Goal: Task Accomplishment & Management: Complete application form

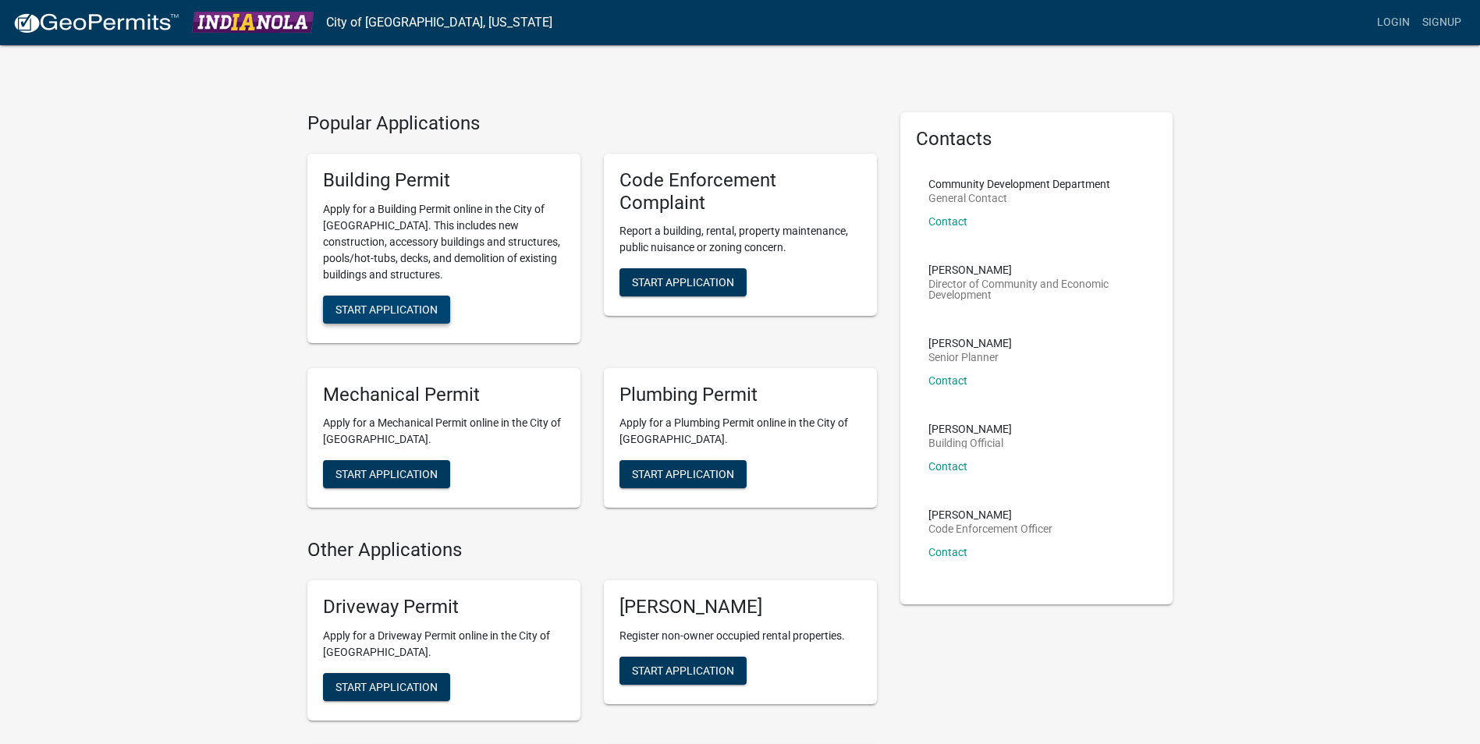
click at [373, 310] on span "Start Application" at bounding box center [386, 309] width 102 height 12
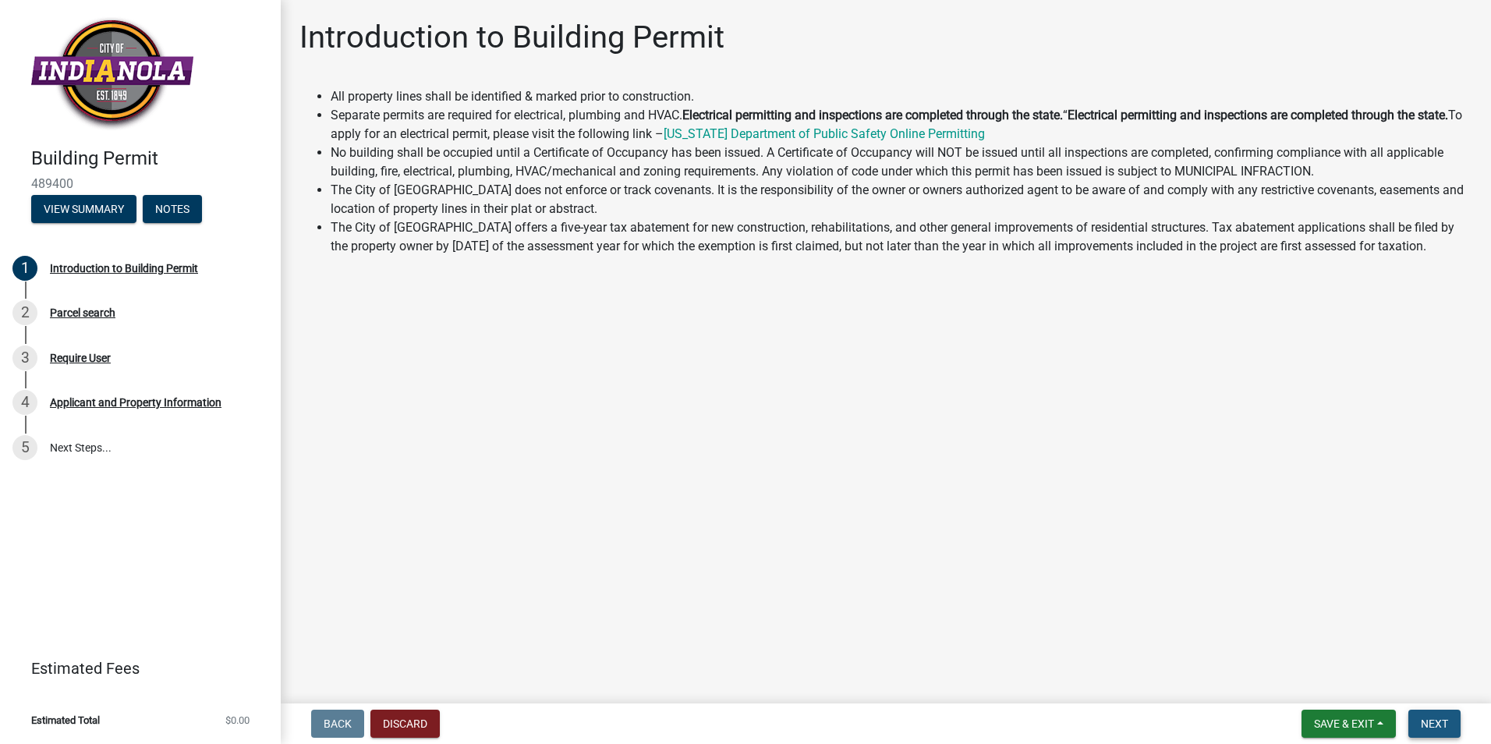
click at [1437, 730] on span "Next" at bounding box center [1434, 724] width 27 height 12
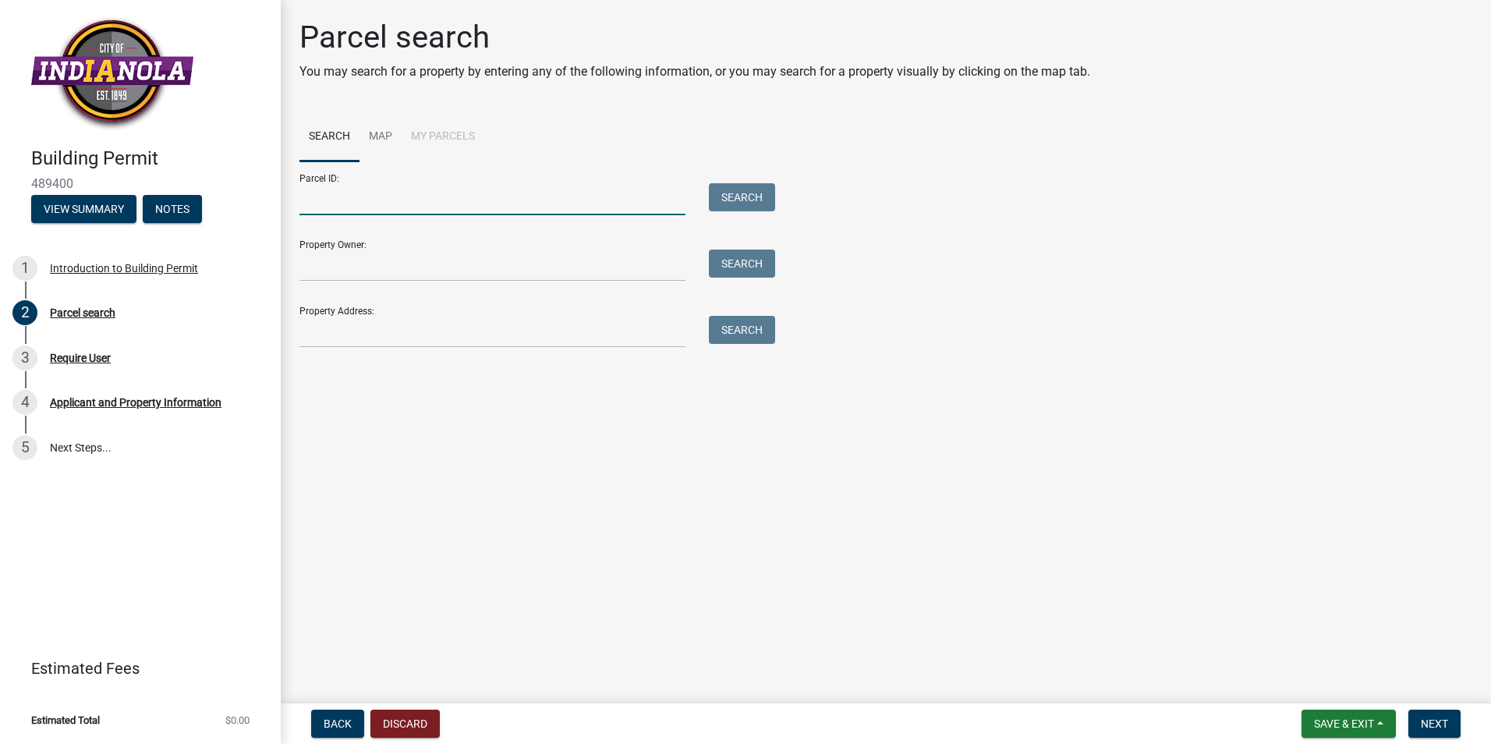
click at [431, 211] on input "Parcel ID:" at bounding box center [492, 199] width 386 height 32
click at [498, 321] on input "Property Address:" at bounding box center [492, 332] width 386 height 32
click at [512, 340] on input "Property Address:" at bounding box center [492, 332] width 386 height 32
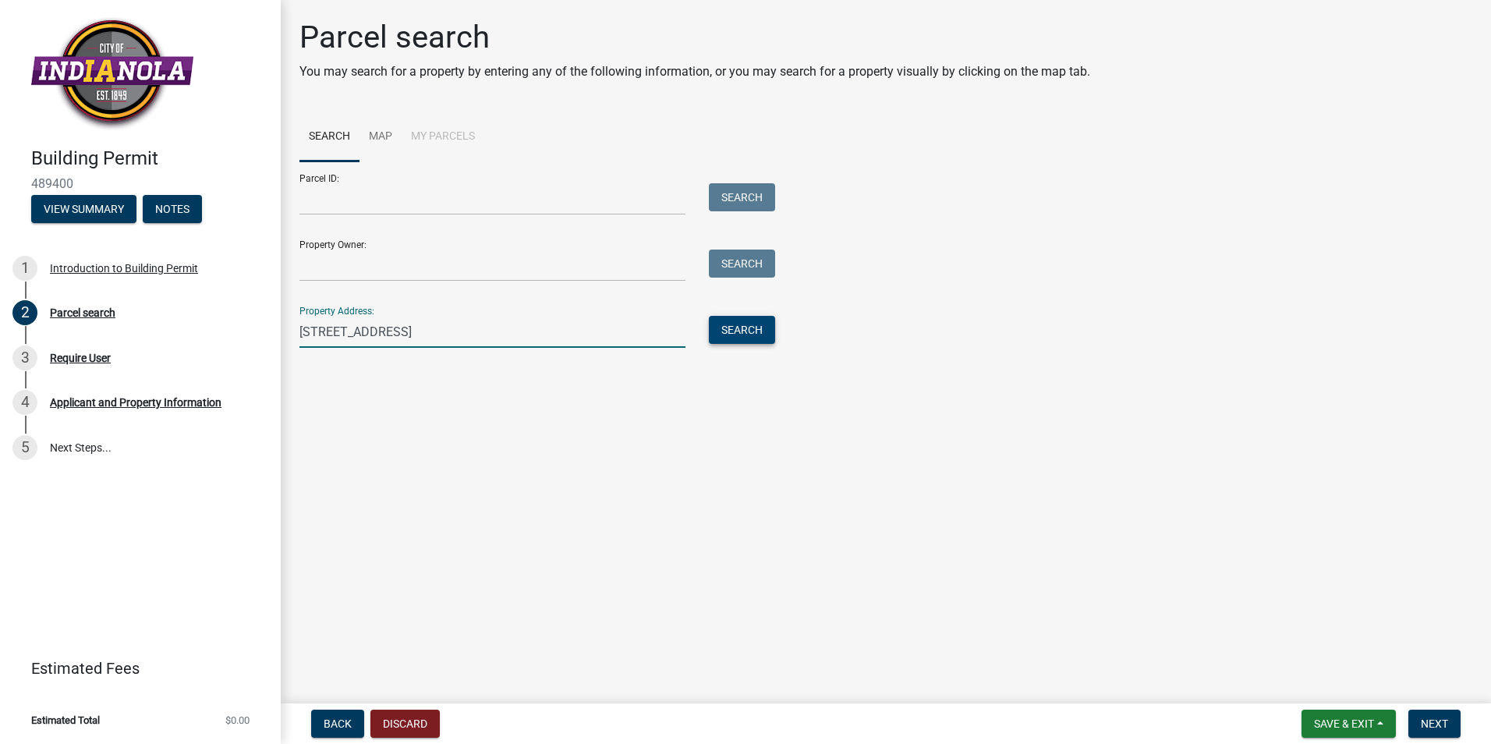
type input "1004 e salem ave"
click at [753, 335] on button "Search" at bounding box center [742, 330] width 66 height 28
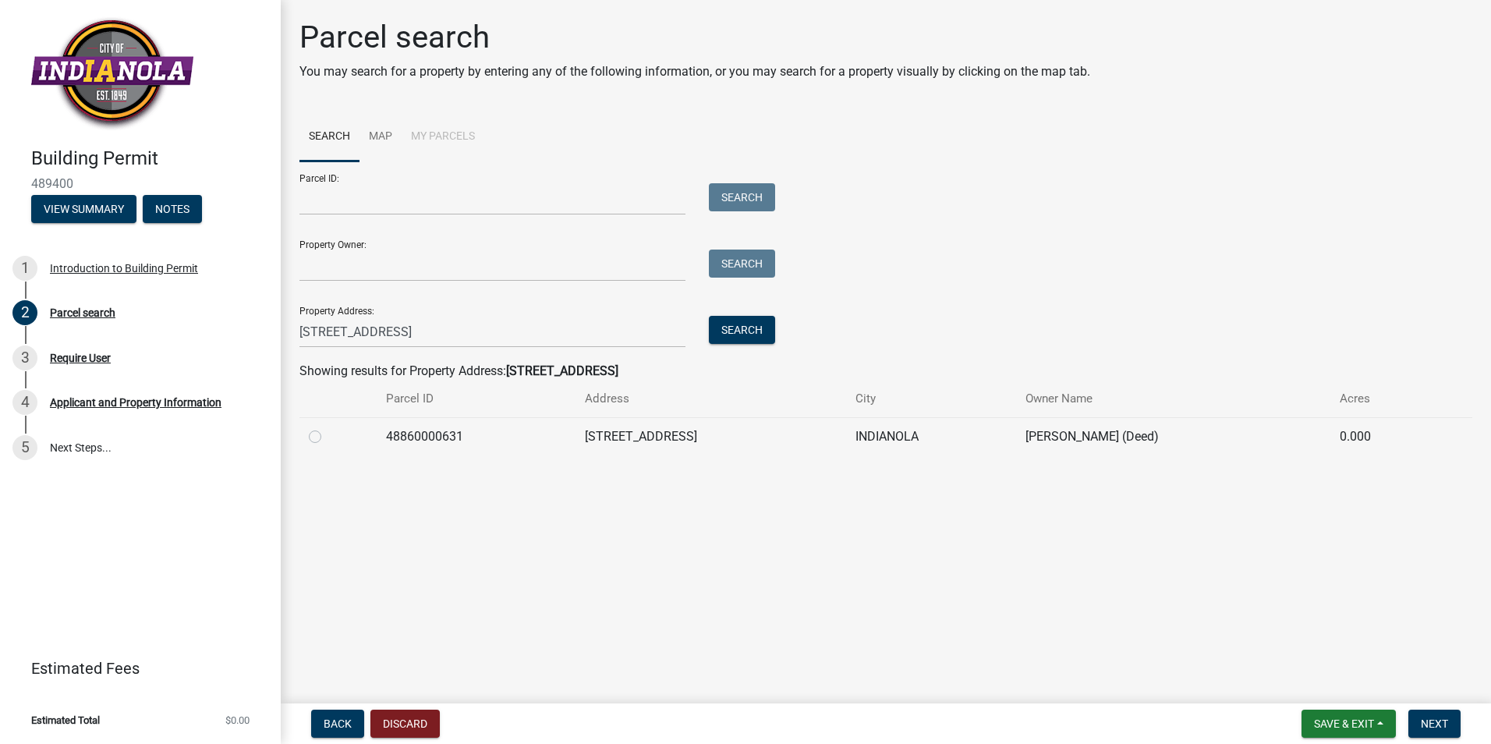
click at [328, 427] on label at bounding box center [328, 427] width 0 height 0
click at [328, 438] on input "radio" at bounding box center [333, 432] width 10 height 10
radio input "true"
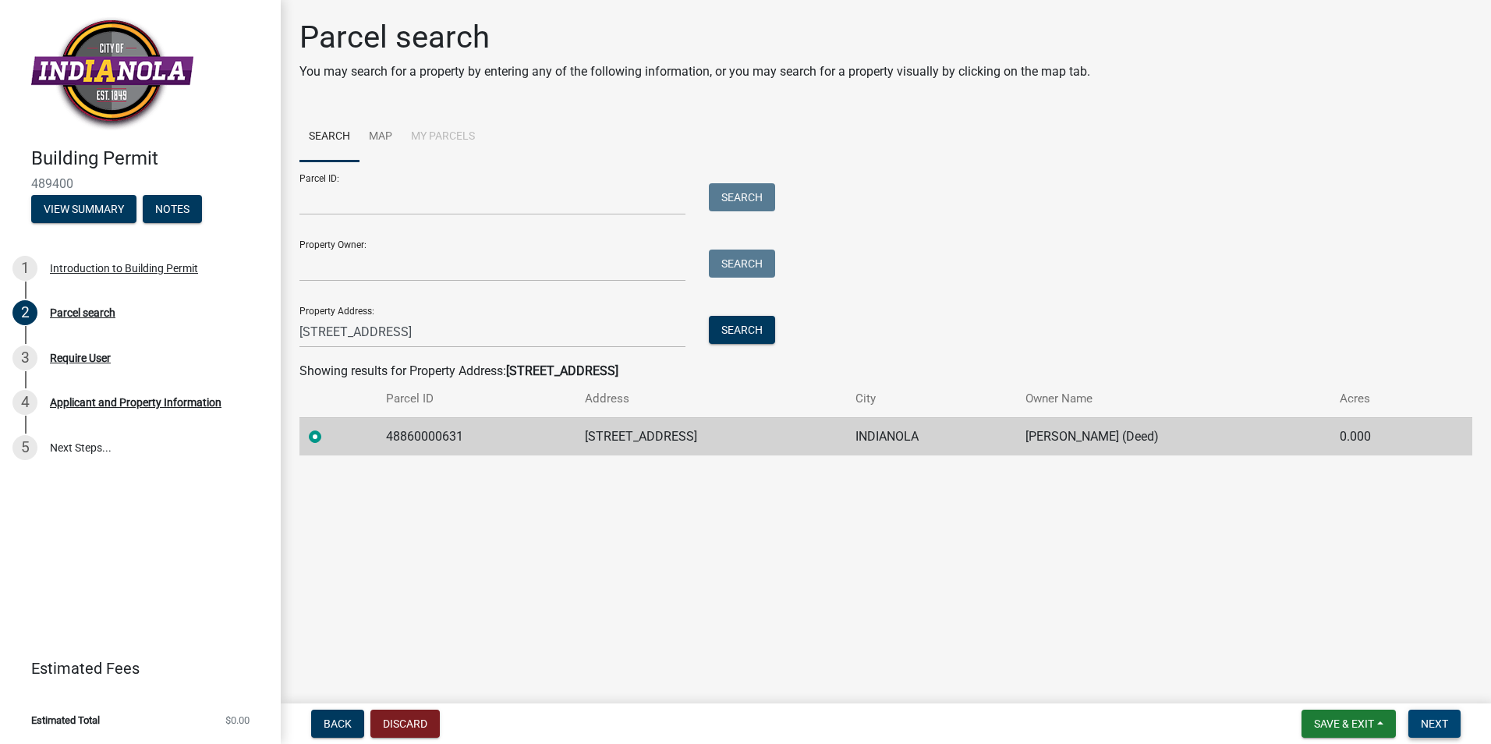
click at [1445, 728] on span "Next" at bounding box center [1434, 724] width 27 height 12
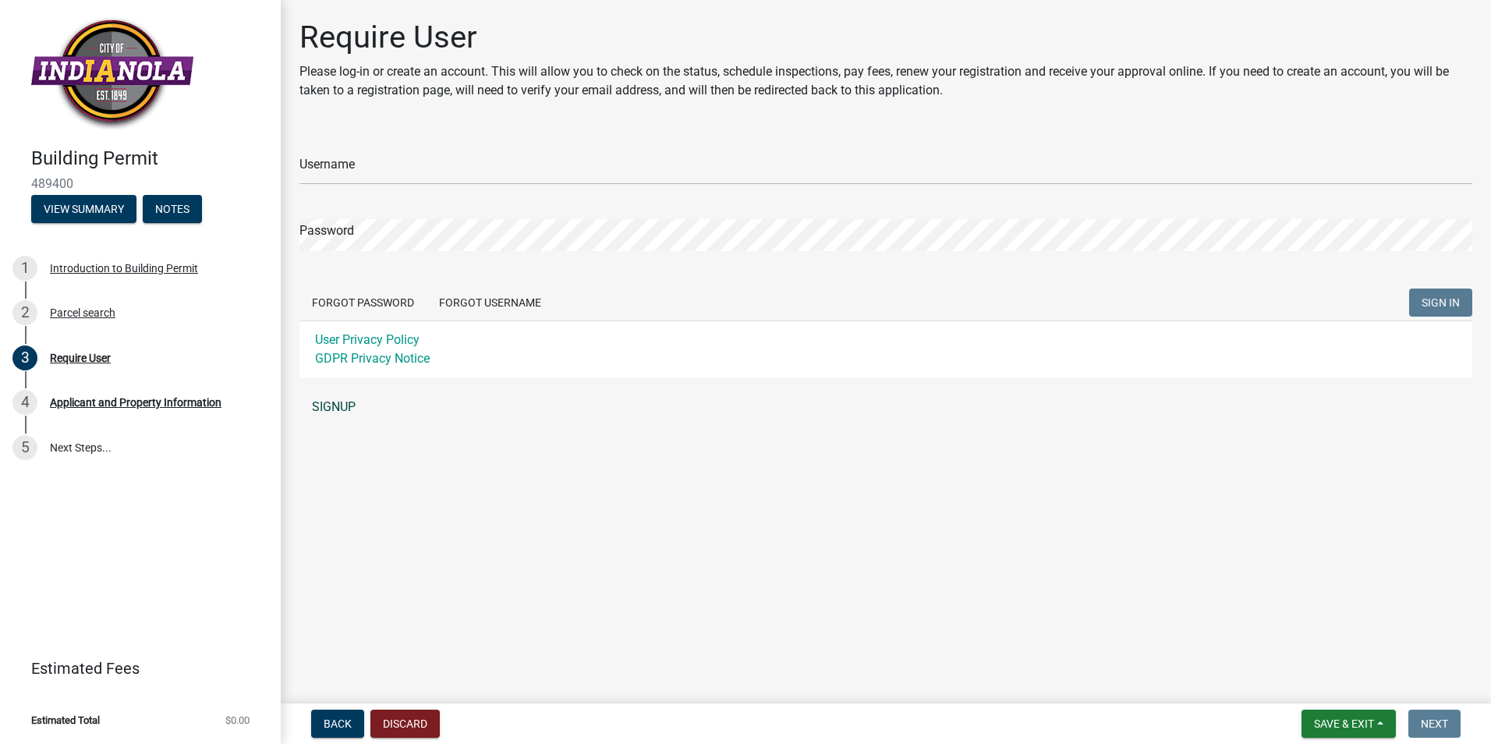
click at [342, 402] on link "SIGNUP" at bounding box center [885, 407] width 1173 height 31
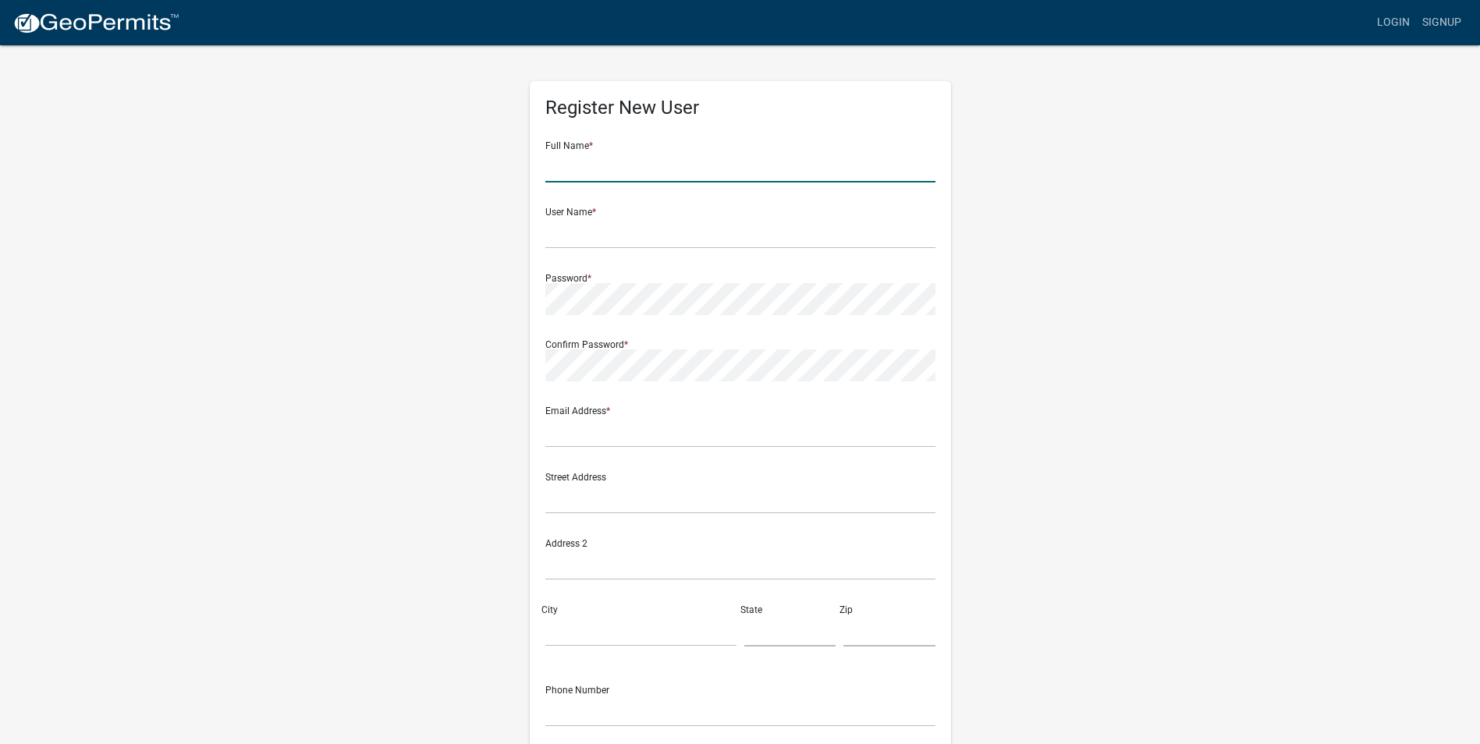
click at [649, 177] on input "text" at bounding box center [740, 167] width 390 height 32
type input "[PERSON_NAME]"
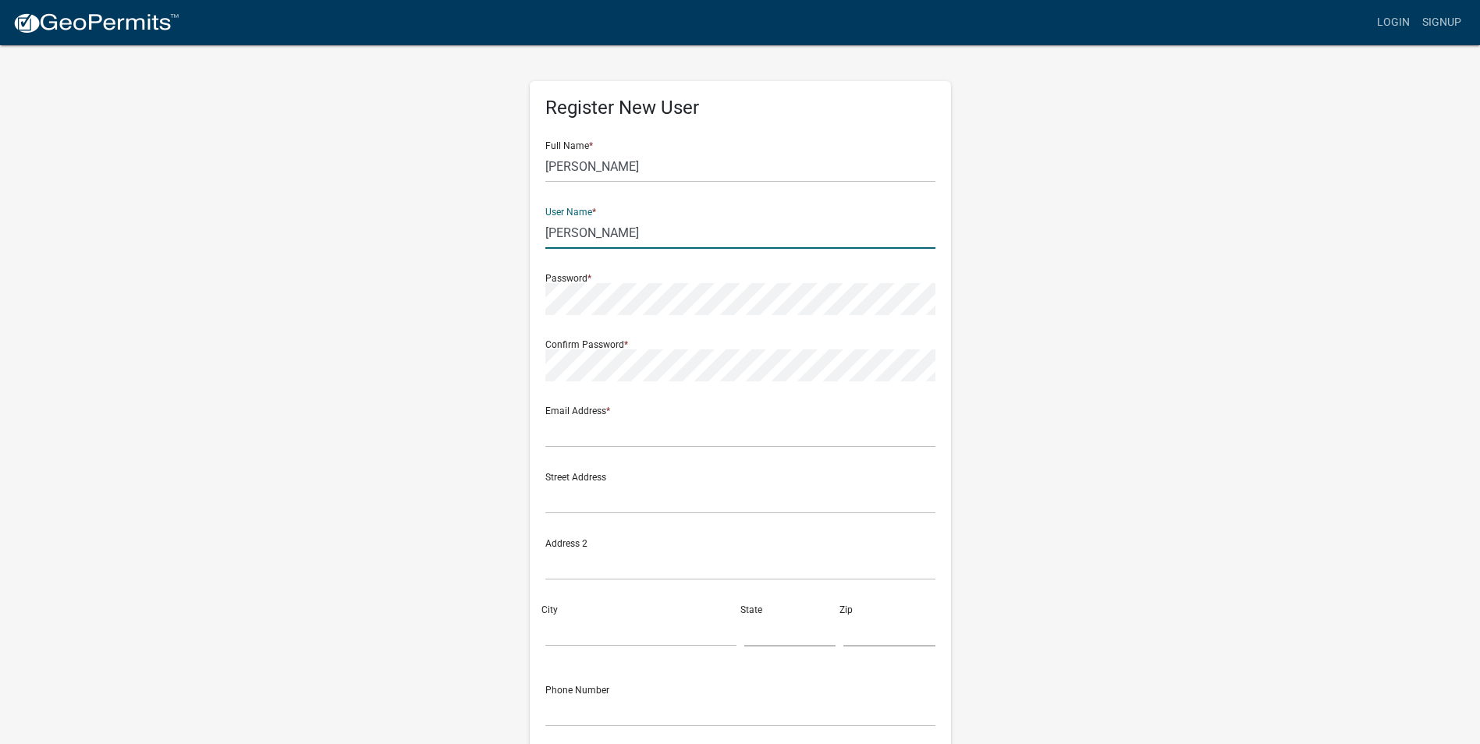
type input "[PERSON_NAME]"
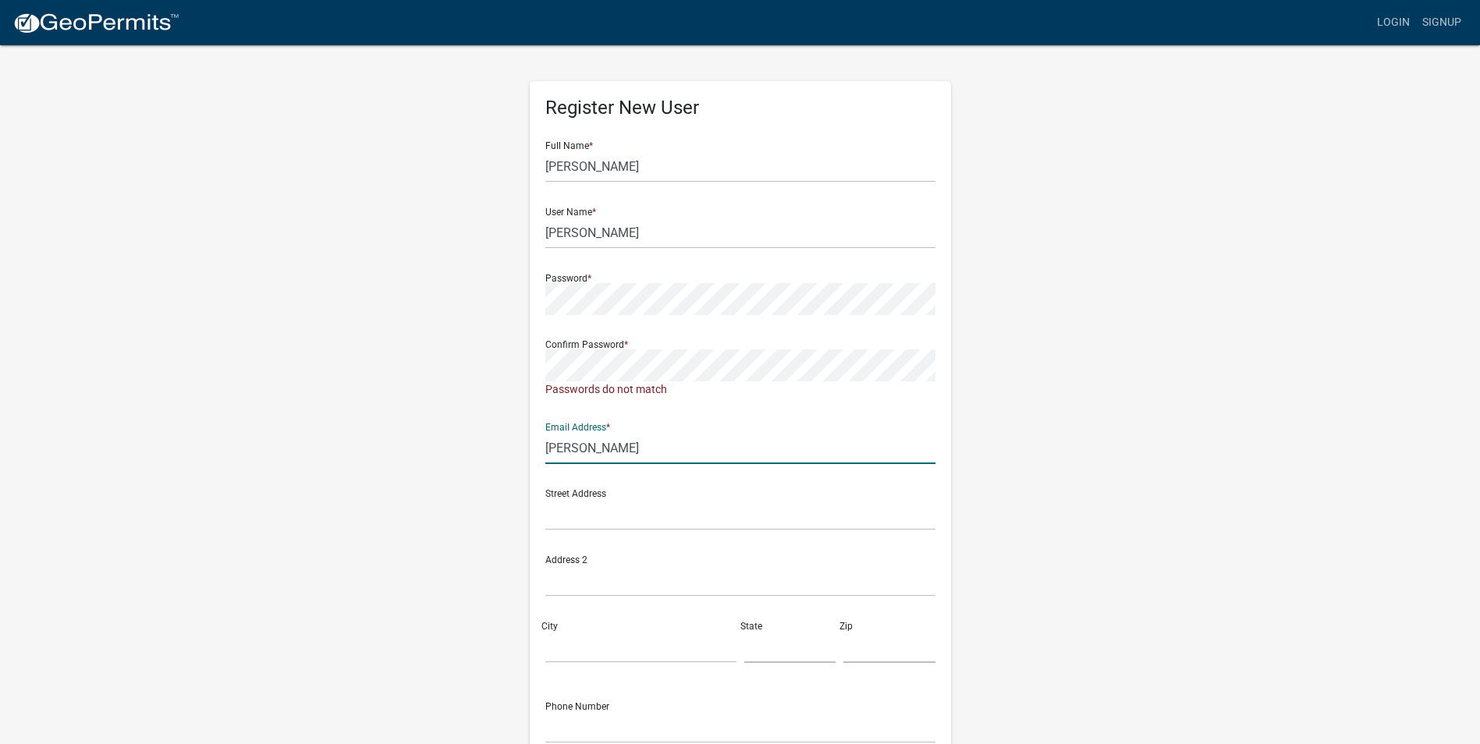
type input "[EMAIL_ADDRESS][PERSON_NAME][DOMAIN_NAME]"
type input "[STREET_ADDRESS]"
type input "Ankeny"
type input "IA"
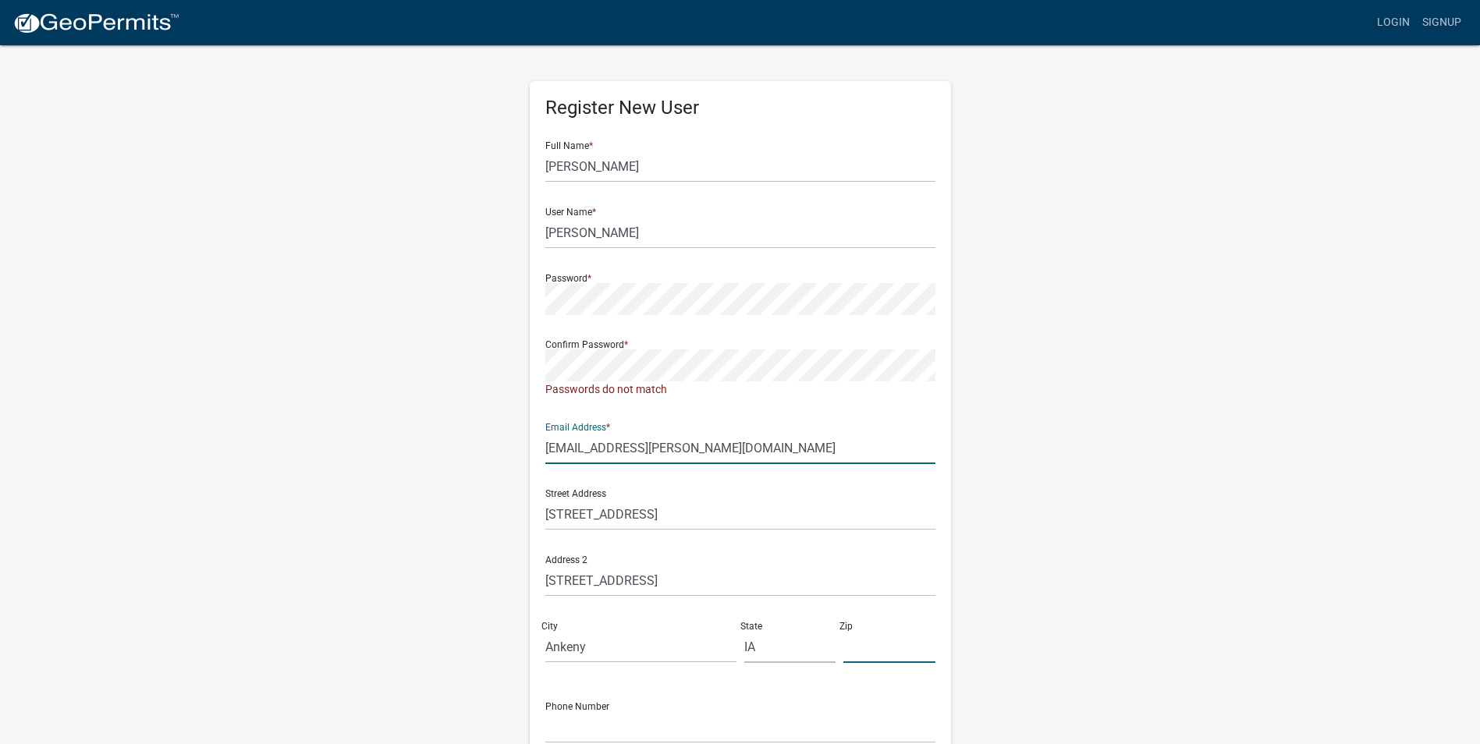
type input "50021"
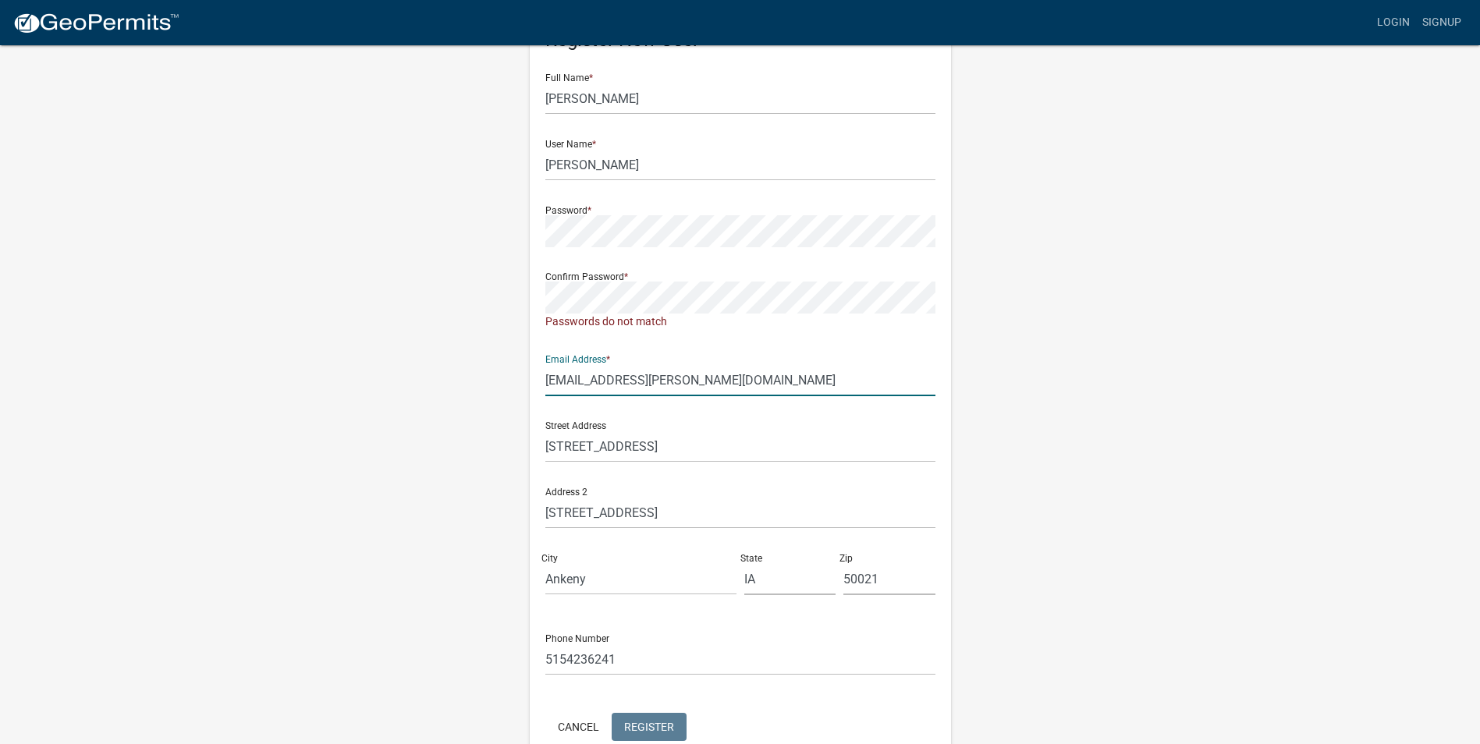
scroll to position [151, 0]
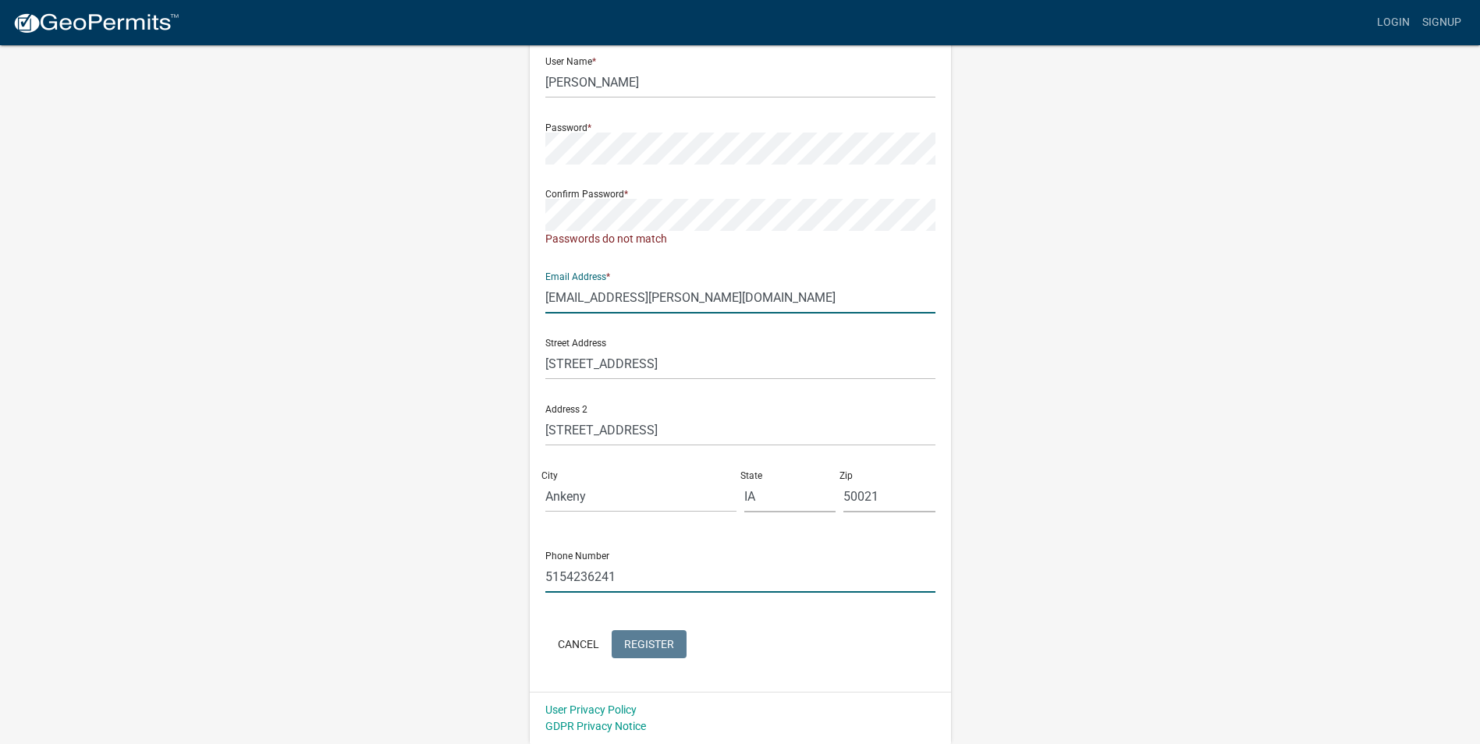
click at [647, 572] on input "5154236241" at bounding box center [740, 577] width 390 height 32
type input "5156447430"
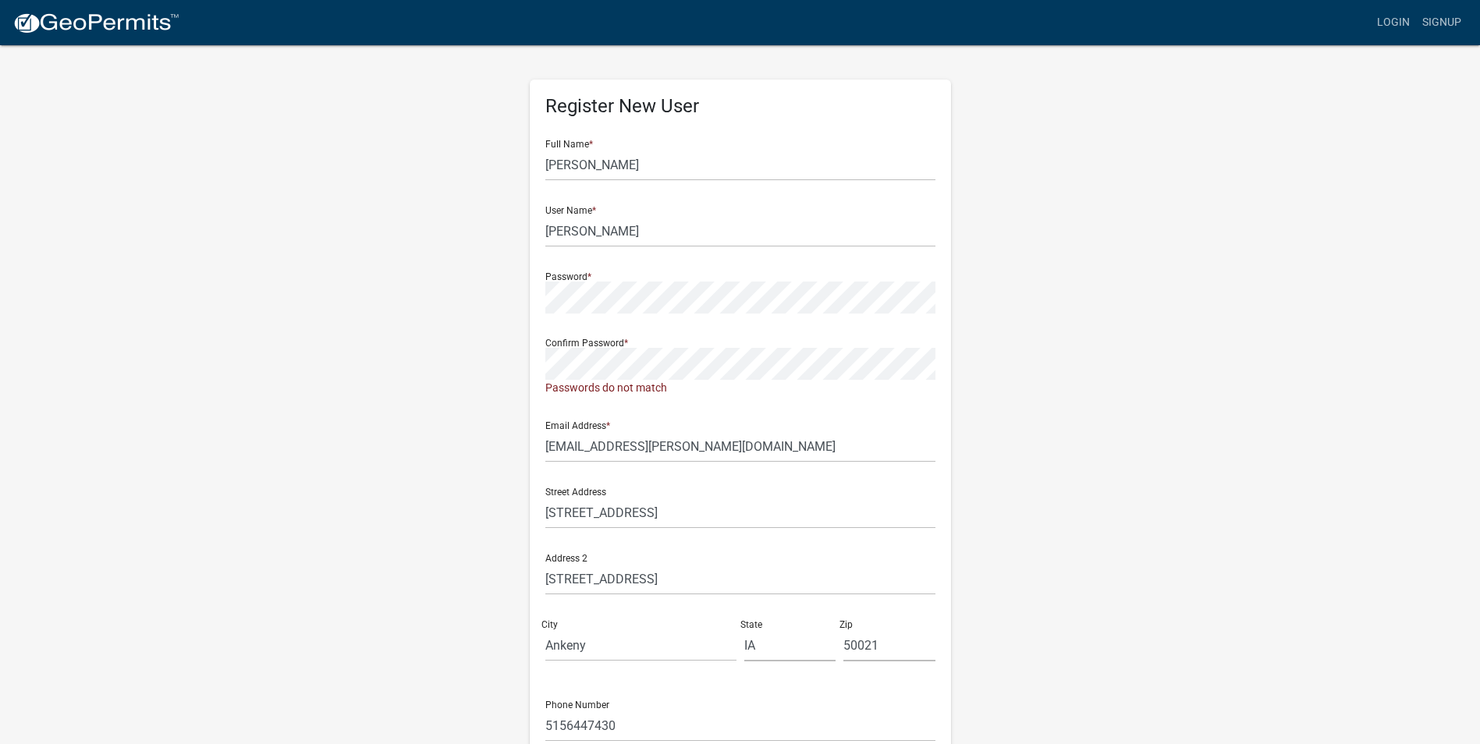
scroll to position [0, 0]
click at [438, 301] on div "Register New User Full Name * Stevie Wells User Name * Stevie Wells Password * …" at bounding box center [740, 469] width 889 height 851
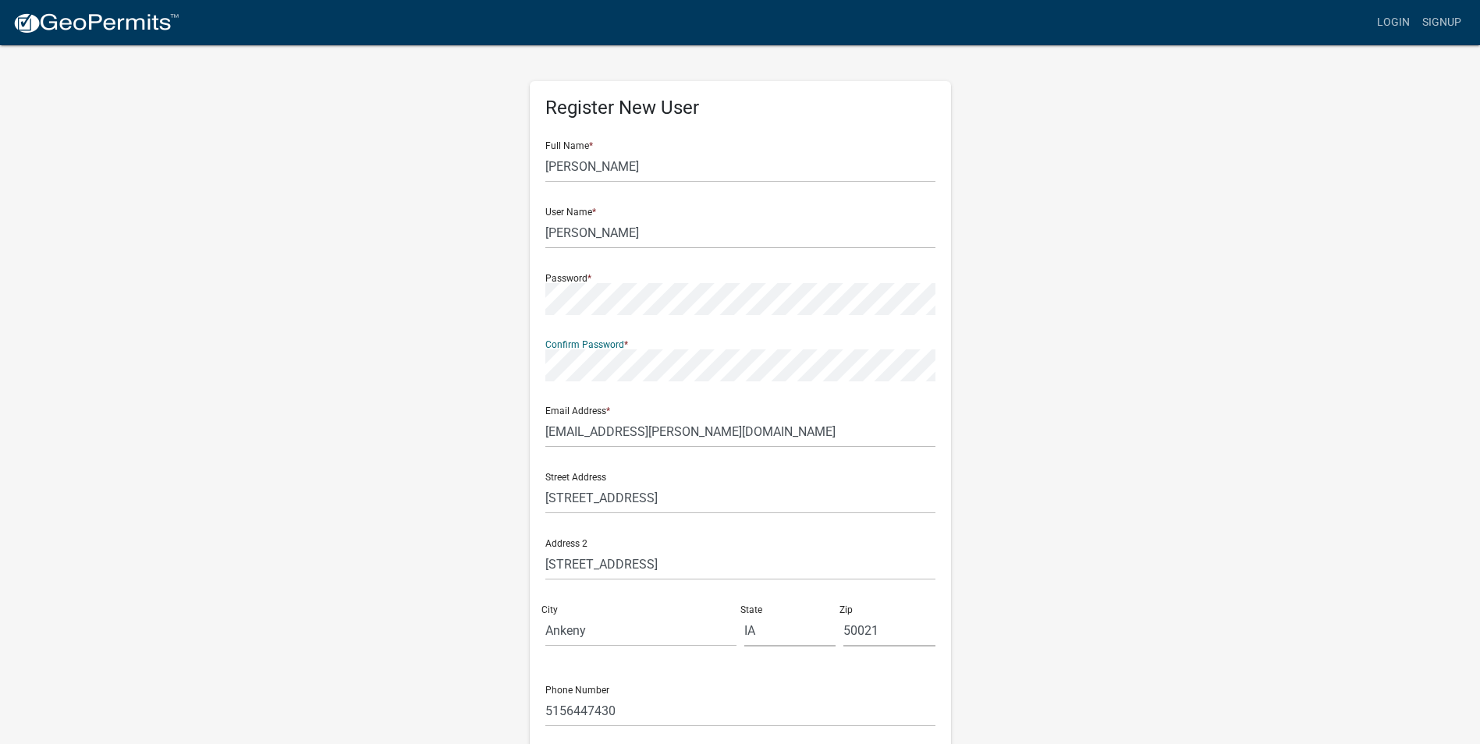
click at [1226, 483] on wm-register-view "more_horiz Login Signup Register New User Full Name * Stevie Wells User Name * …" at bounding box center [740, 439] width 1480 height 878
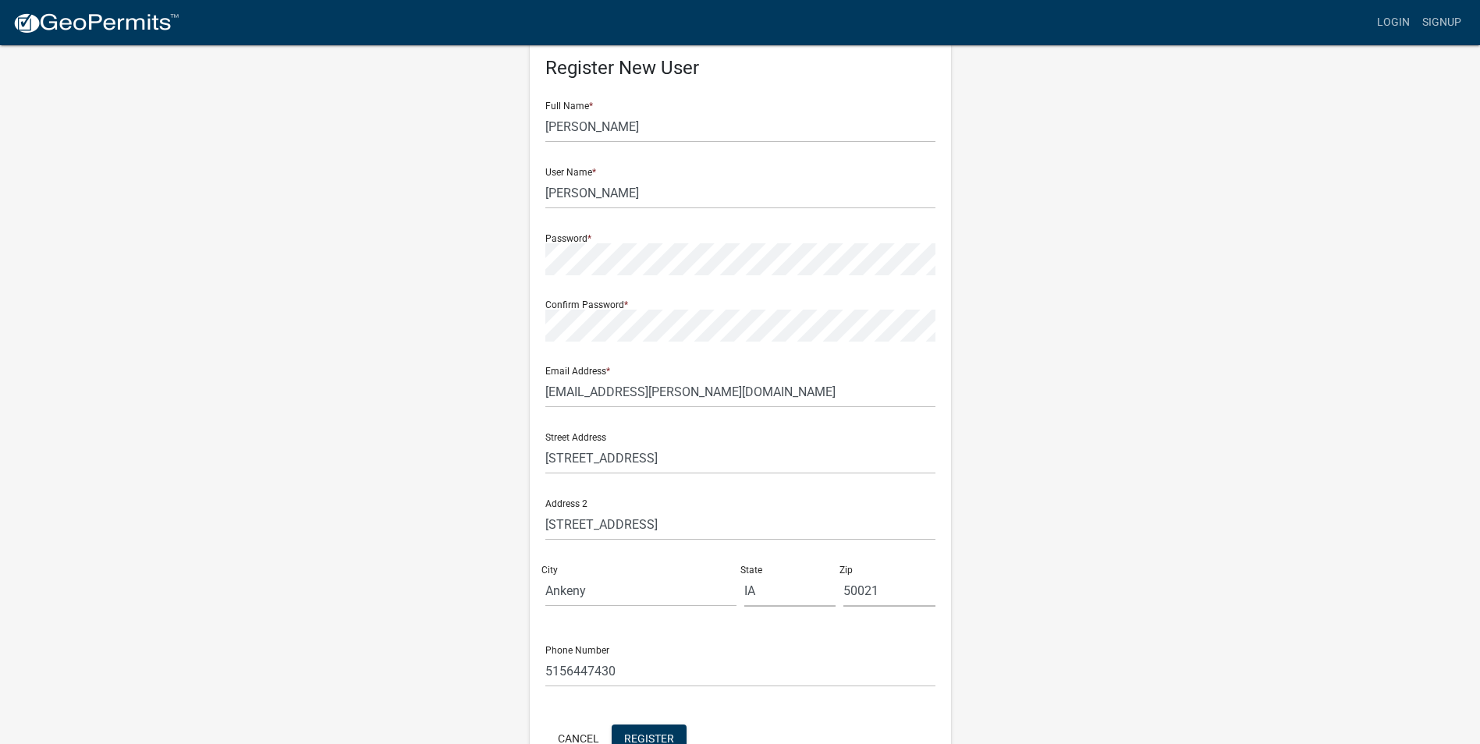
scroll to position [134, 0]
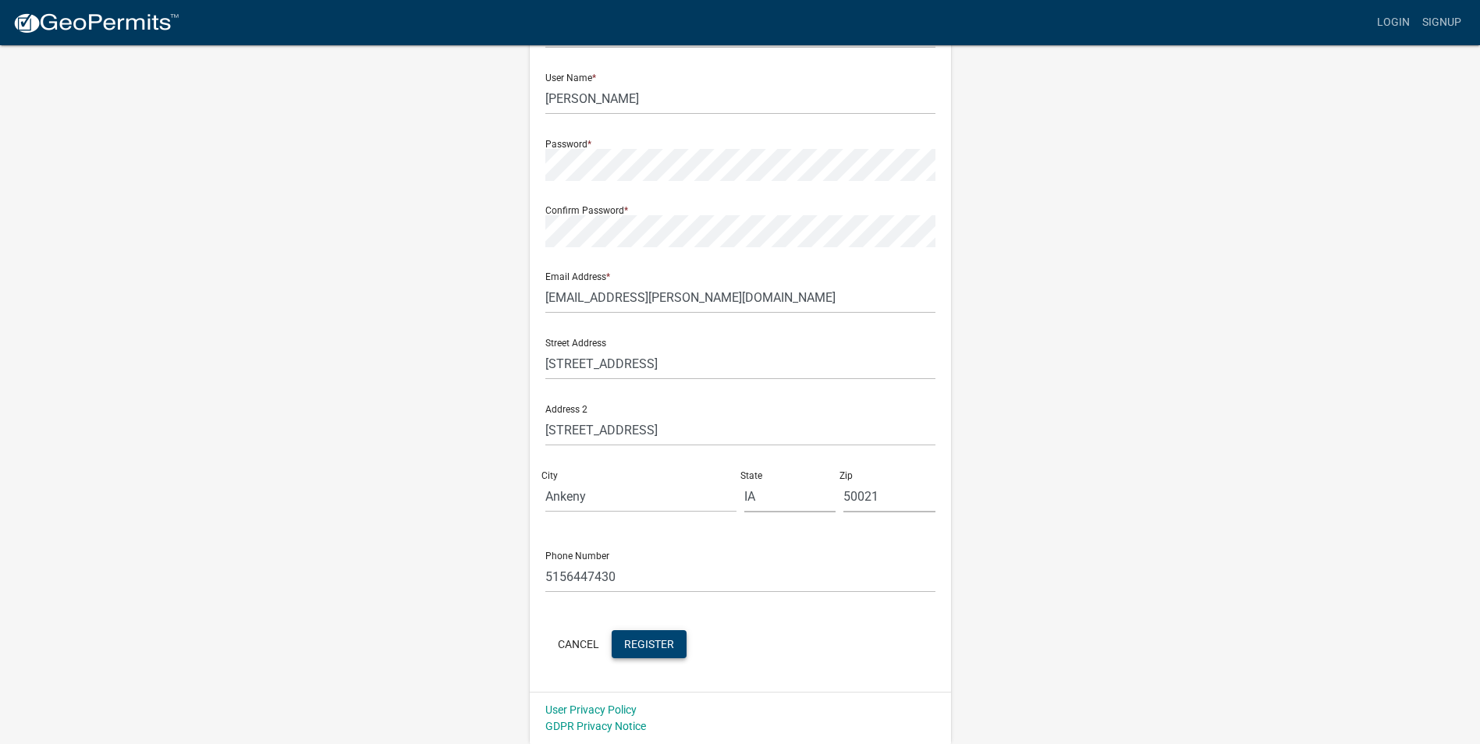
click at [650, 643] on span "Register" at bounding box center [649, 643] width 50 height 12
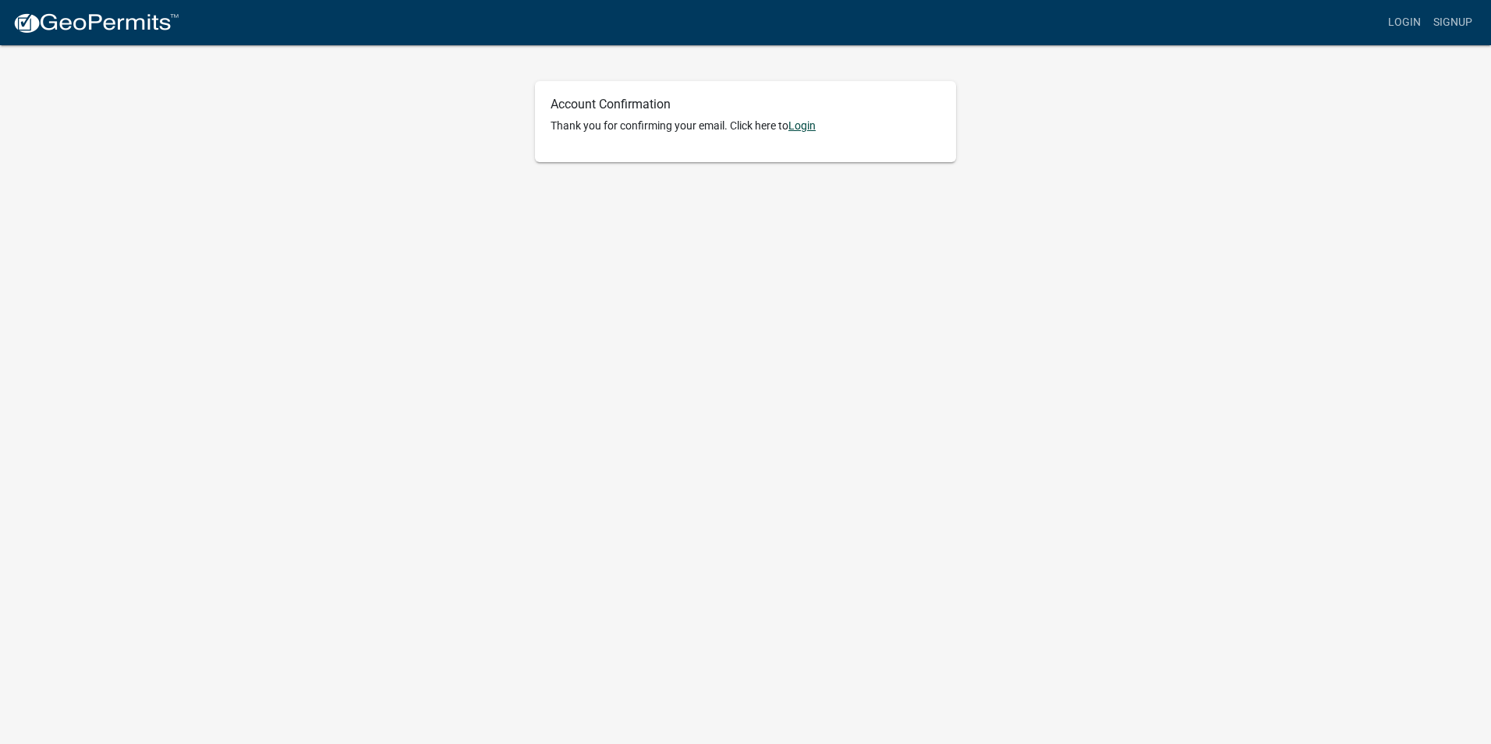
click at [809, 123] on link "Login" at bounding box center [802, 125] width 27 height 12
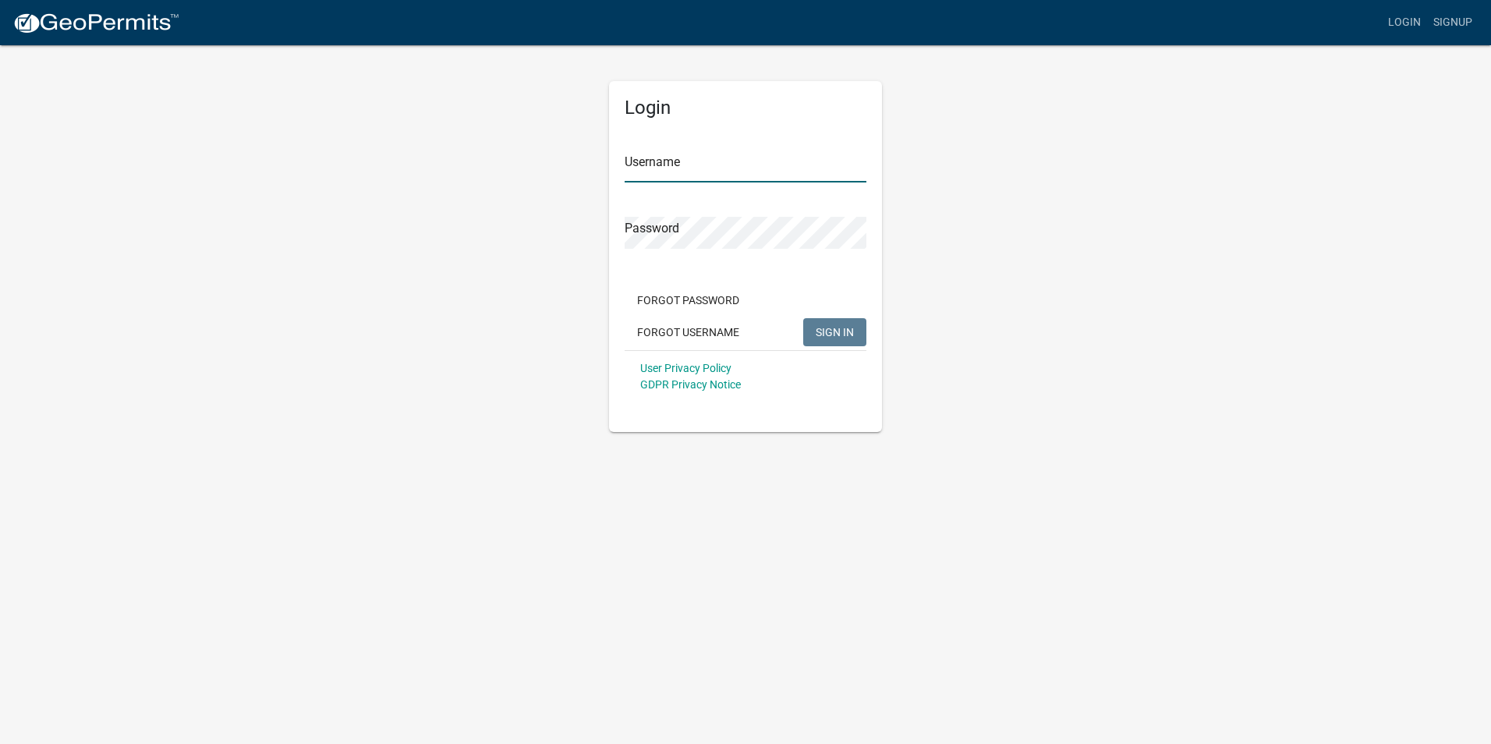
type input "[PERSON_NAME]"
drag, startPoint x: 822, startPoint y: 333, endPoint x: 1197, endPoint y: 46, distance: 472.3
click at [830, 331] on span "SIGN IN" at bounding box center [835, 331] width 38 height 12
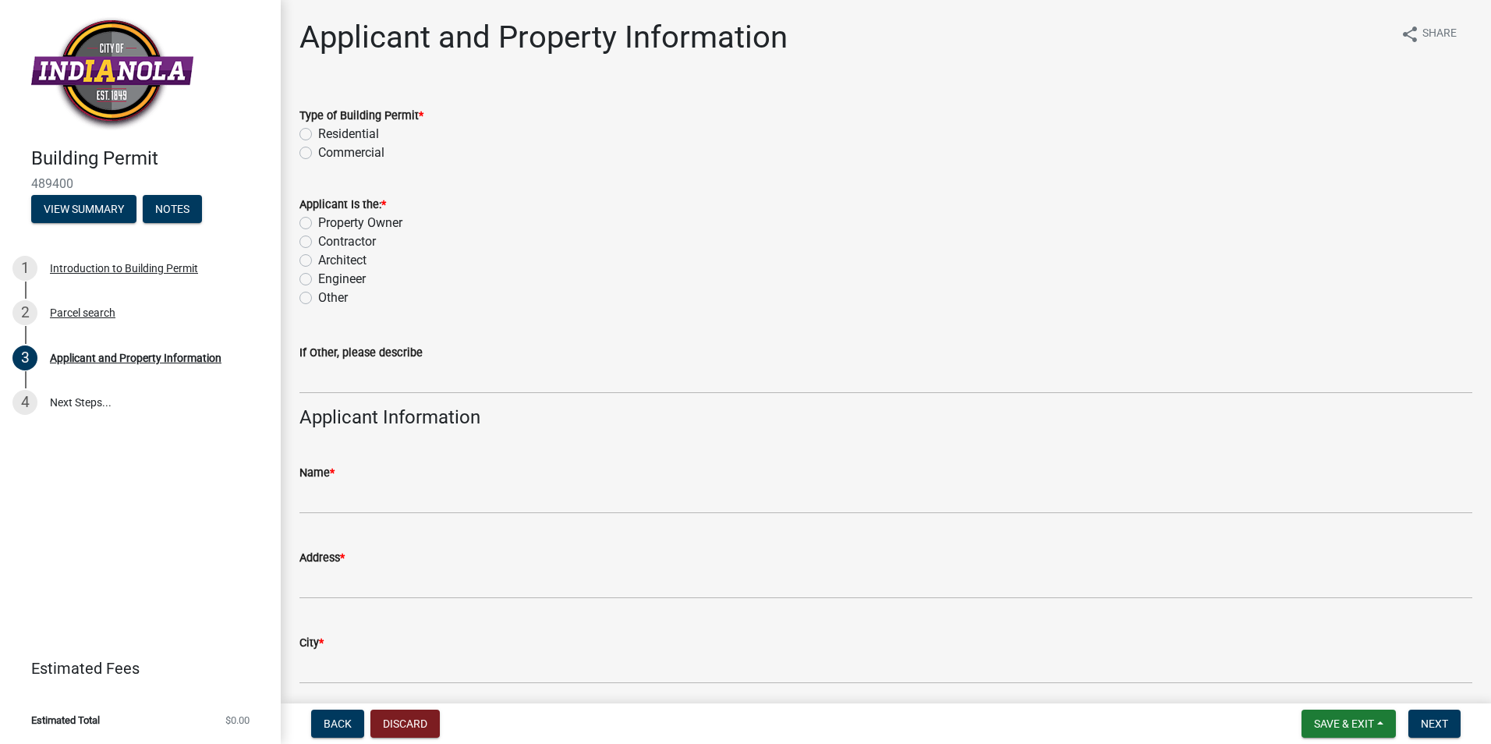
click at [318, 136] on label "Residential" at bounding box center [348, 134] width 61 height 19
click at [318, 135] on input "Residential" at bounding box center [323, 130] width 10 height 10
radio input "true"
click at [318, 243] on label "Contractor" at bounding box center [347, 241] width 58 height 19
click at [318, 243] on input "Contractor" at bounding box center [323, 237] width 10 height 10
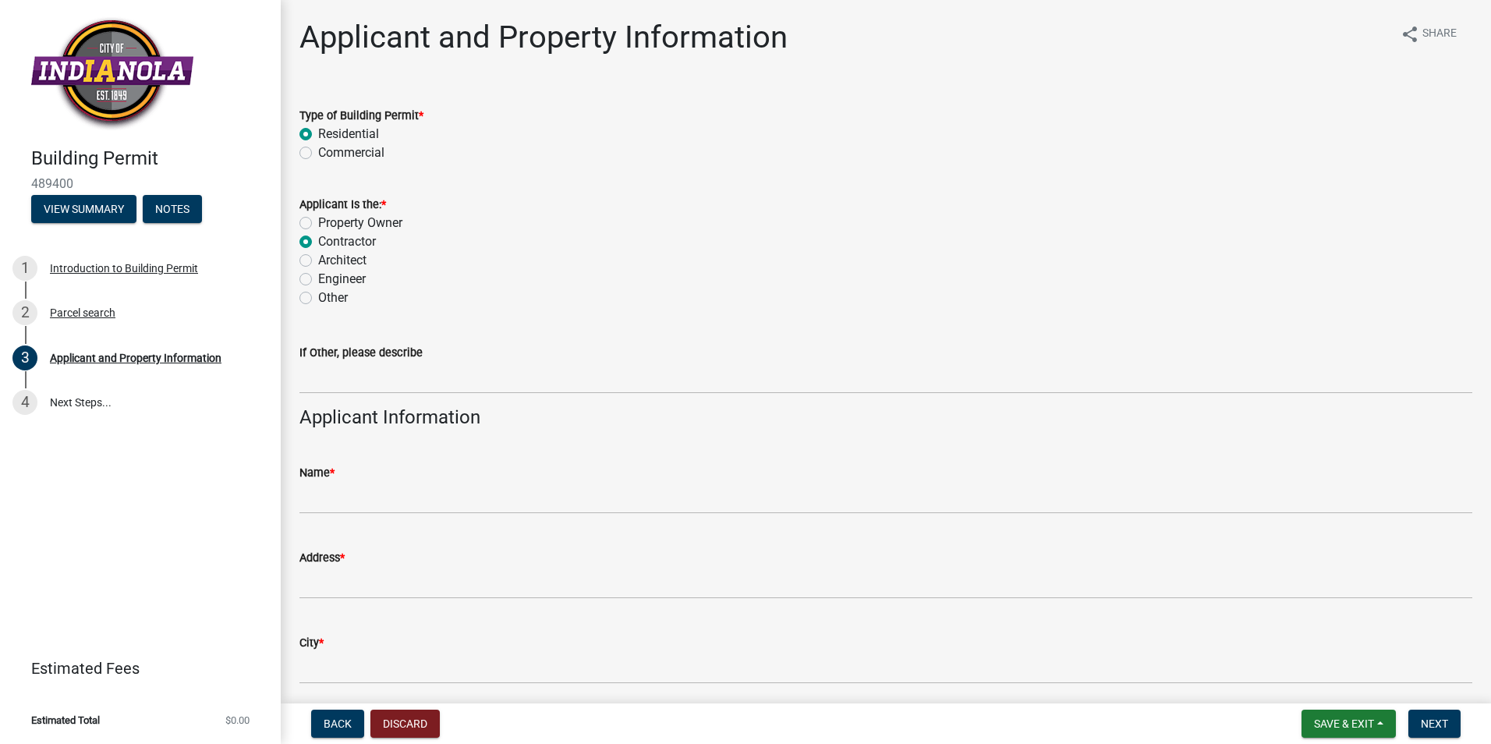
radio input "true"
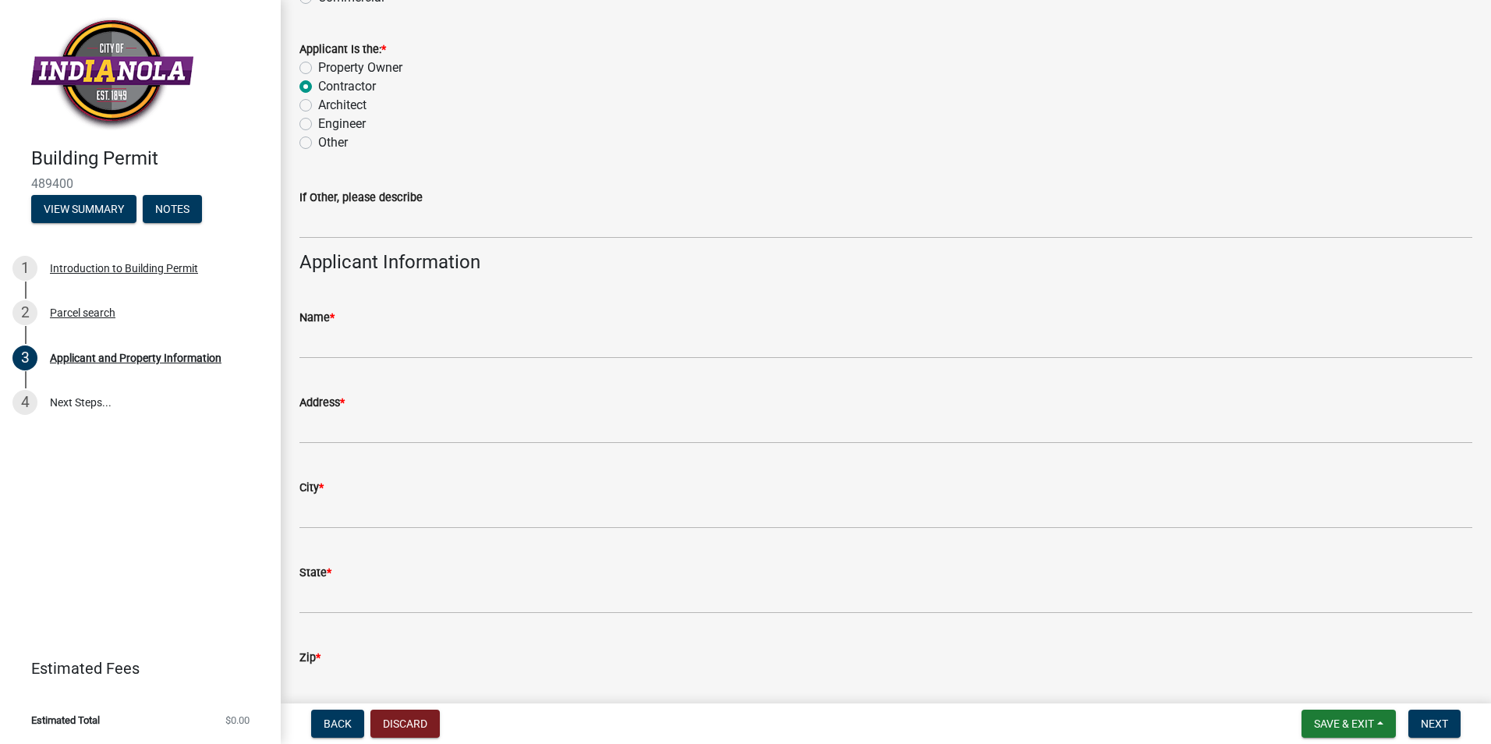
scroll to position [156, 0]
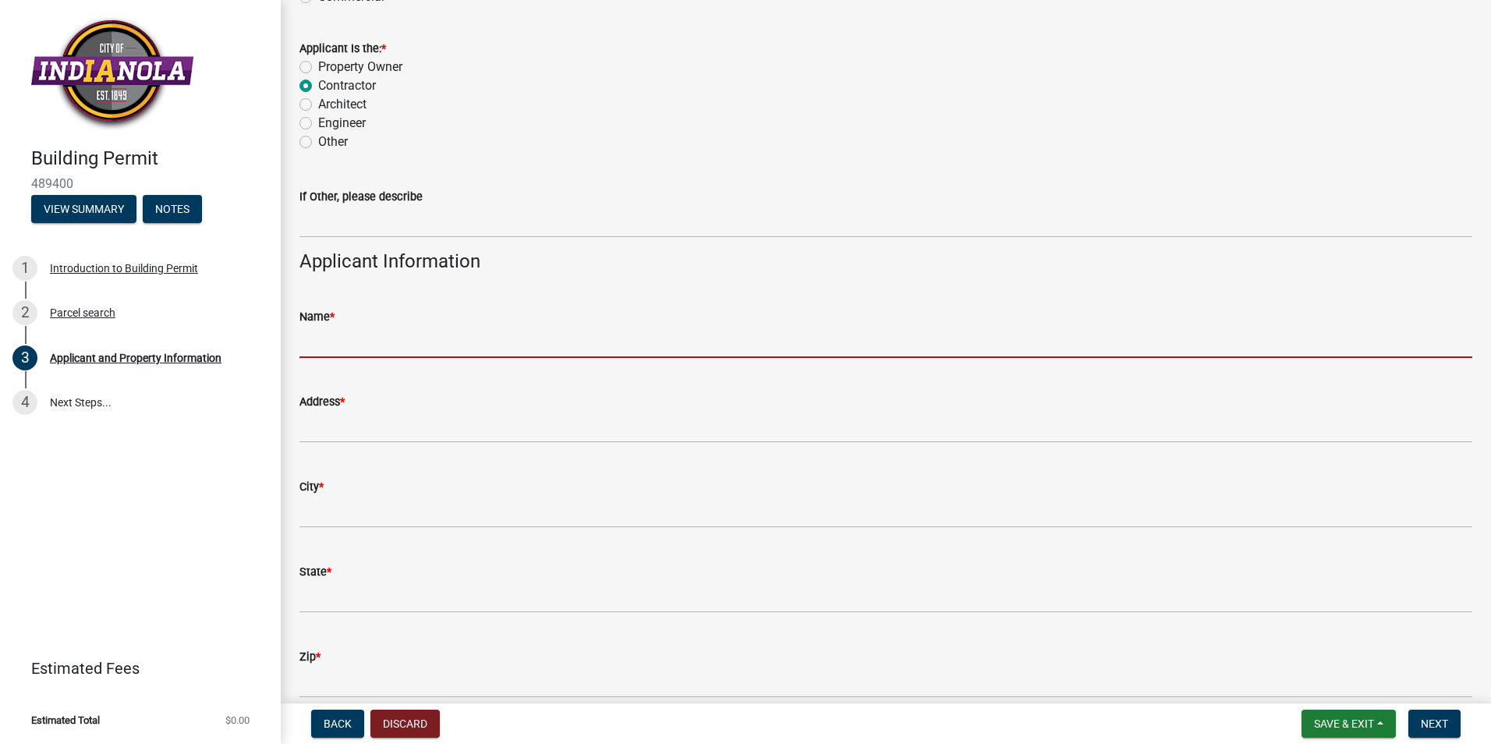
drag, startPoint x: 444, startPoint y: 342, endPoint x: 455, endPoint y: 342, distance: 11.7
click at [444, 342] on input "Name *" at bounding box center [885, 342] width 1173 height 32
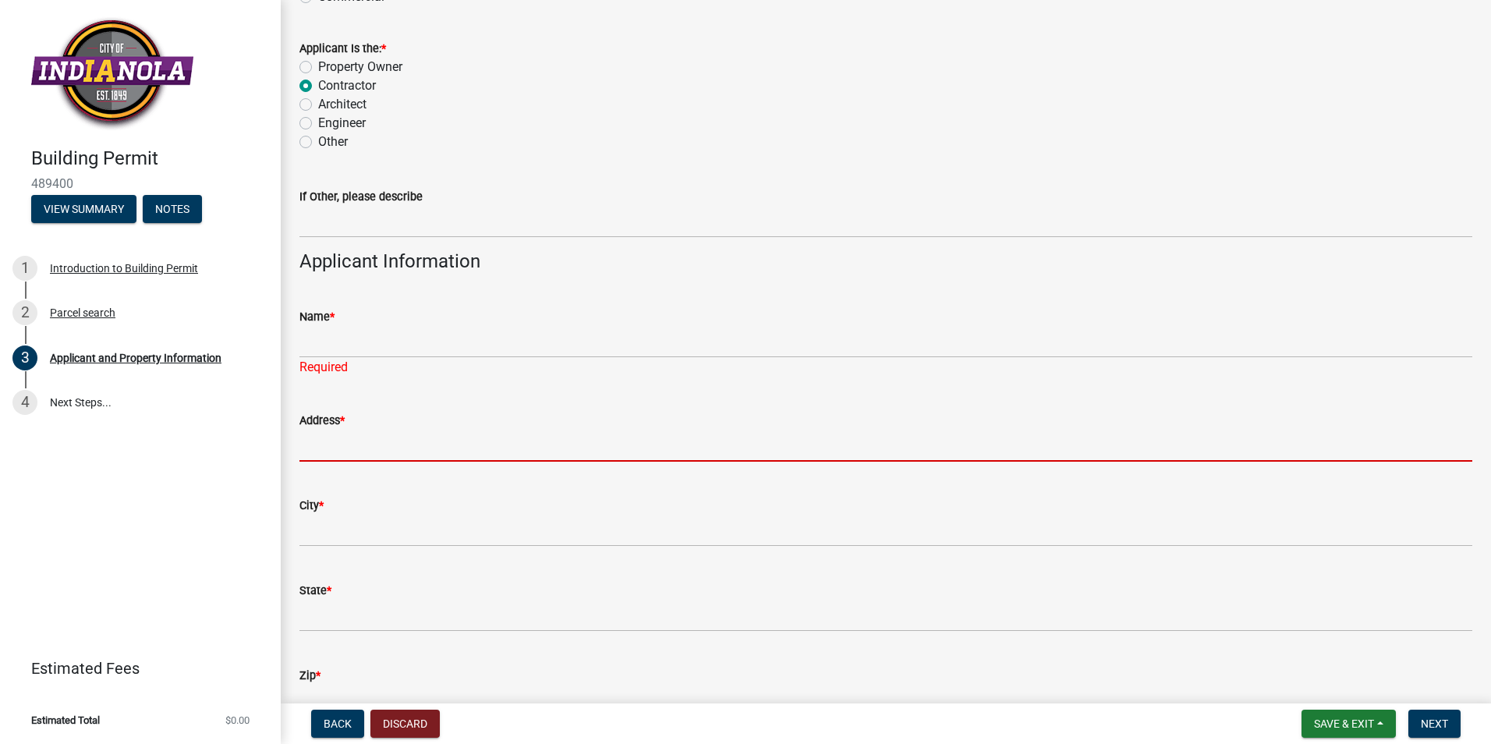
drag, startPoint x: 718, startPoint y: 413, endPoint x: 732, endPoint y: 399, distance: 21.0
click at [718, 413] on form "Address *" at bounding box center [885, 436] width 1173 height 51
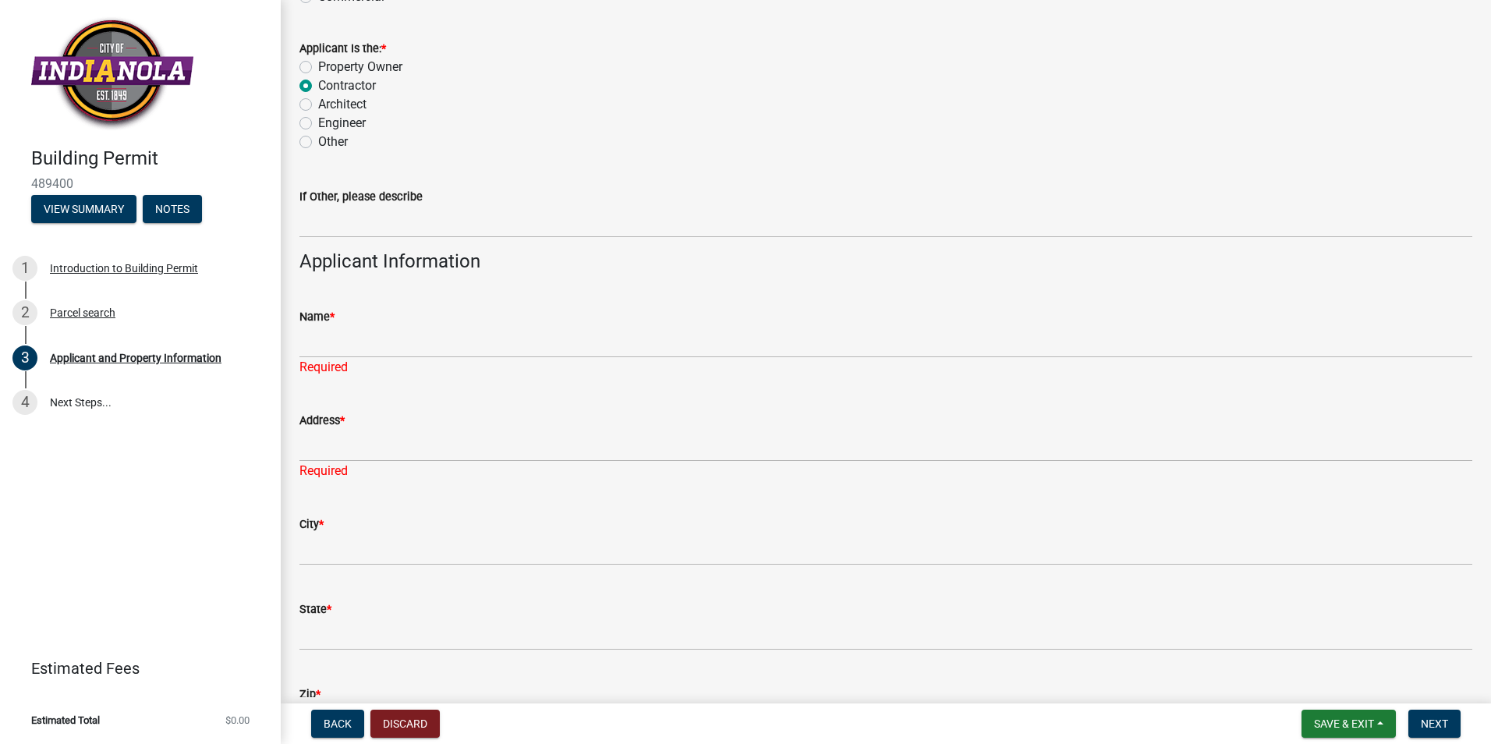
click at [724, 362] on div "Required" at bounding box center [885, 367] width 1173 height 19
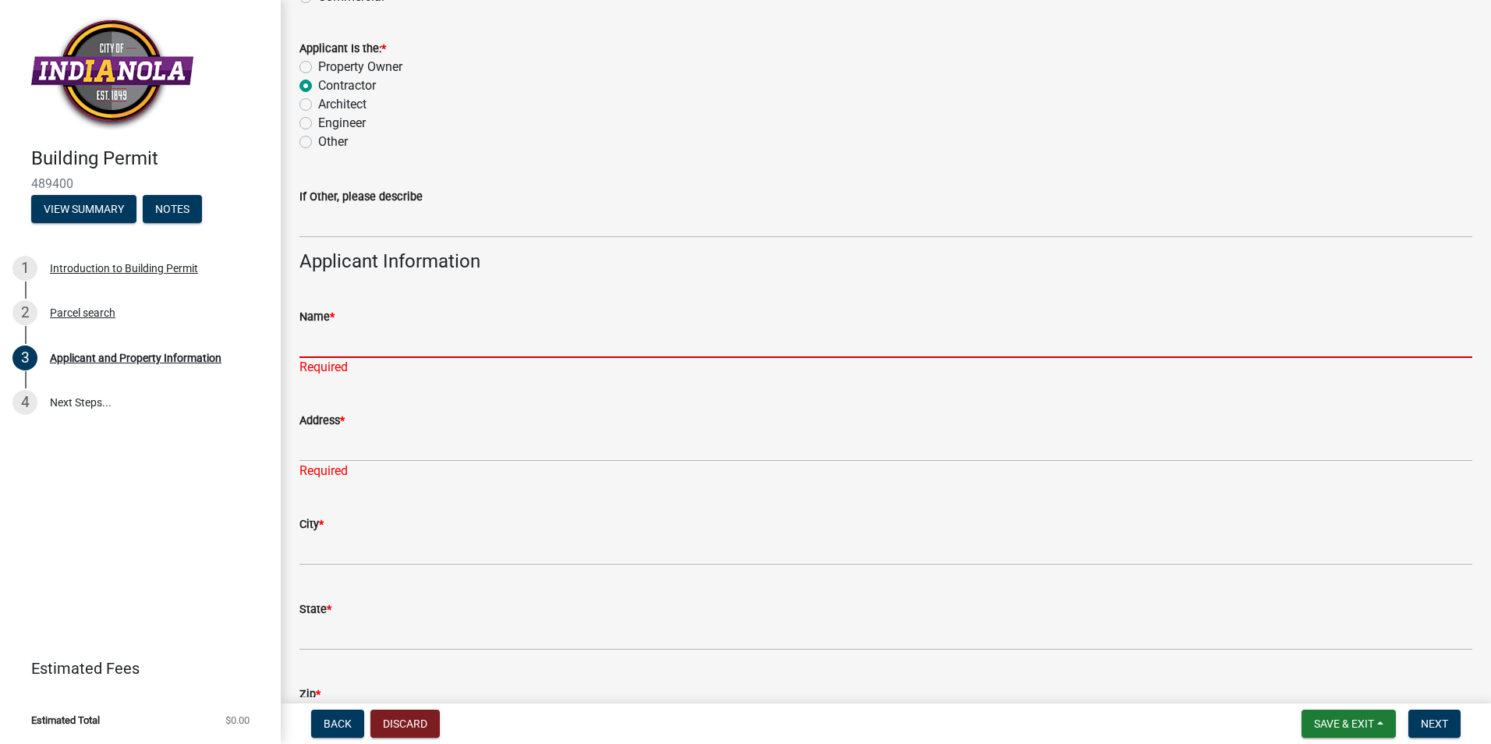
drag, startPoint x: 498, startPoint y: 352, endPoint x: 509, endPoint y: 342, distance: 14.4
click at [498, 352] on input "Name *" at bounding box center [885, 342] width 1173 height 32
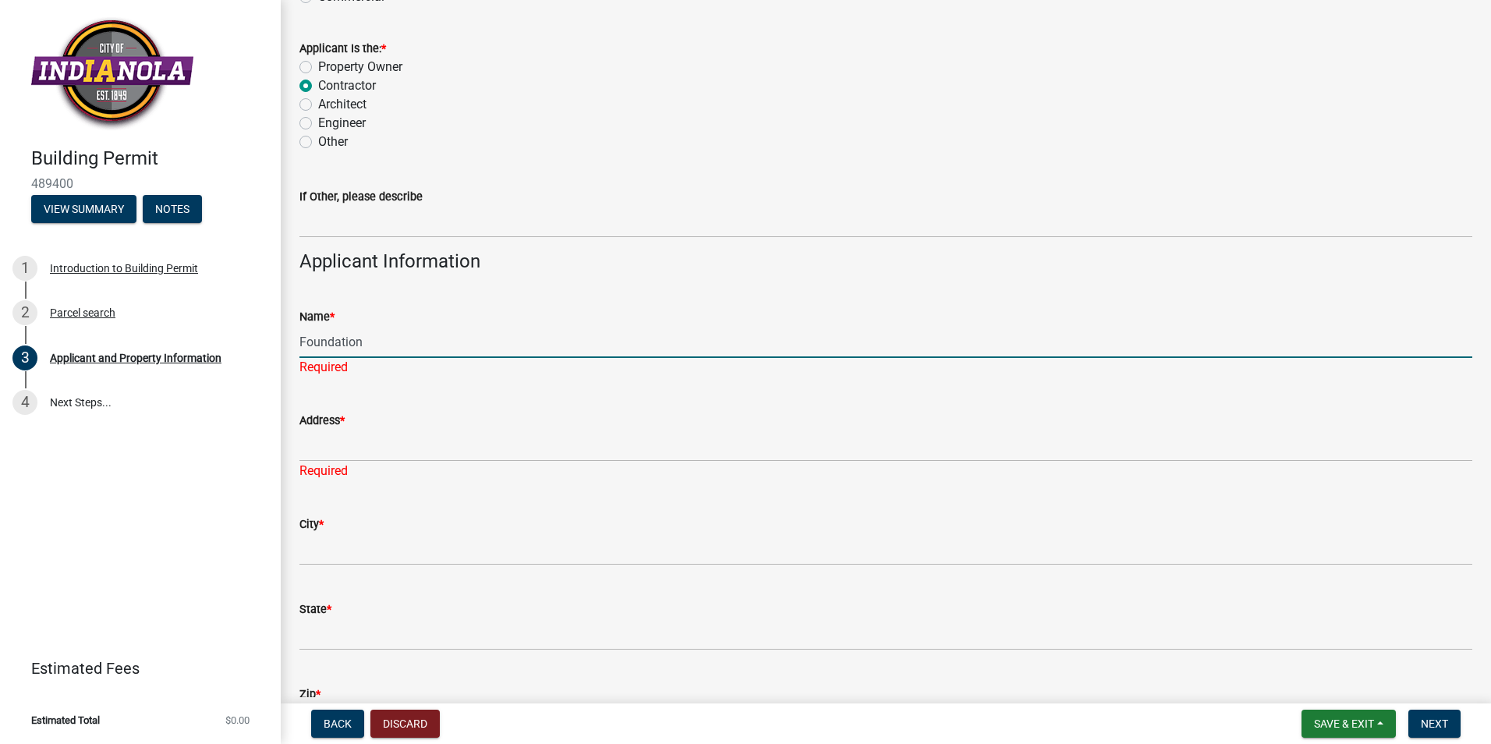
type input "Foundation Recovery Systems"
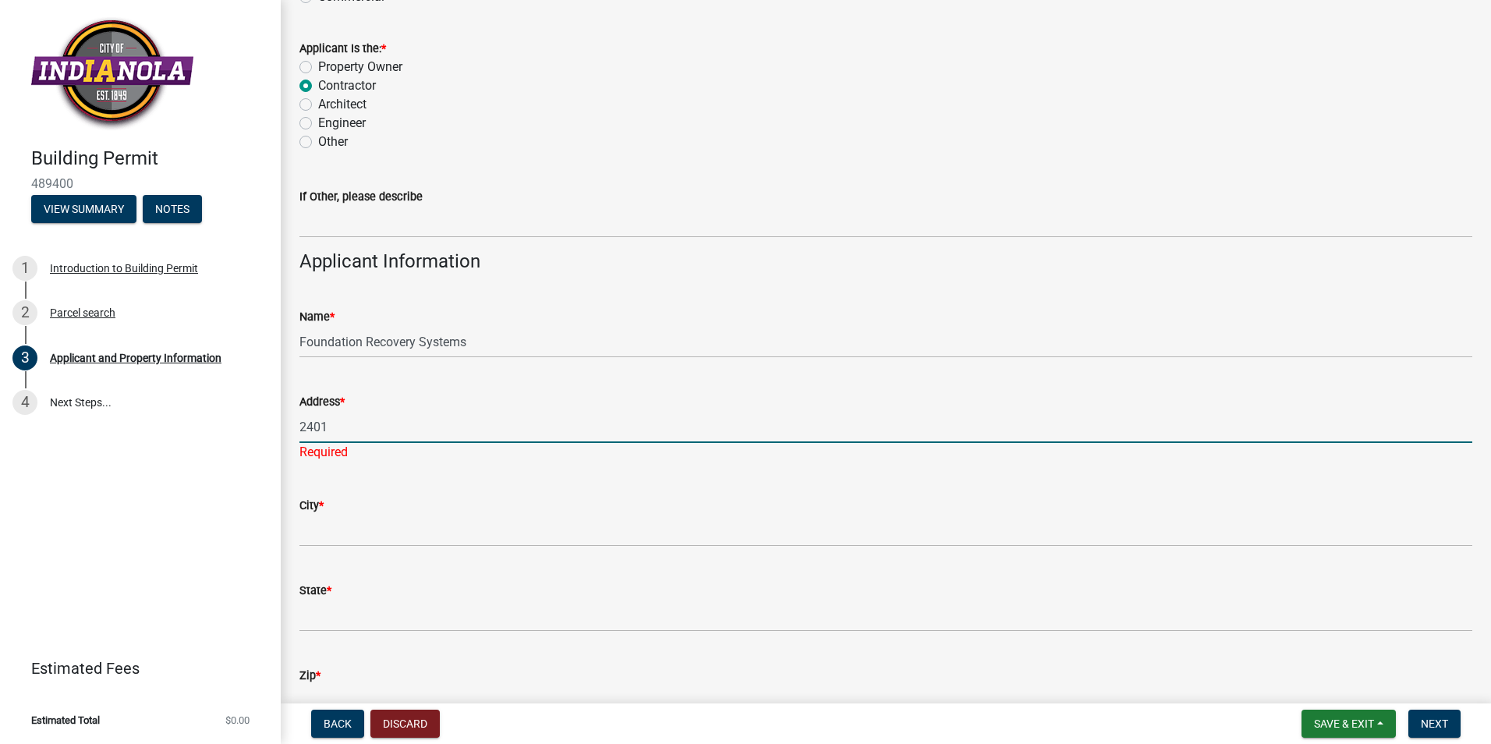
type input "[STREET_ADDRESS]"
type input "Ankeny"
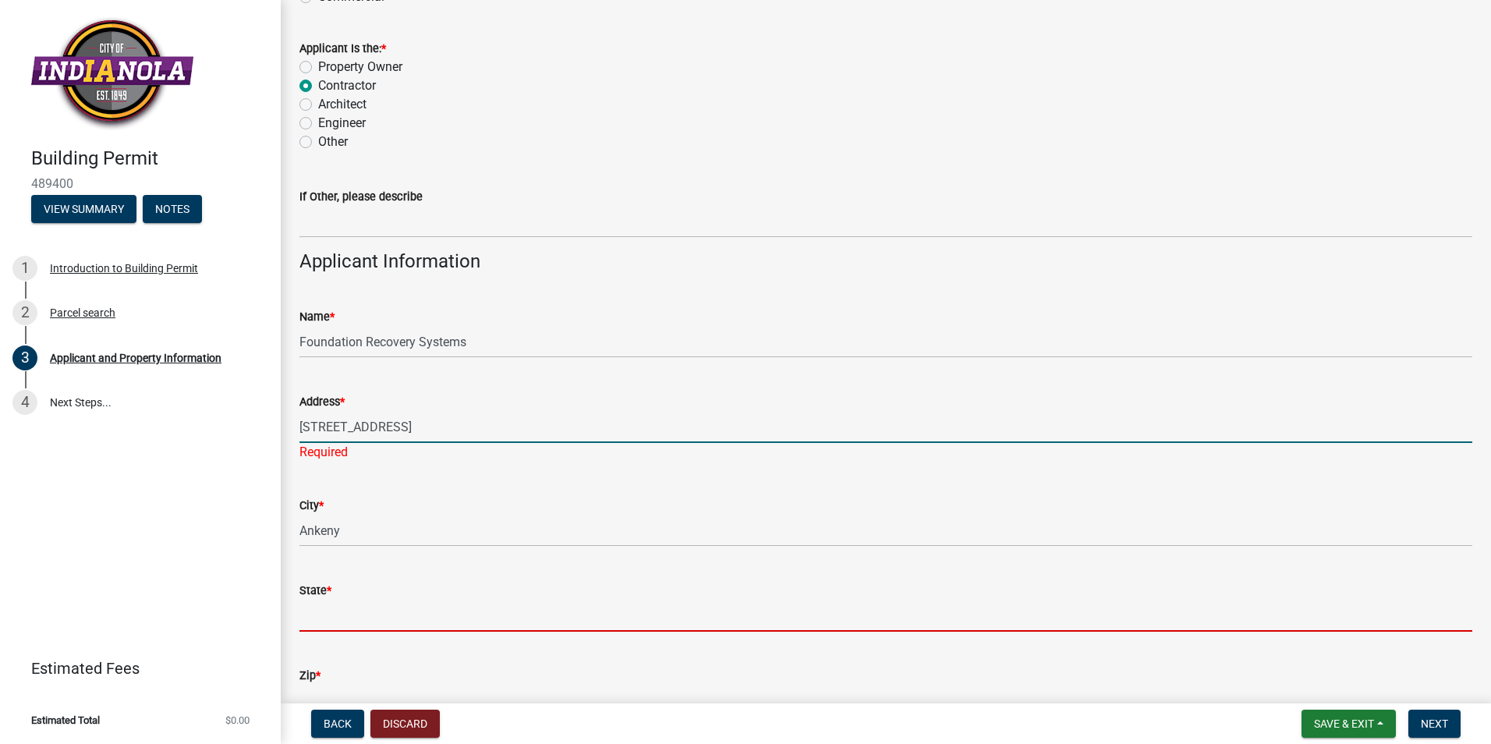
type input "IA"
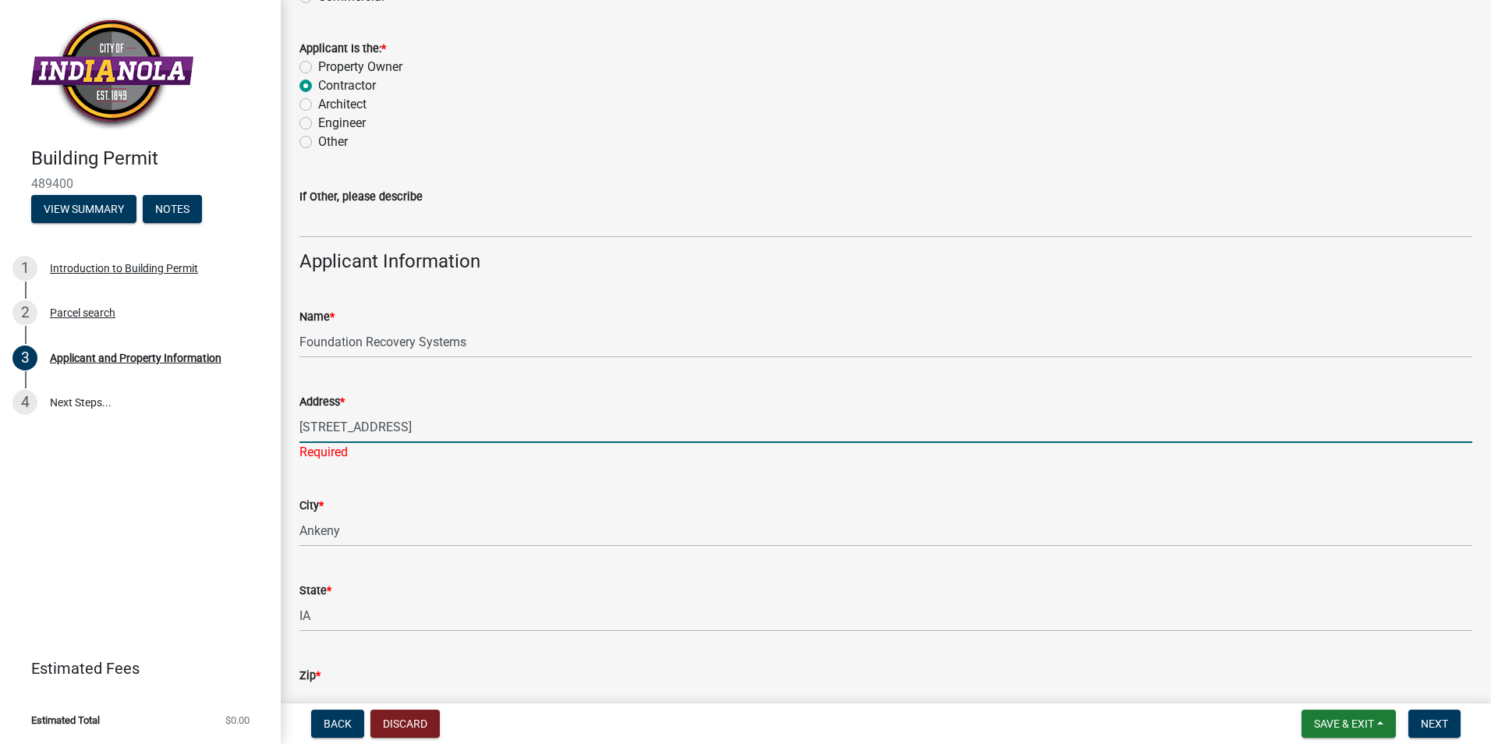
type input "50021"
type input "[PHONE_NUMBER]"
type input "[EMAIL_ADDRESS][PERSON_NAME][DOMAIN_NAME]"
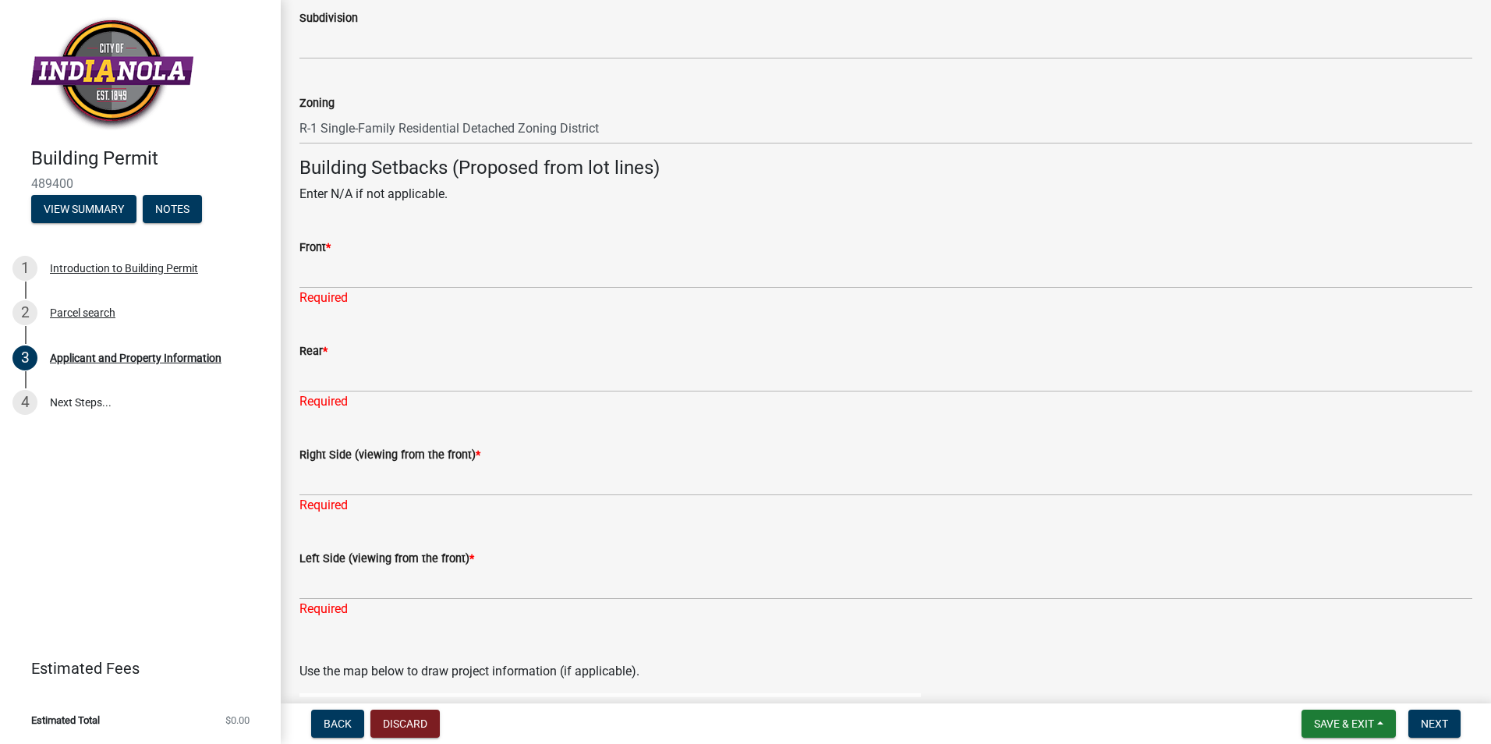
scroll to position [1326, 0]
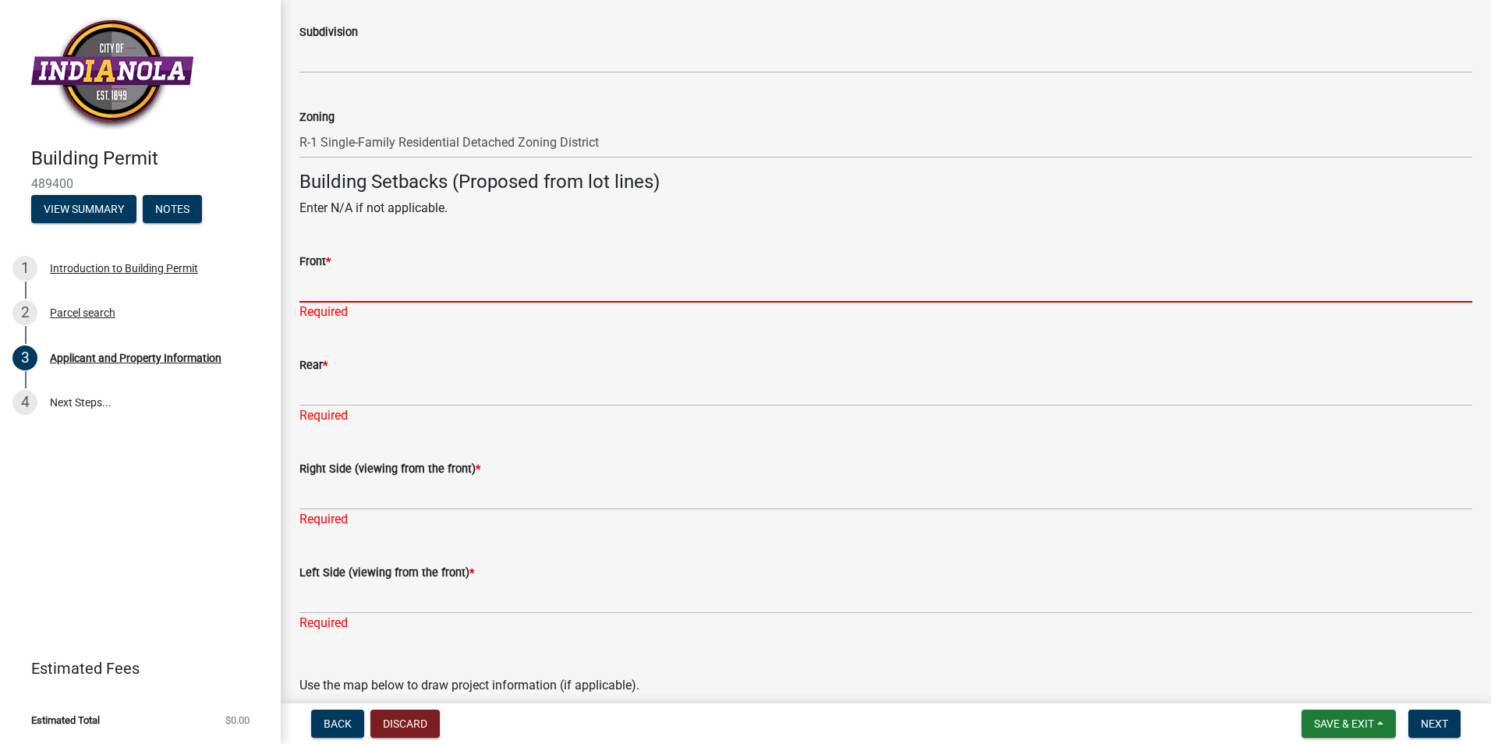
click at [485, 289] on input "Front *" at bounding box center [885, 287] width 1173 height 32
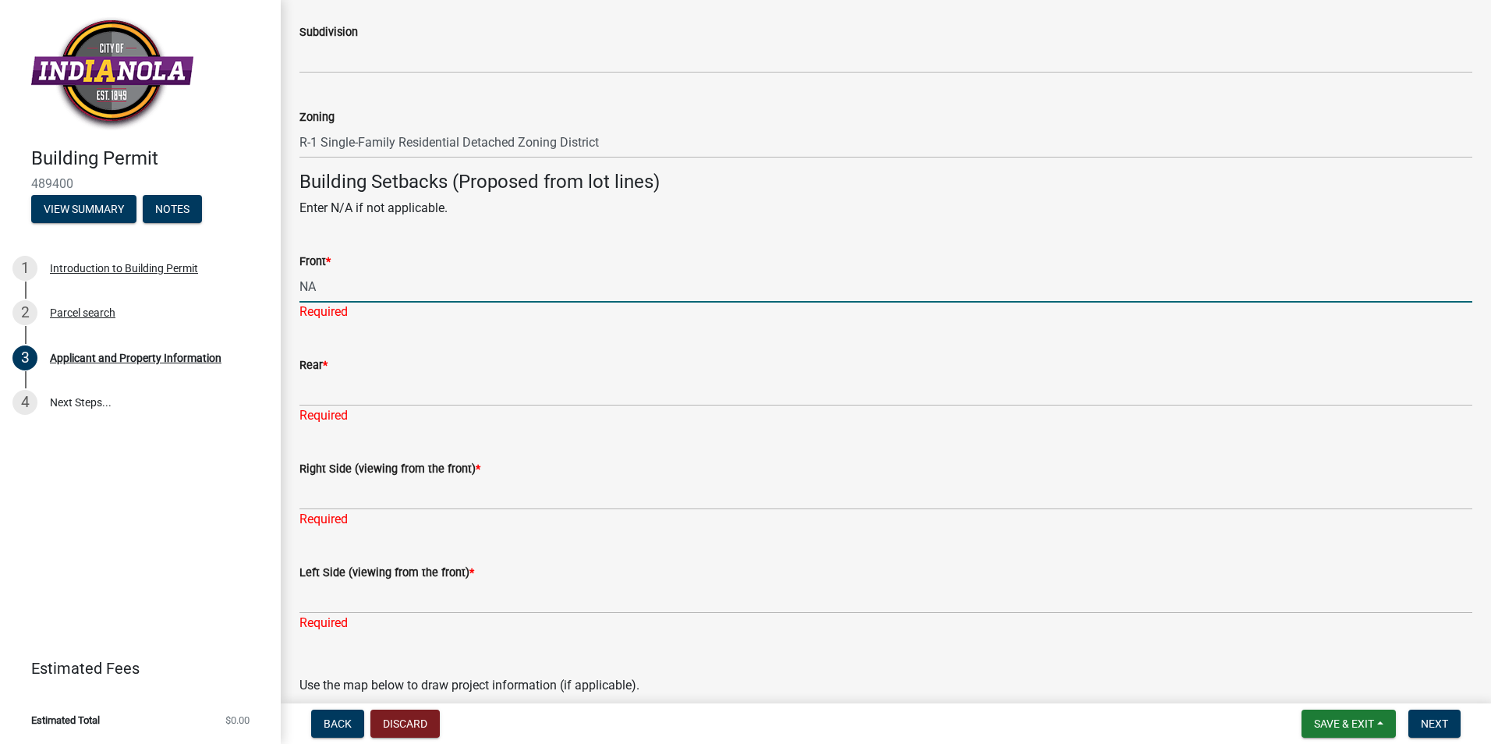
type input "NA"
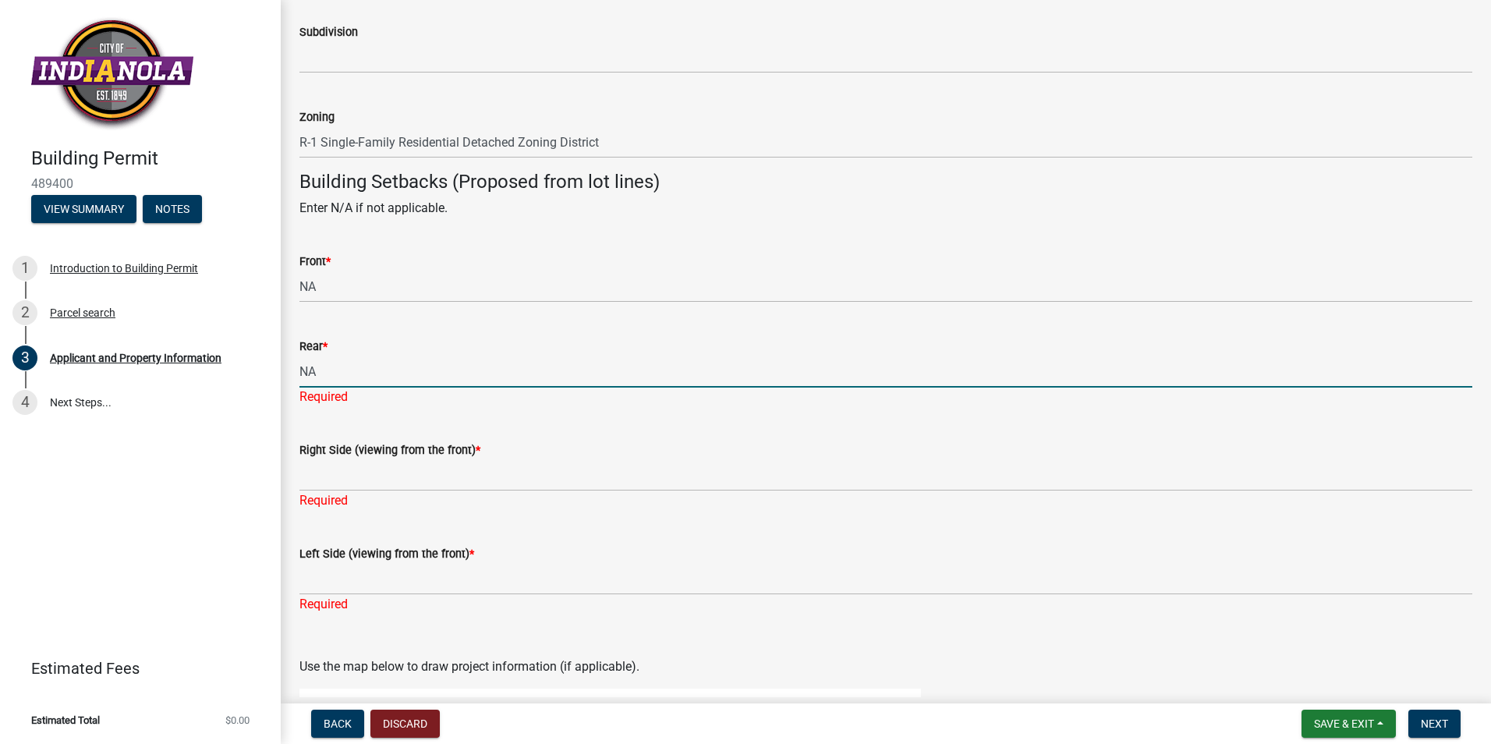
type input "NA"
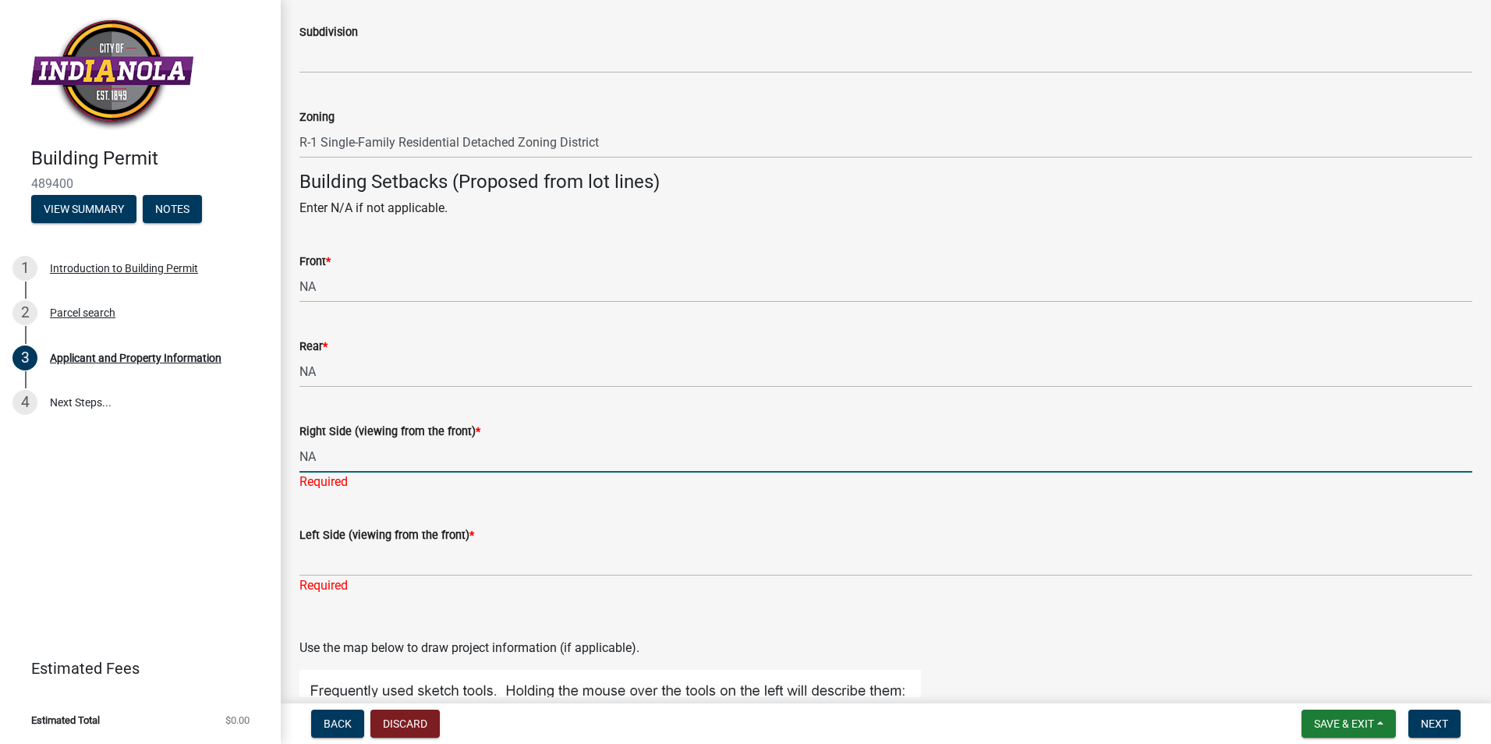
type input "NA"
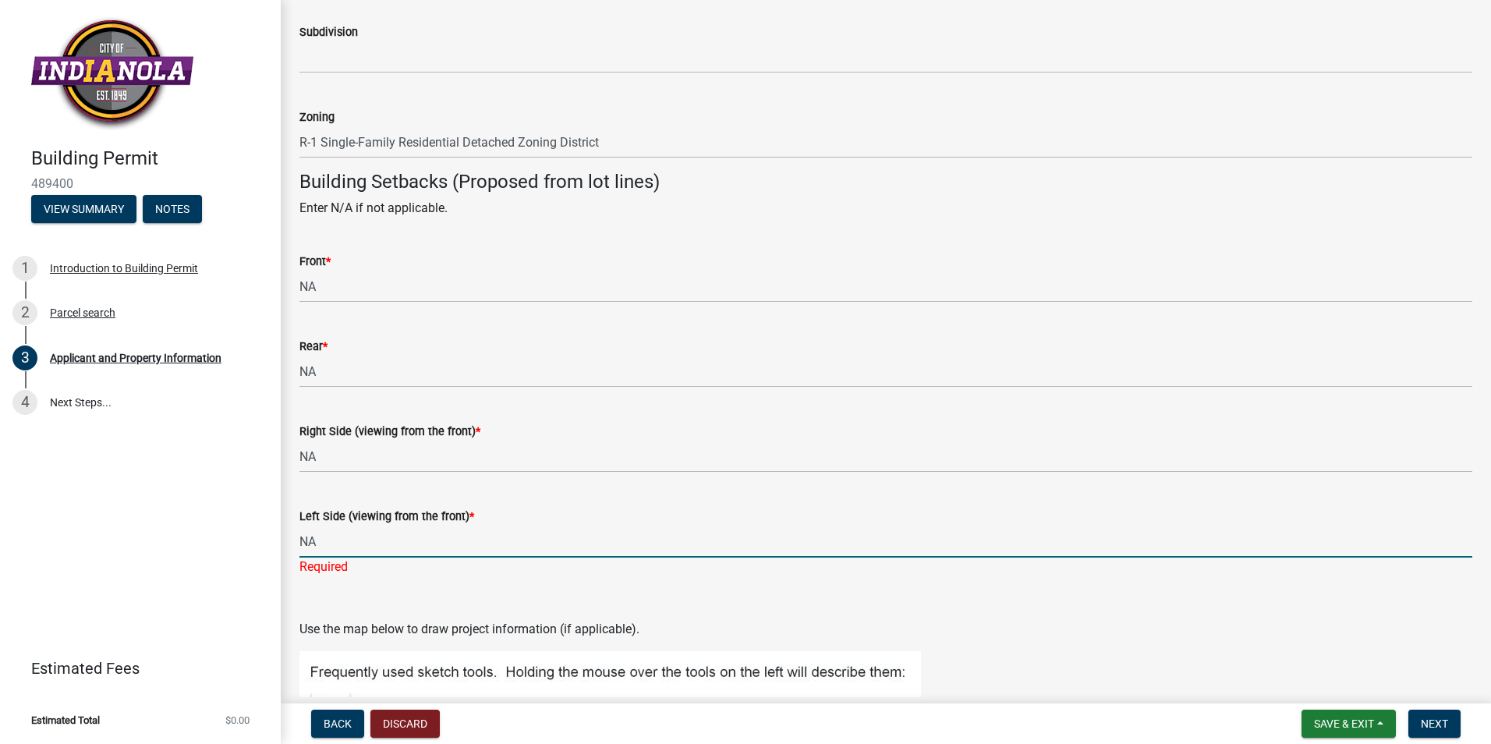
type input "NA"
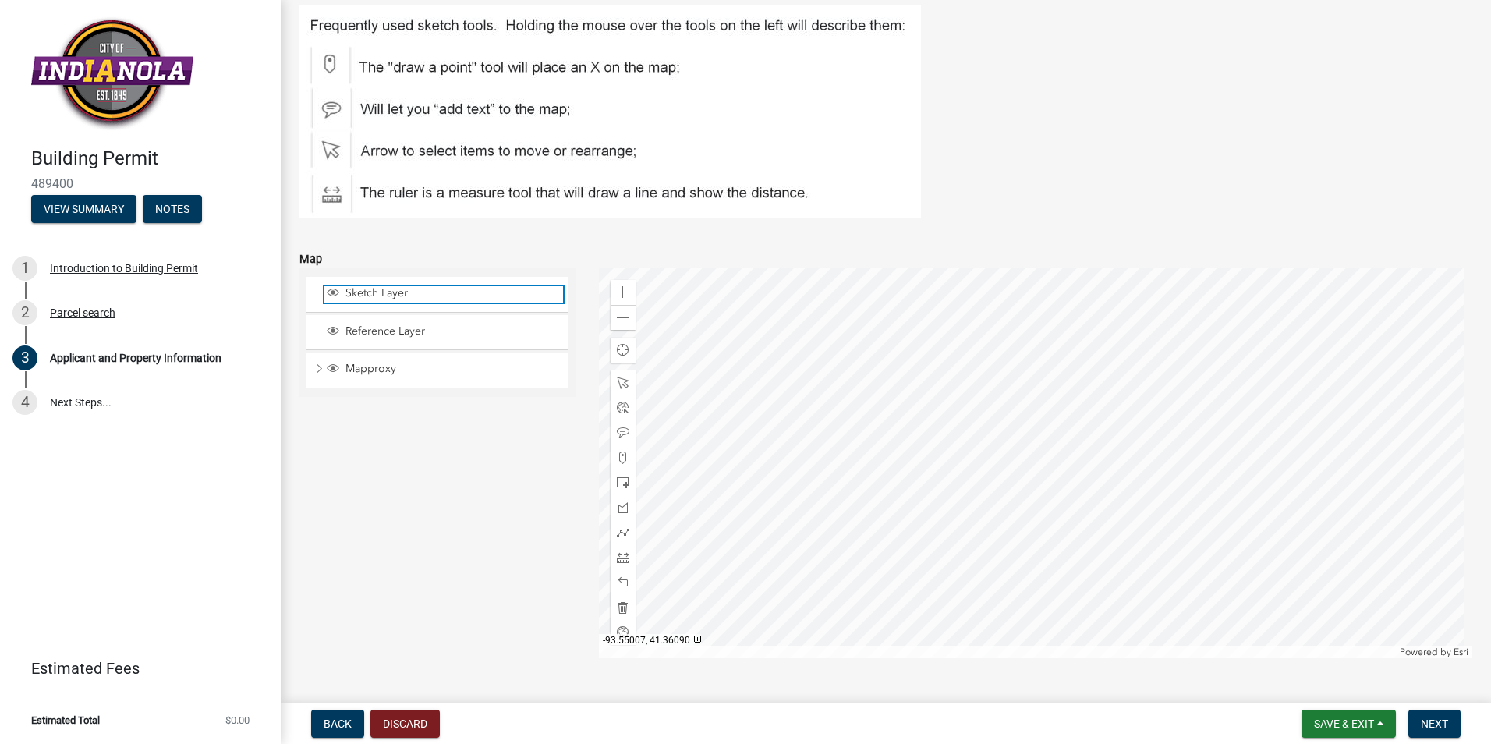
scroll to position [1990, 0]
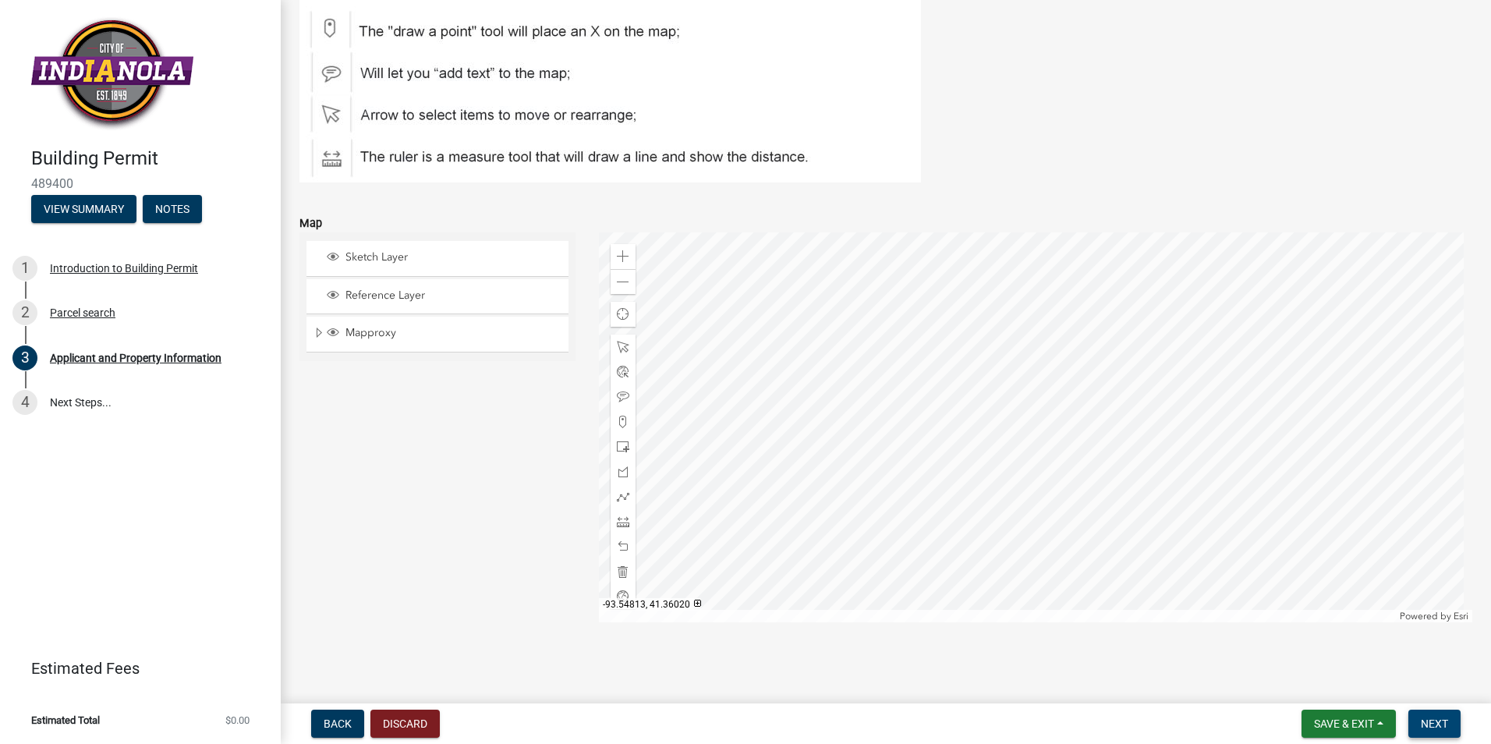
click at [1441, 726] on span "Next" at bounding box center [1434, 724] width 27 height 12
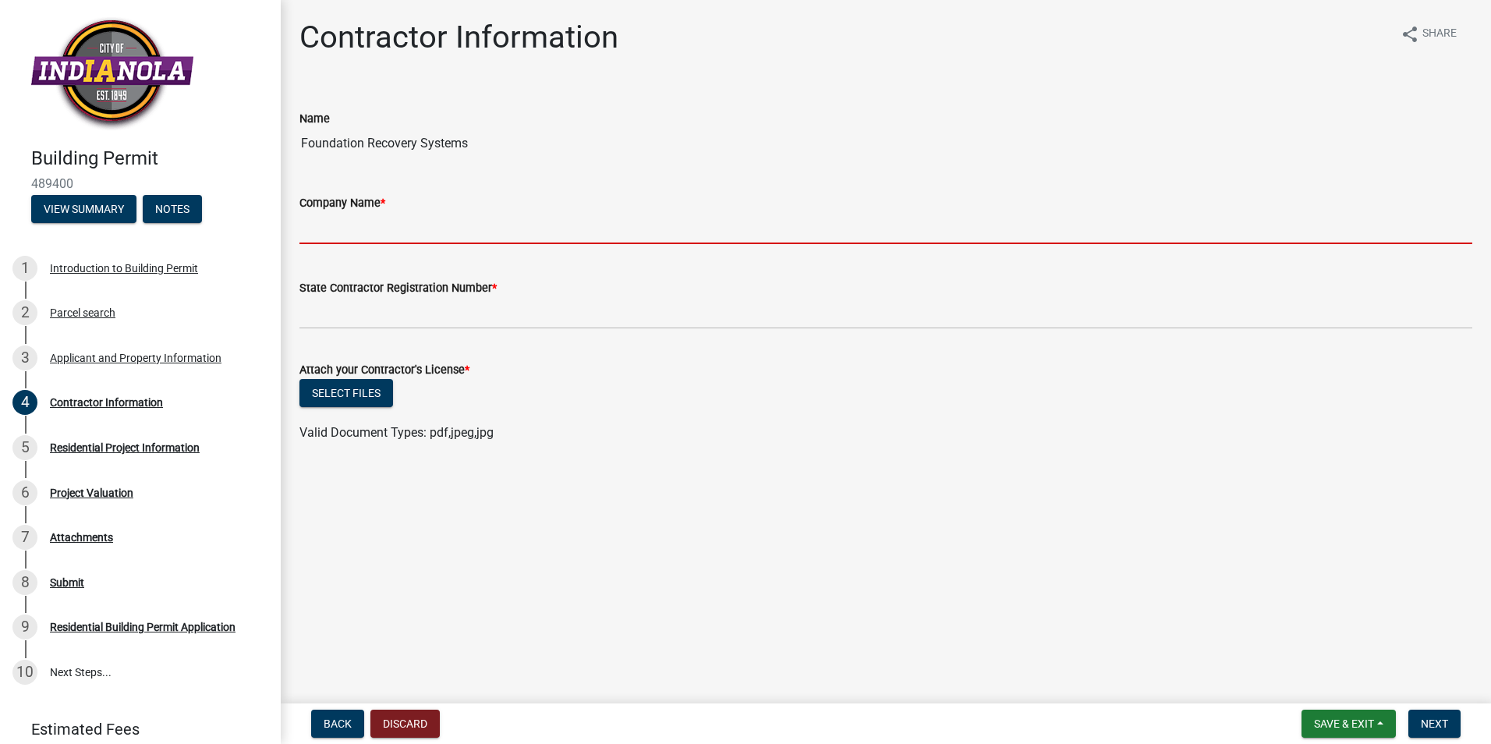
click at [501, 228] on input "Company Name *" at bounding box center [885, 228] width 1173 height 32
type input "Foundation Recovery Systems"
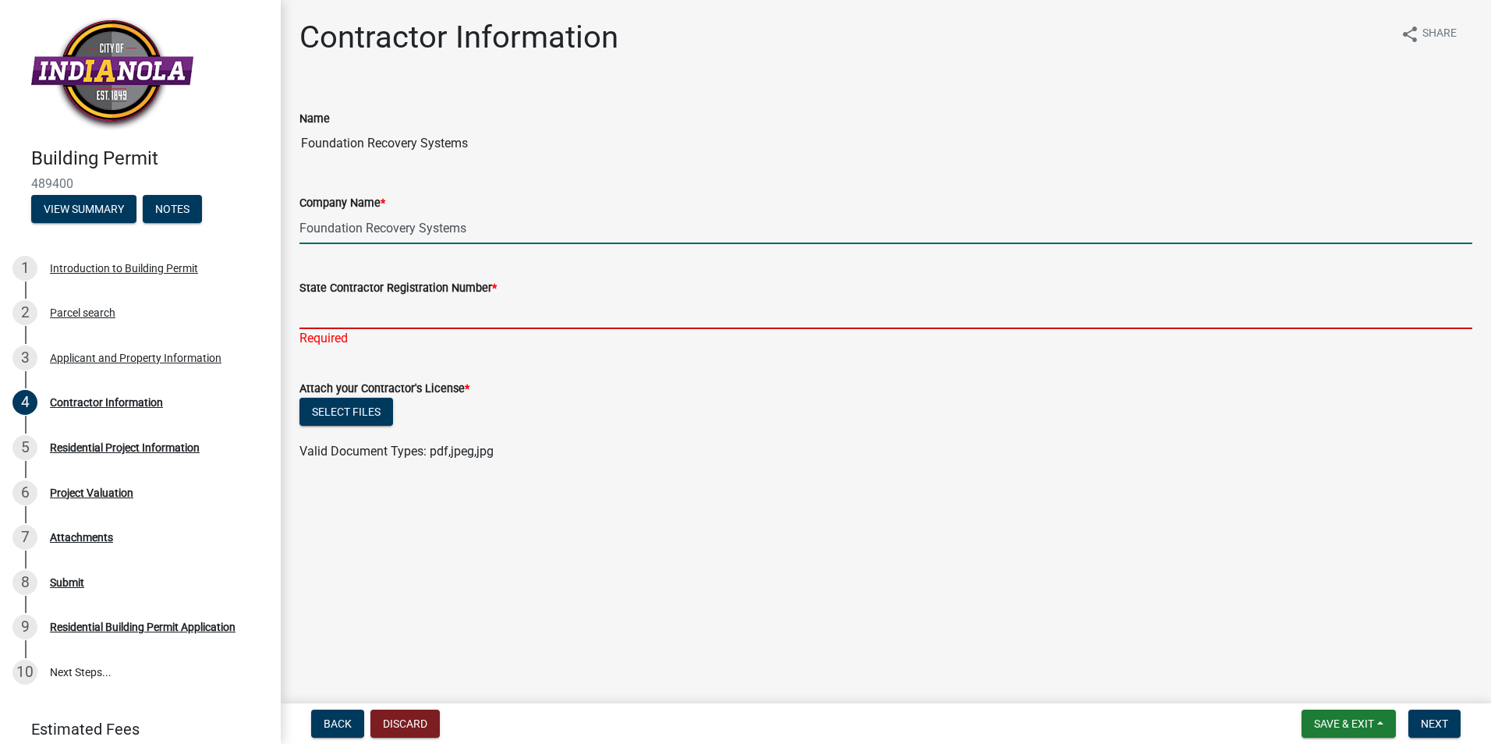
drag, startPoint x: 516, startPoint y: 322, endPoint x: 521, endPoint y: 315, distance: 8.4
click at [516, 322] on input "State Contractor Registration Number *" at bounding box center [885, 313] width 1173 height 32
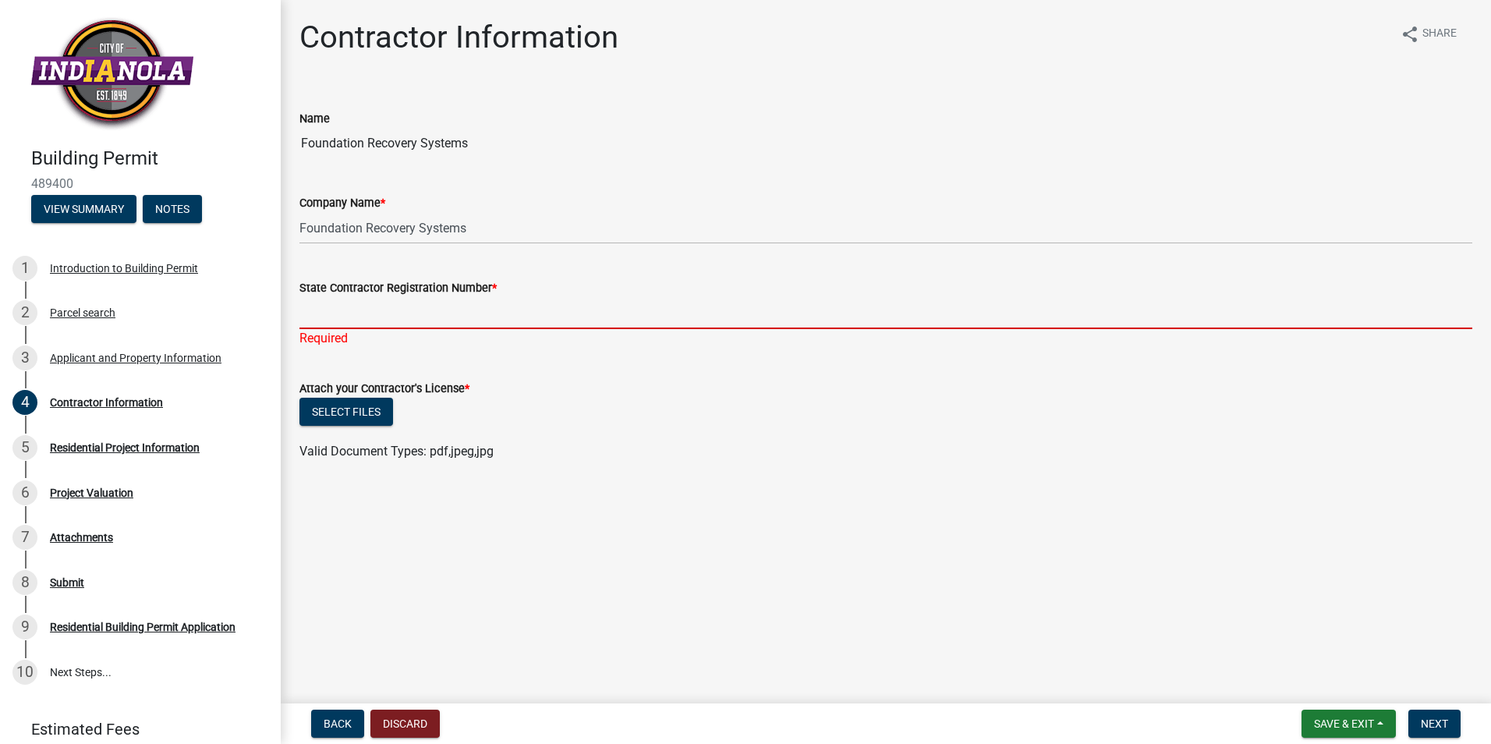
click at [577, 311] on input "State Contractor Registration Number *" at bounding box center [885, 313] width 1173 height 32
click at [475, 314] on input "State Contractor Registration Number *" at bounding box center [885, 313] width 1173 height 32
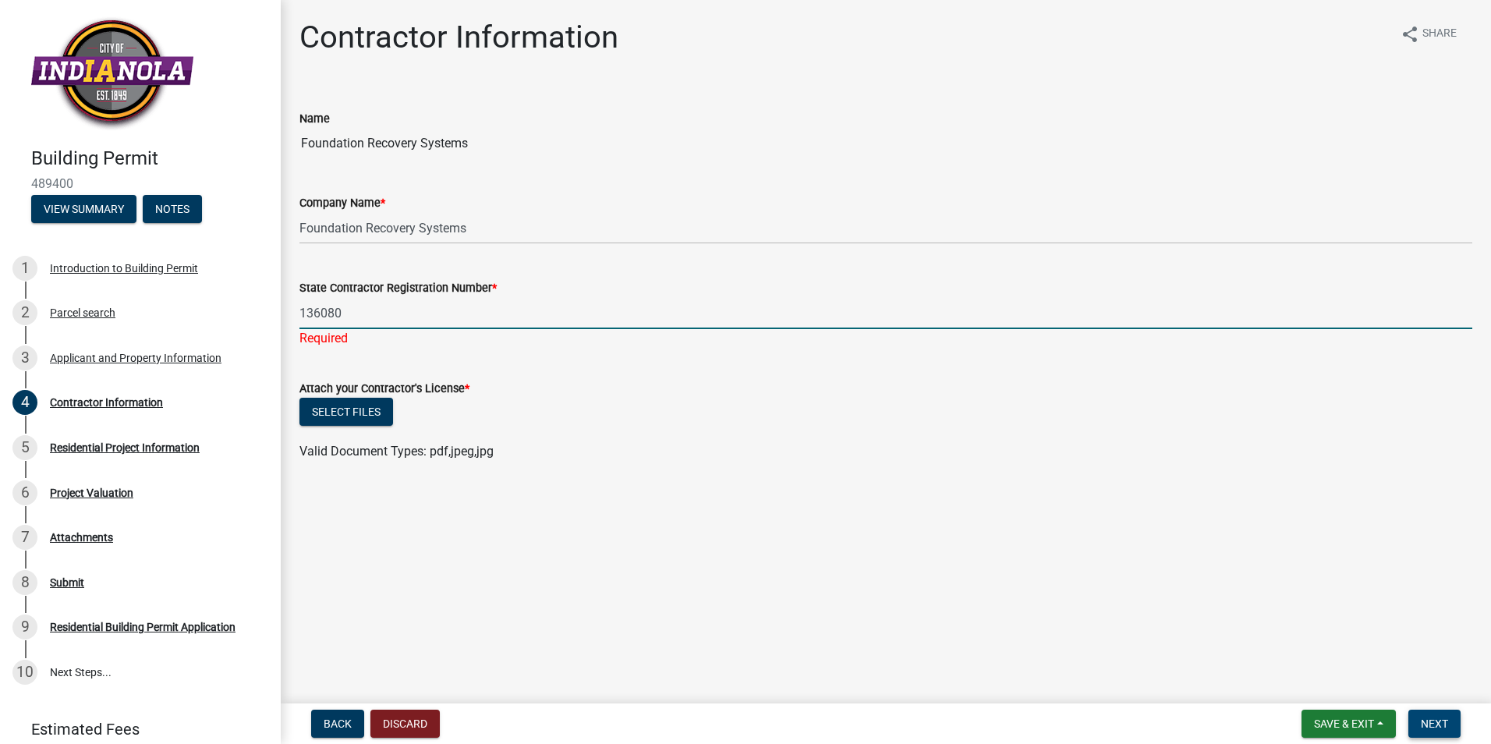
type input "136080"
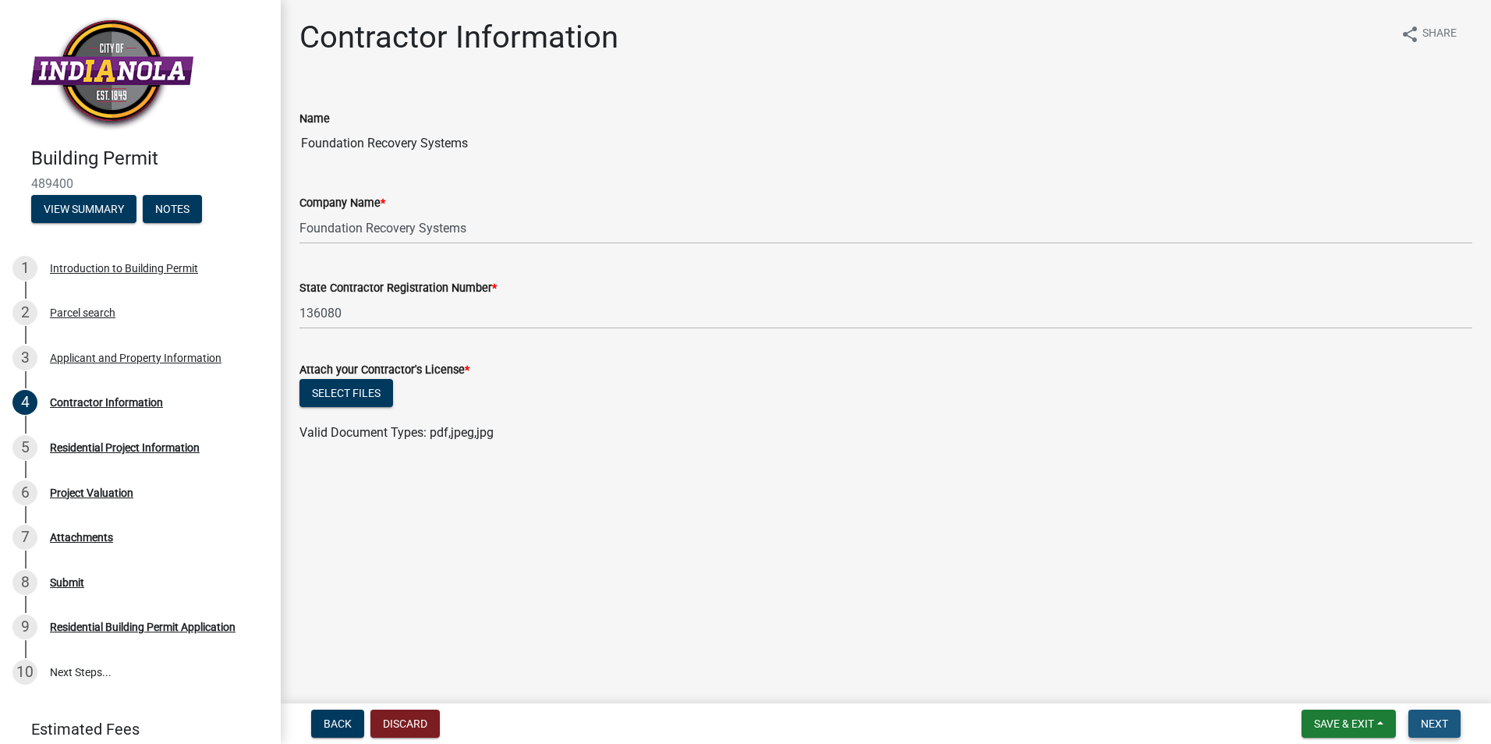
click at [1440, 728] on span "Next" at bounding box center [1434, 724] width 27 height 12
click at [360, 398] on button "Select files" at bounding box center [346, 393] width 94 height 28
click at [1441, 728] on span "Next" at bounding box center [1434, 724] width 27 height 12
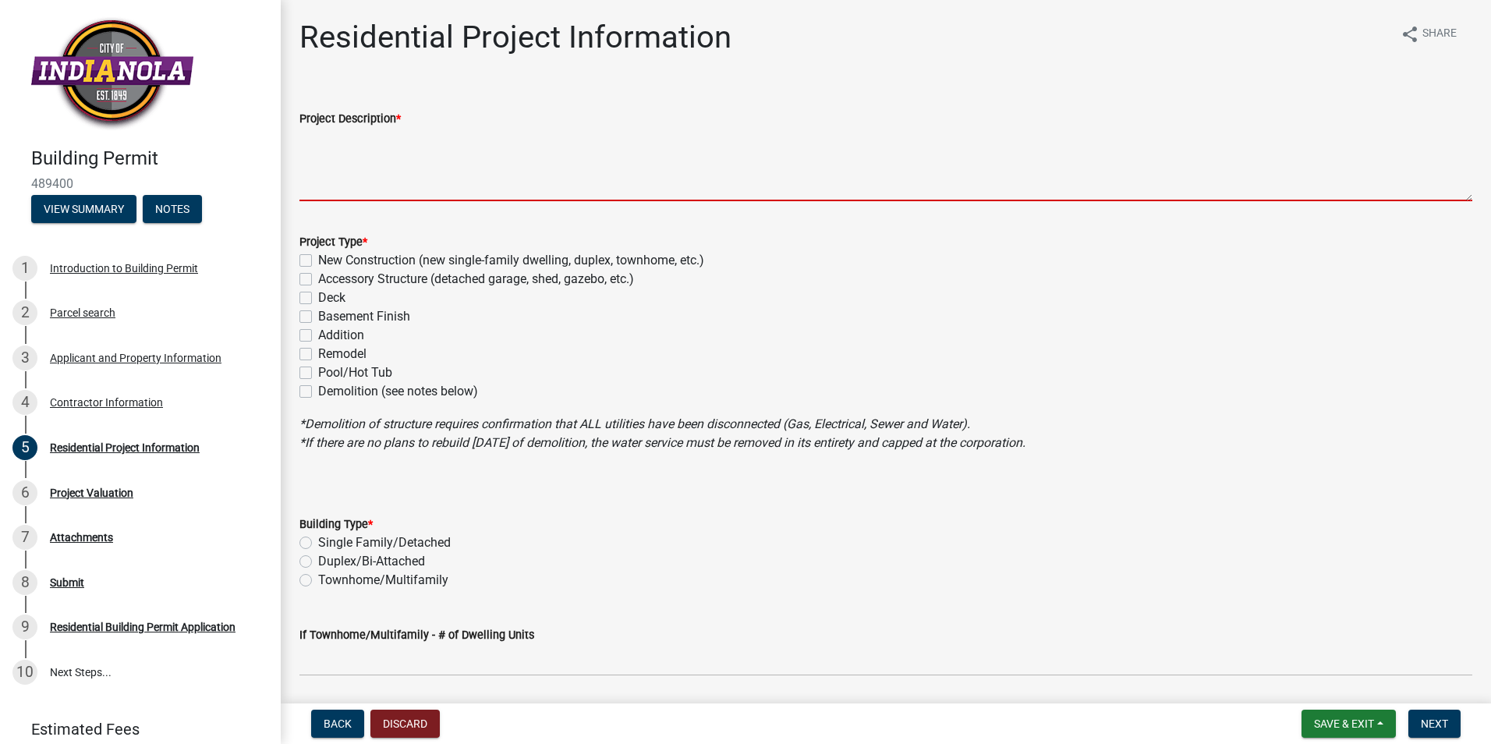
click at [375, 179] on textarea "Project Description *" at bounding box center [885, 164] width 1173 height 73
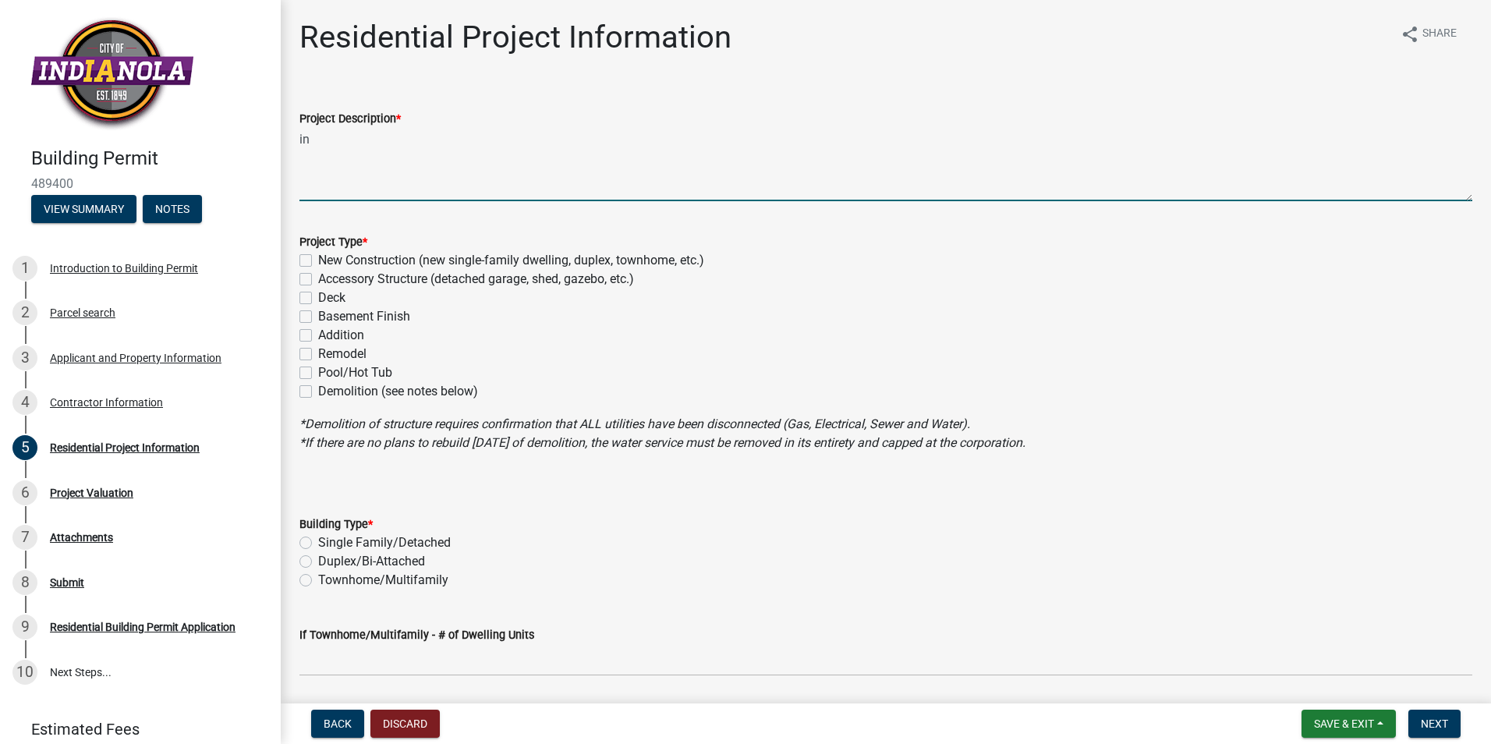
type textarea "i"
type textarea "Installing basement water management system and"
drag, startPoint x: 597, startPoint y: 140, endPoint x: 288, endPoint y: 146, distance: 309.7
click at [288, 146] on div "Project Description * Installing basement water management system and" at bounding box center [886, 144] width 1196 height 114
type textarea "Installing 9 IntelliJacks and 48 sf if supp bean"
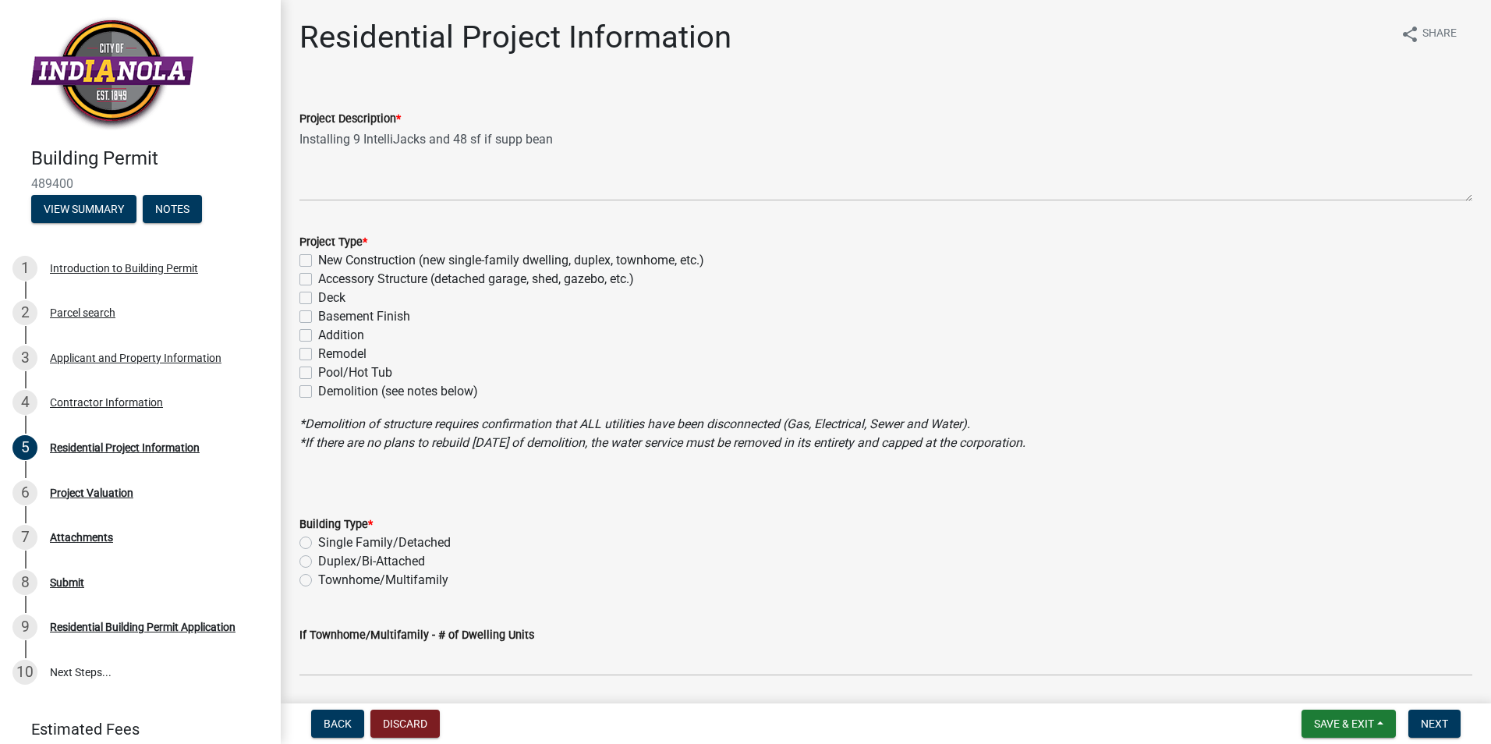
click at [318, 314] on label "Basement Finish" at bounding box center [364, 316] width 92 height 19
click at [318, 314] on input "Basement Finish" at bounding box center [323, 312] width 10 height 10
checkbox input "true"
checkbox input "false"
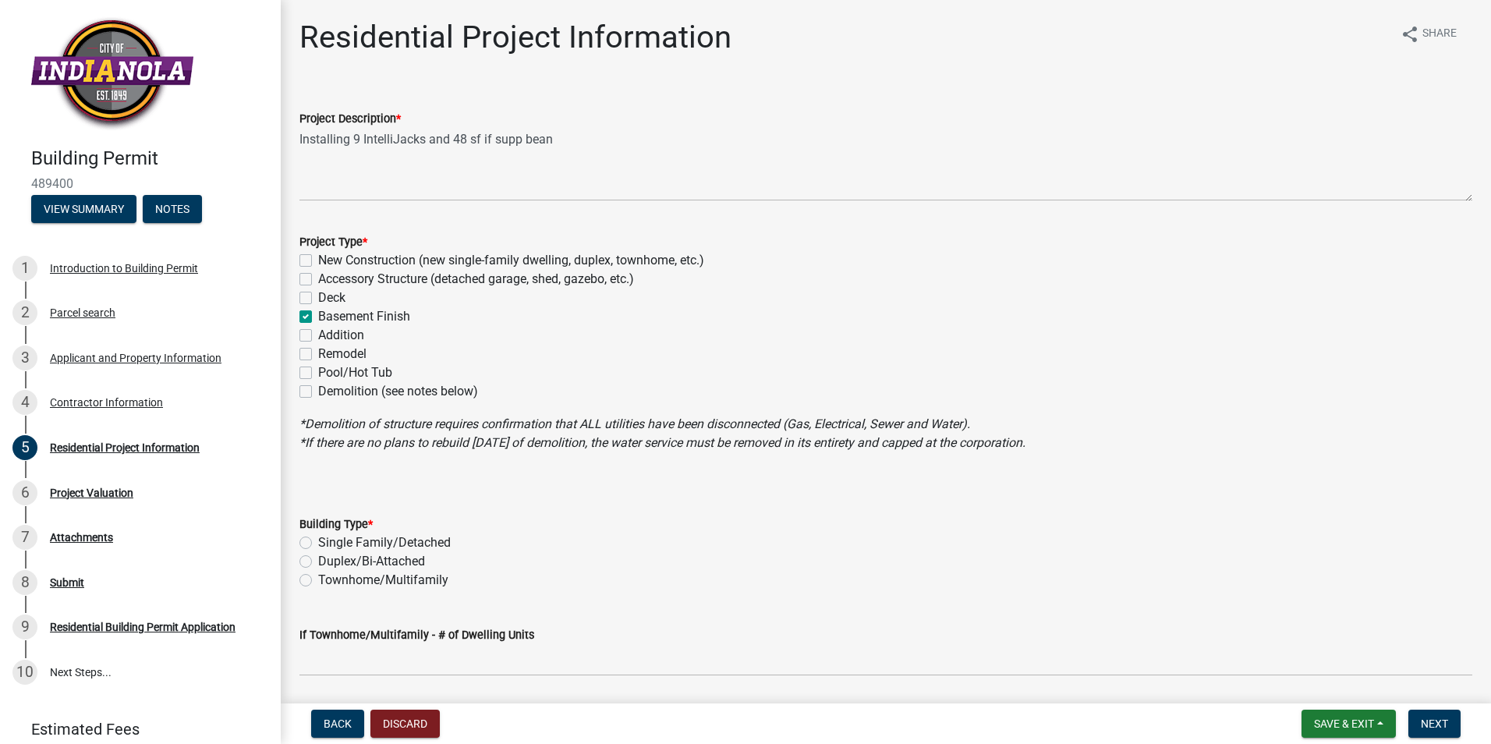
checkbox input "false"
checkbox input "true"
checkbox input "false"
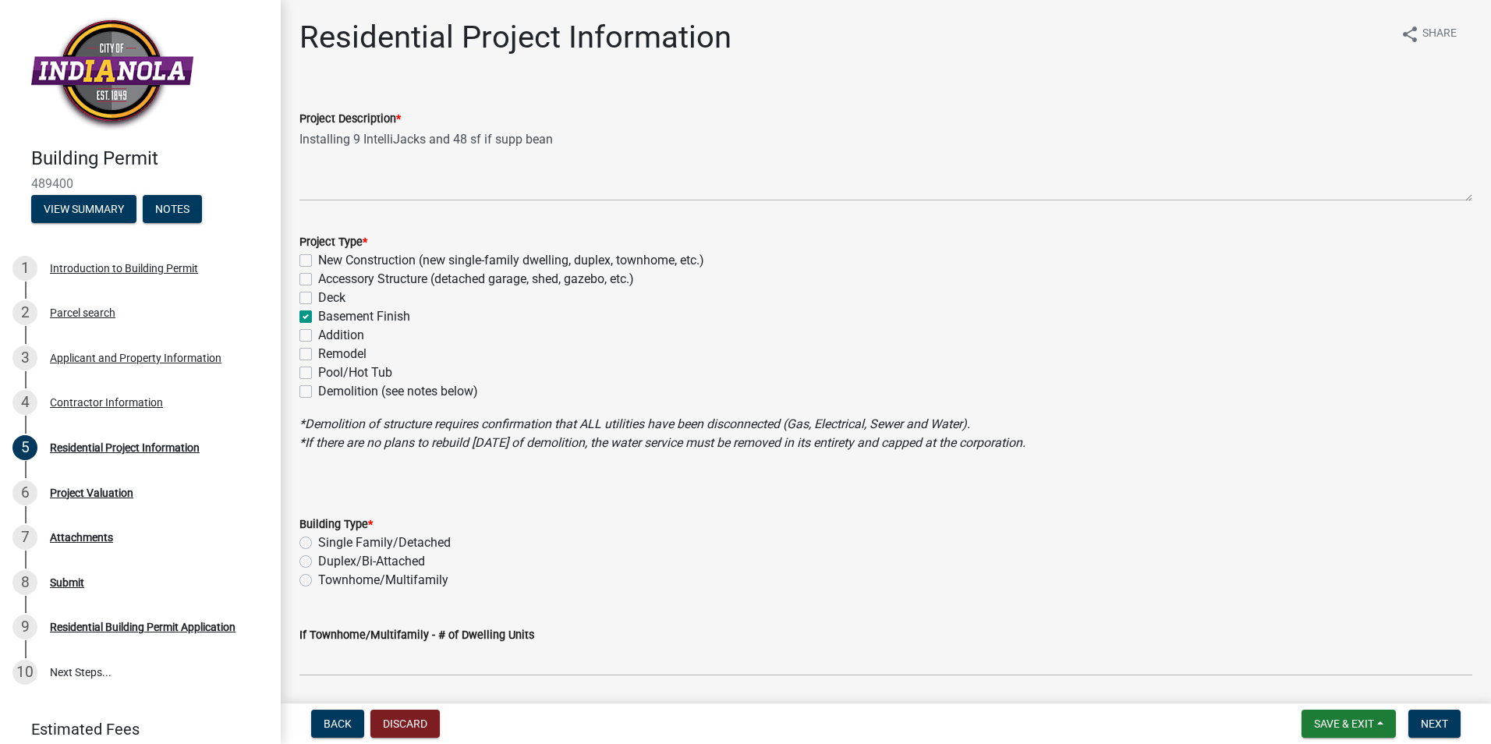
checkbox input "false"
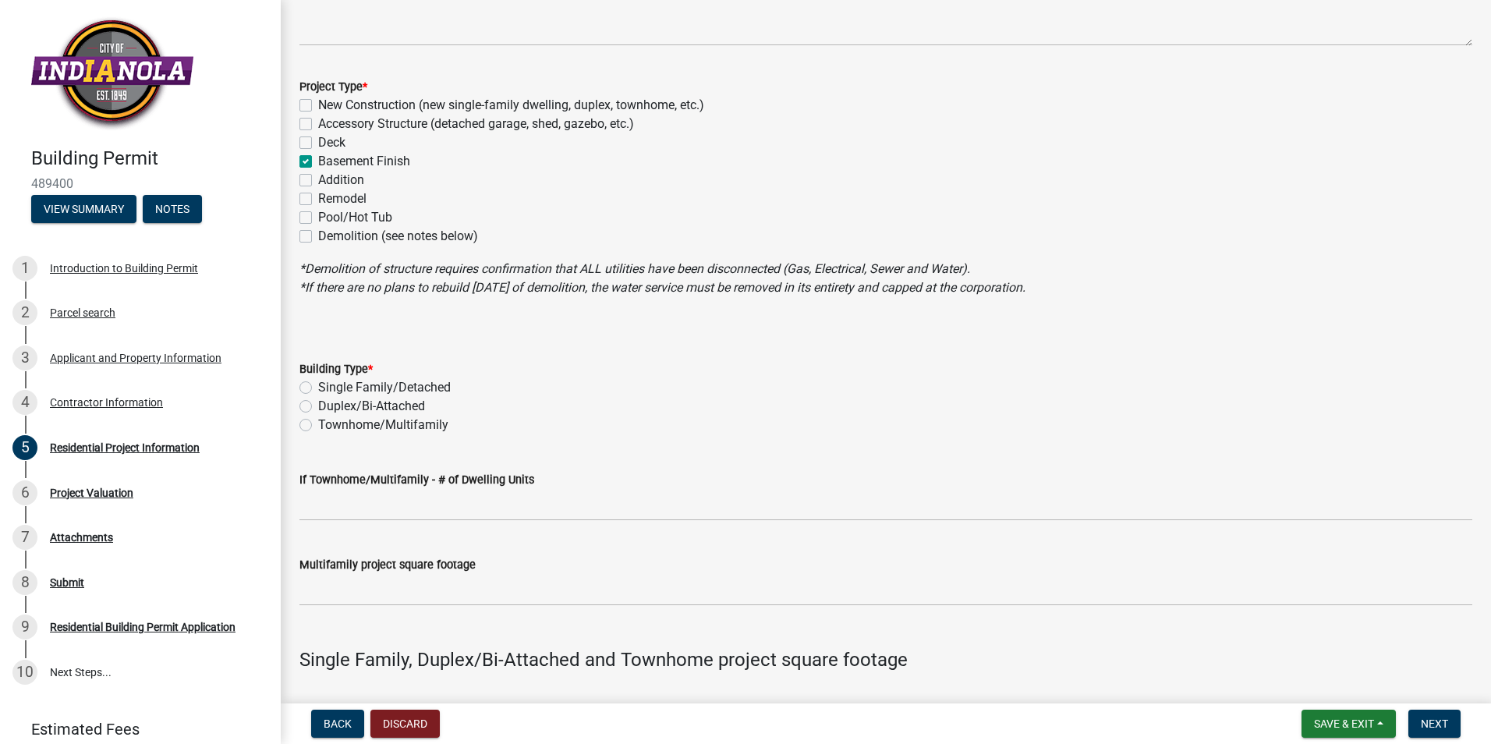
scroll to position [156, 0]
click at [318, 384] on label "Single Family/Detached" at bounding box center [384, 386] width 133 height 19
click at [318, 384] on input "Single Family/Detached" at bounding box center [323, 382] width 10 height 10
radio input "true"
click at [318, 195] on label "Remodel" at bounding box center [342, 198] width 48 height 19
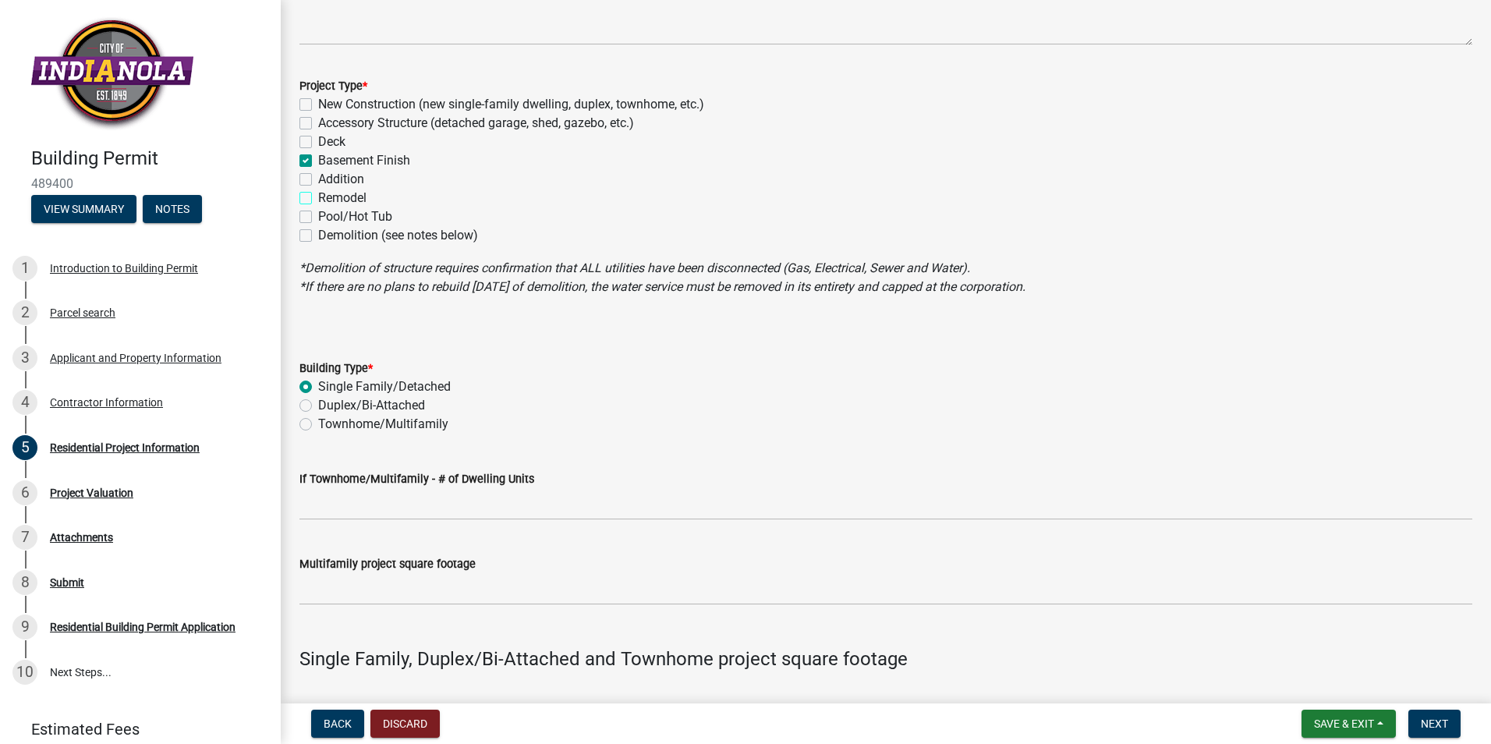
click at [318, 195] on input "Remodel" at bounding box center [323, 194] width 10 height 10
checkbox input "true"
checkbox input "false"
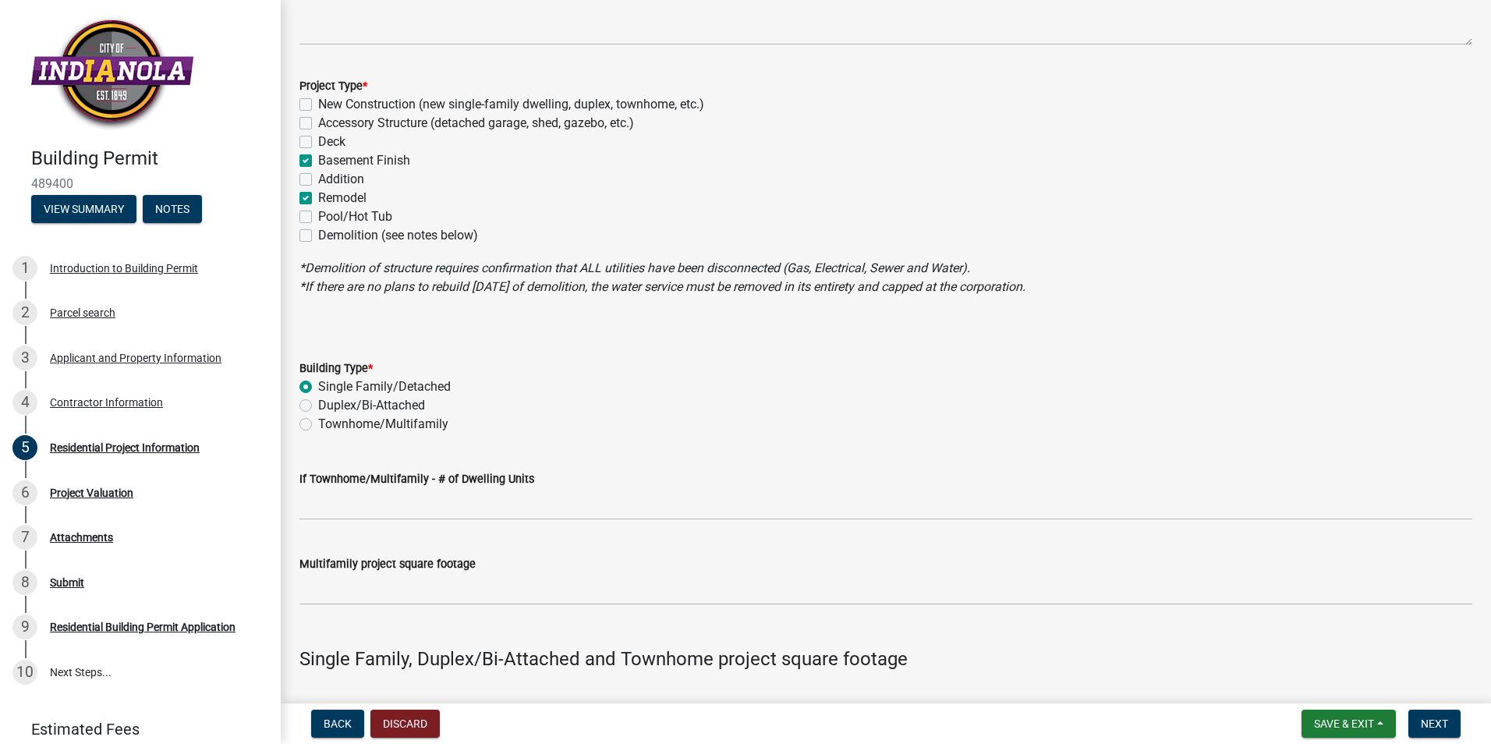
checkbox input "true"
checkbox input "false"
checkbox input "true"
checkbox input "false"
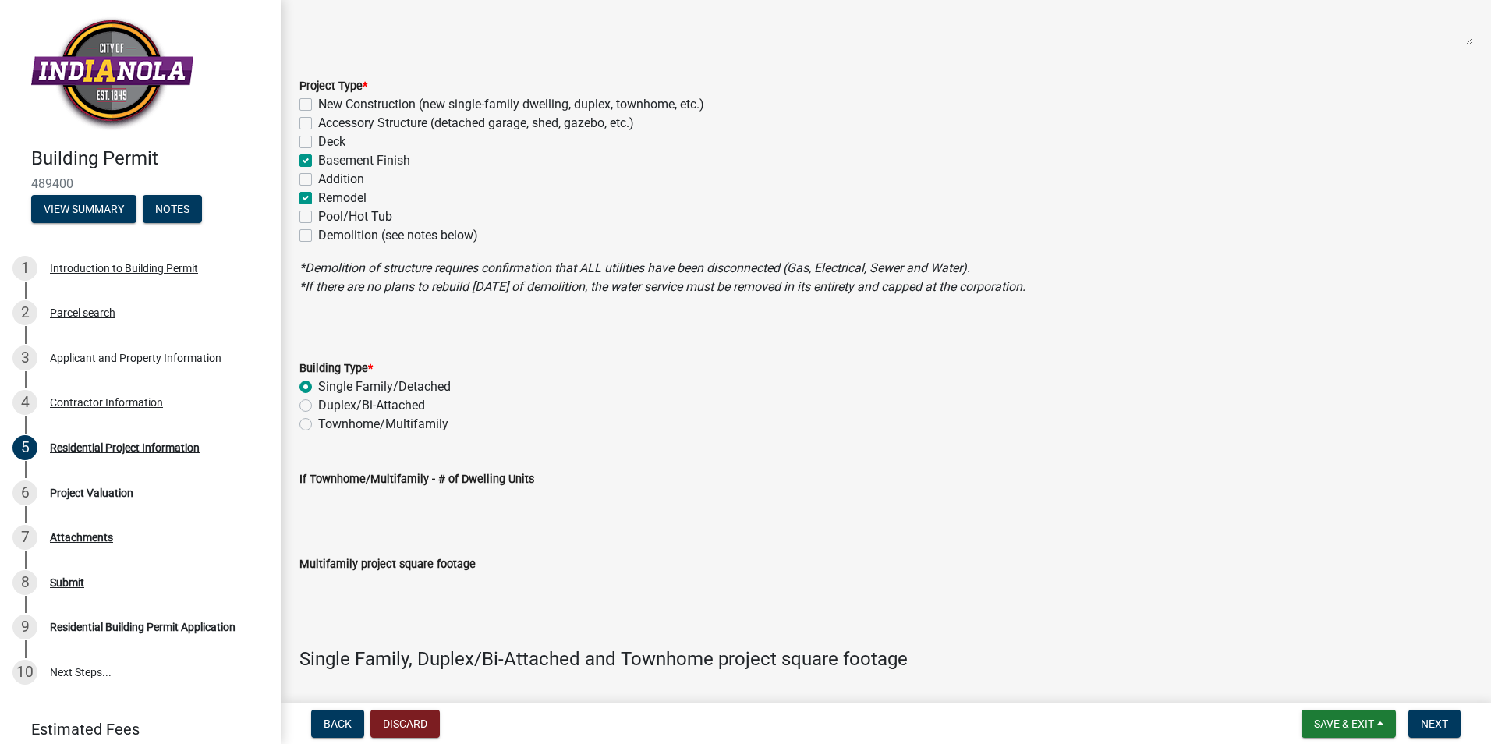
click at [318, 158] on label "Basement Finish" at bounding box center [364, 160] width 92 height 19
click at [318, 158] on input "Basement Finish" at bounding box center [323, 156] width 10 height 10
checkbox input "false"
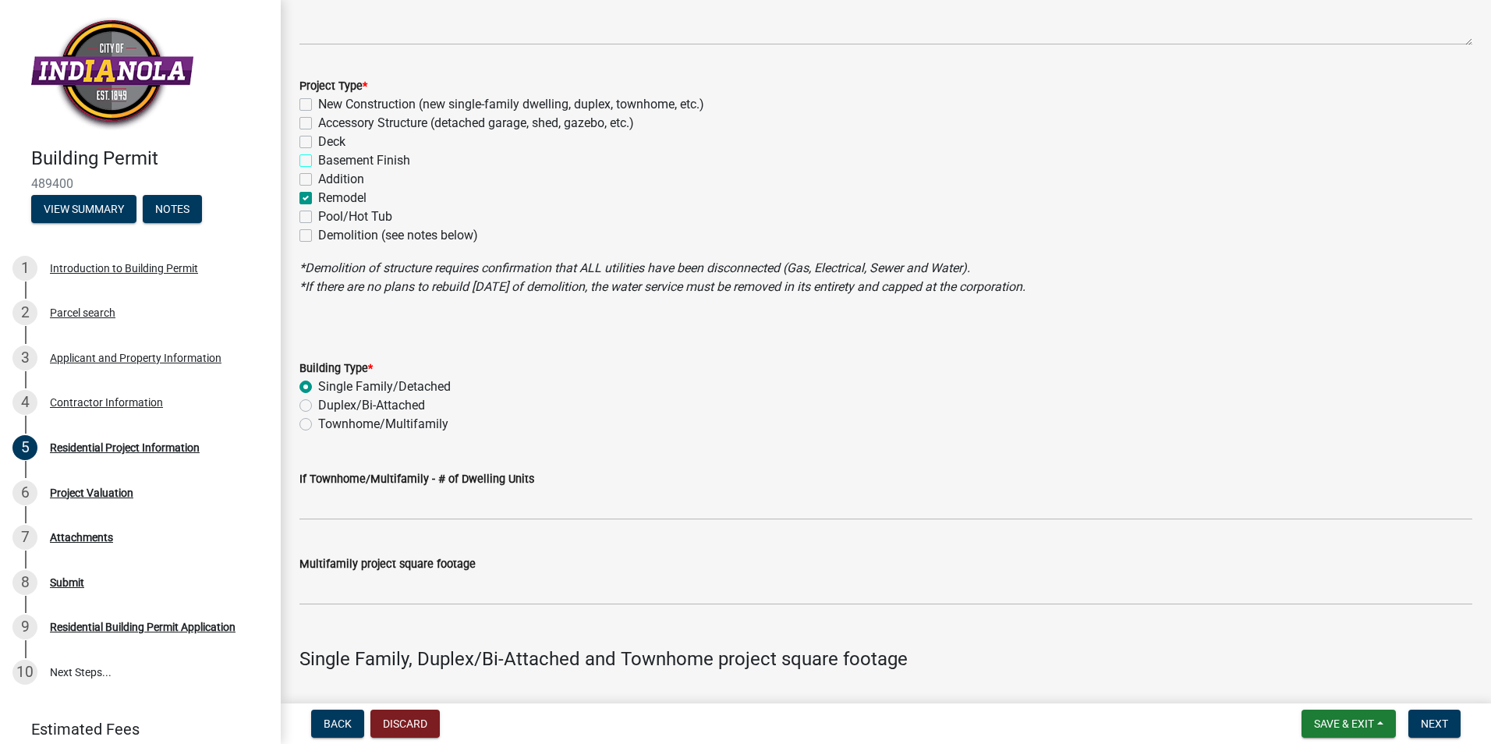
checkbox input "false"
checkbox input "true"
checkbox input "false"
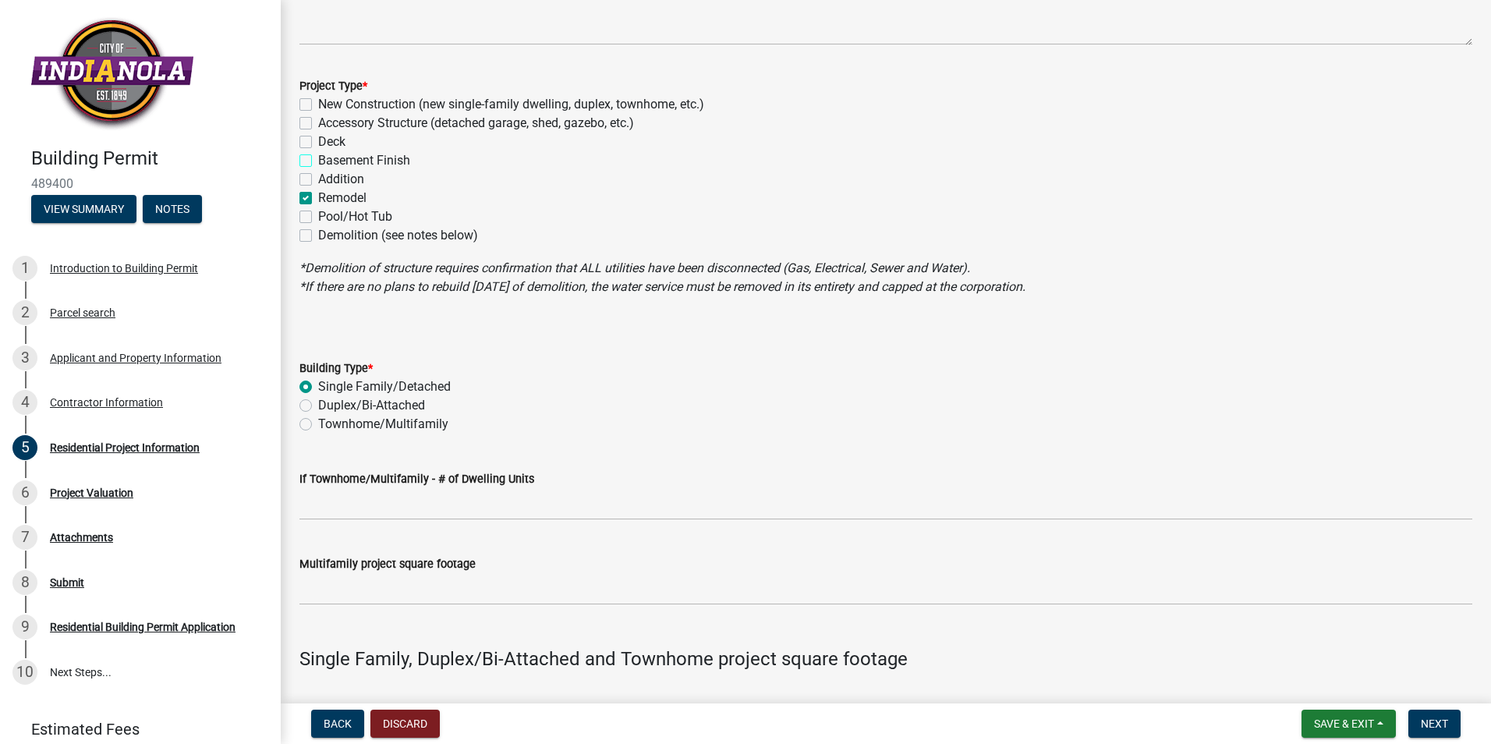
checkbox input "false"
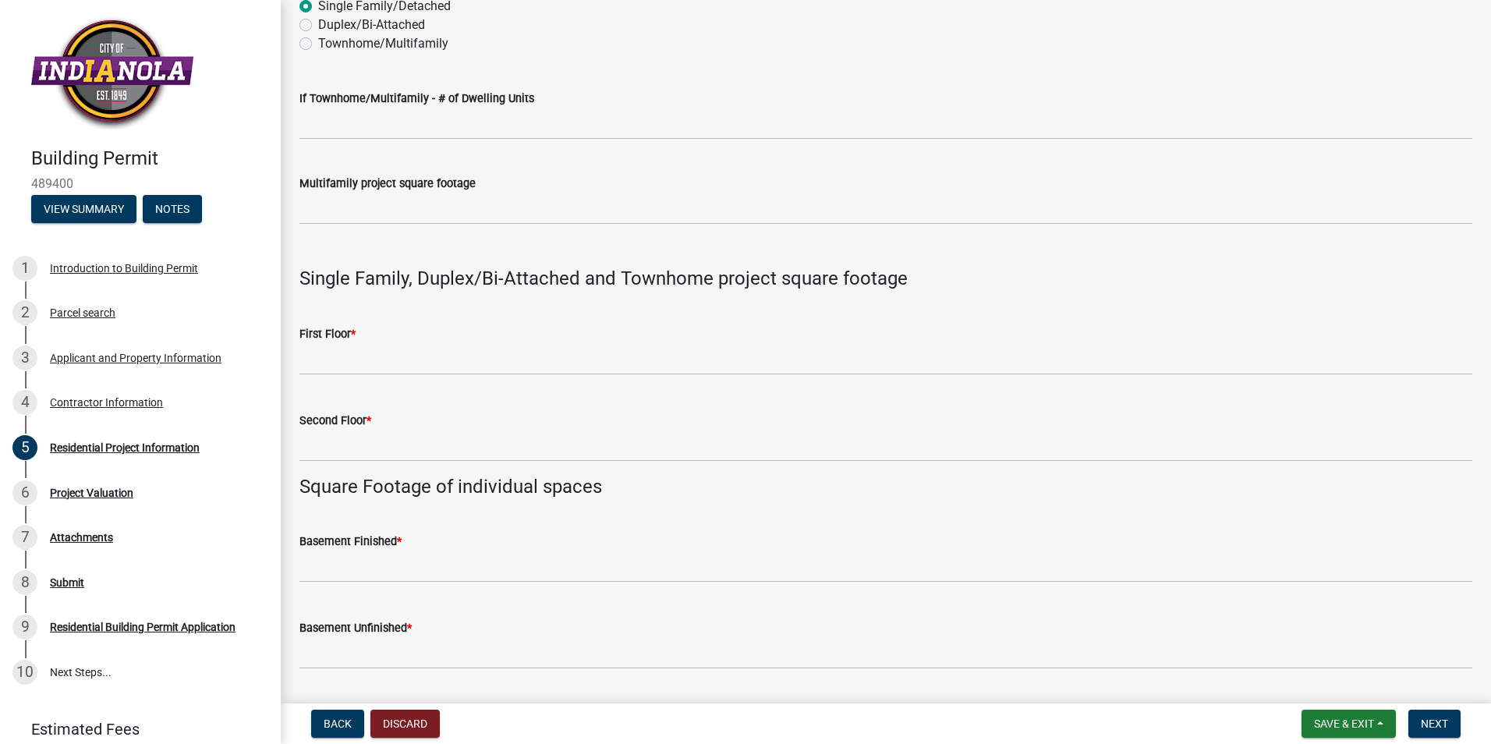
scroll to position [546, 0]
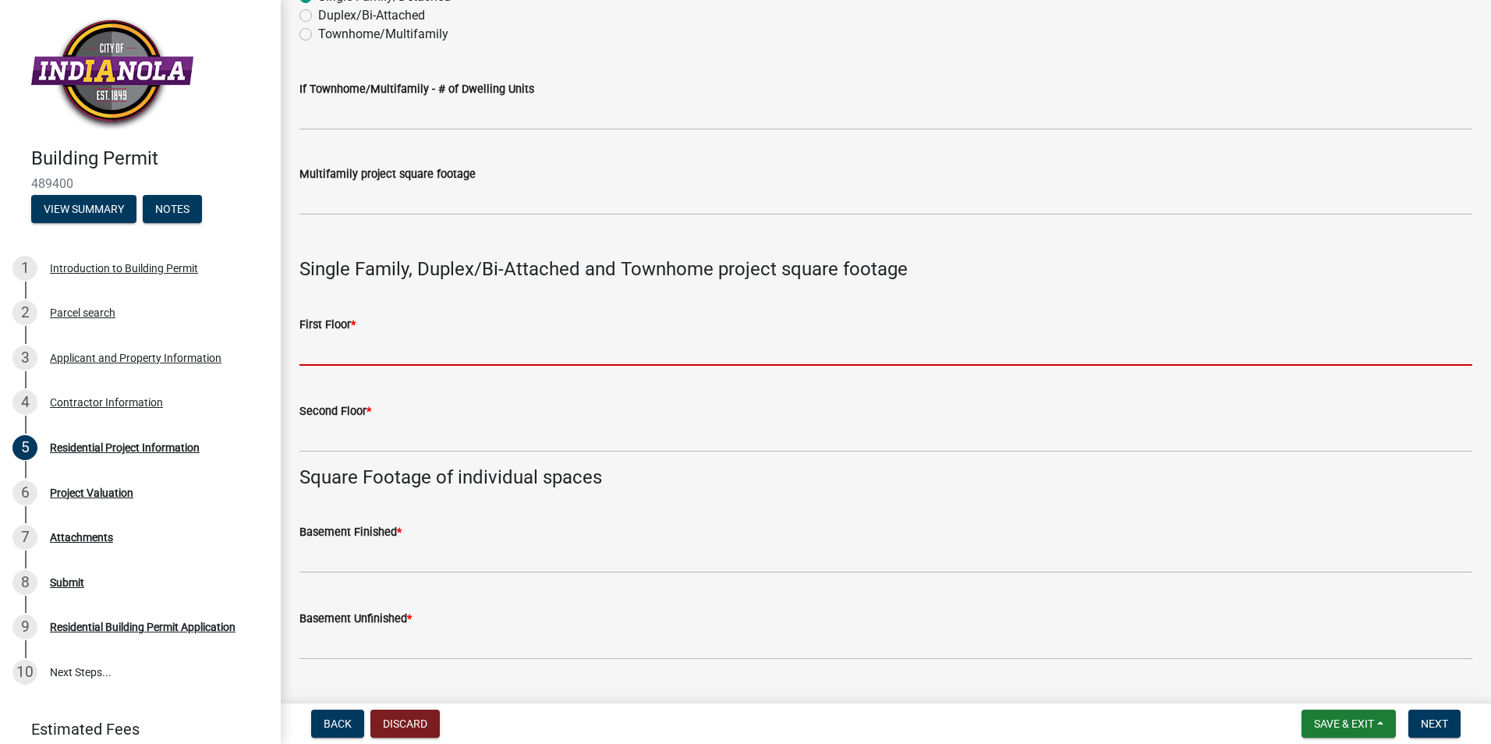
click at [424, 346] on input "text" at bounding box center [885, 350] width 1173 height 32
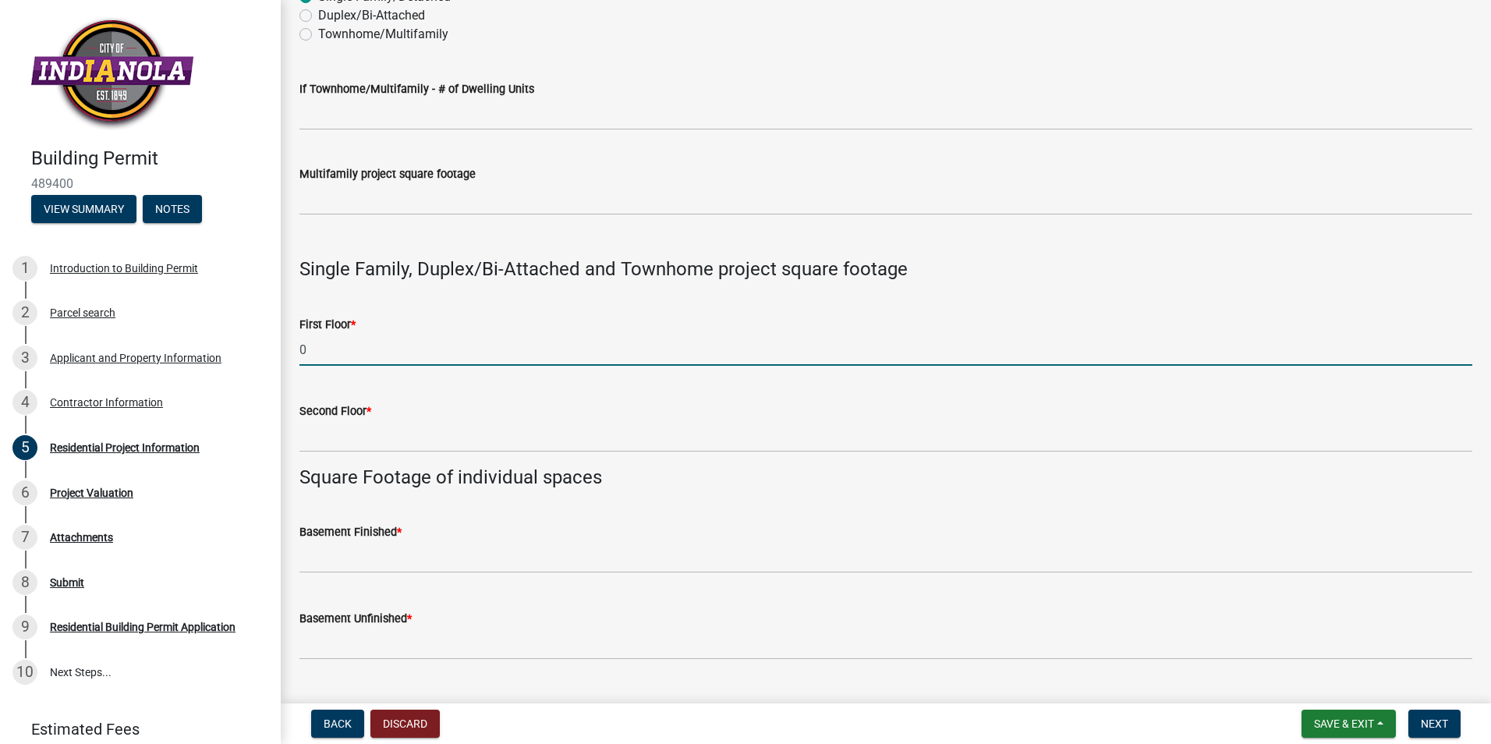
type input "0"
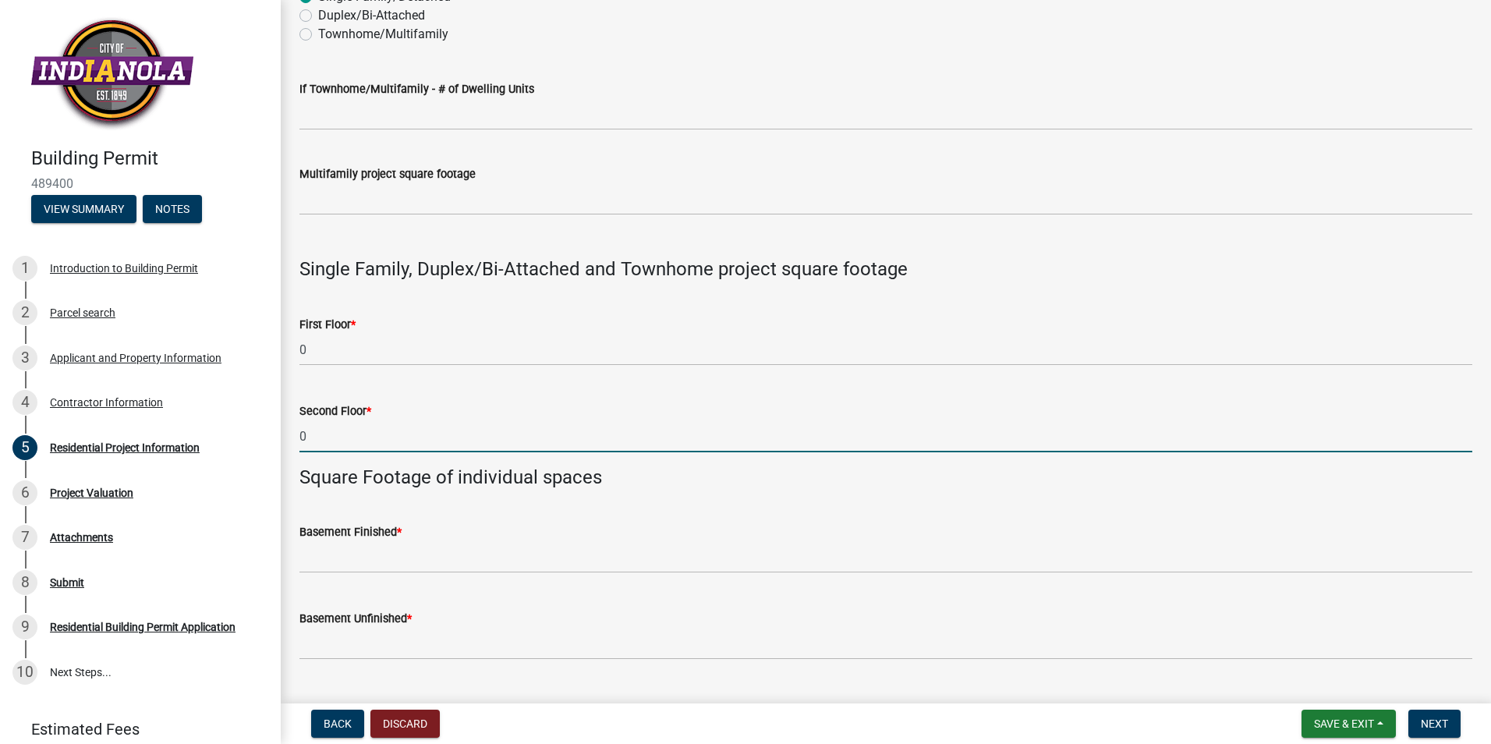
type input "0"
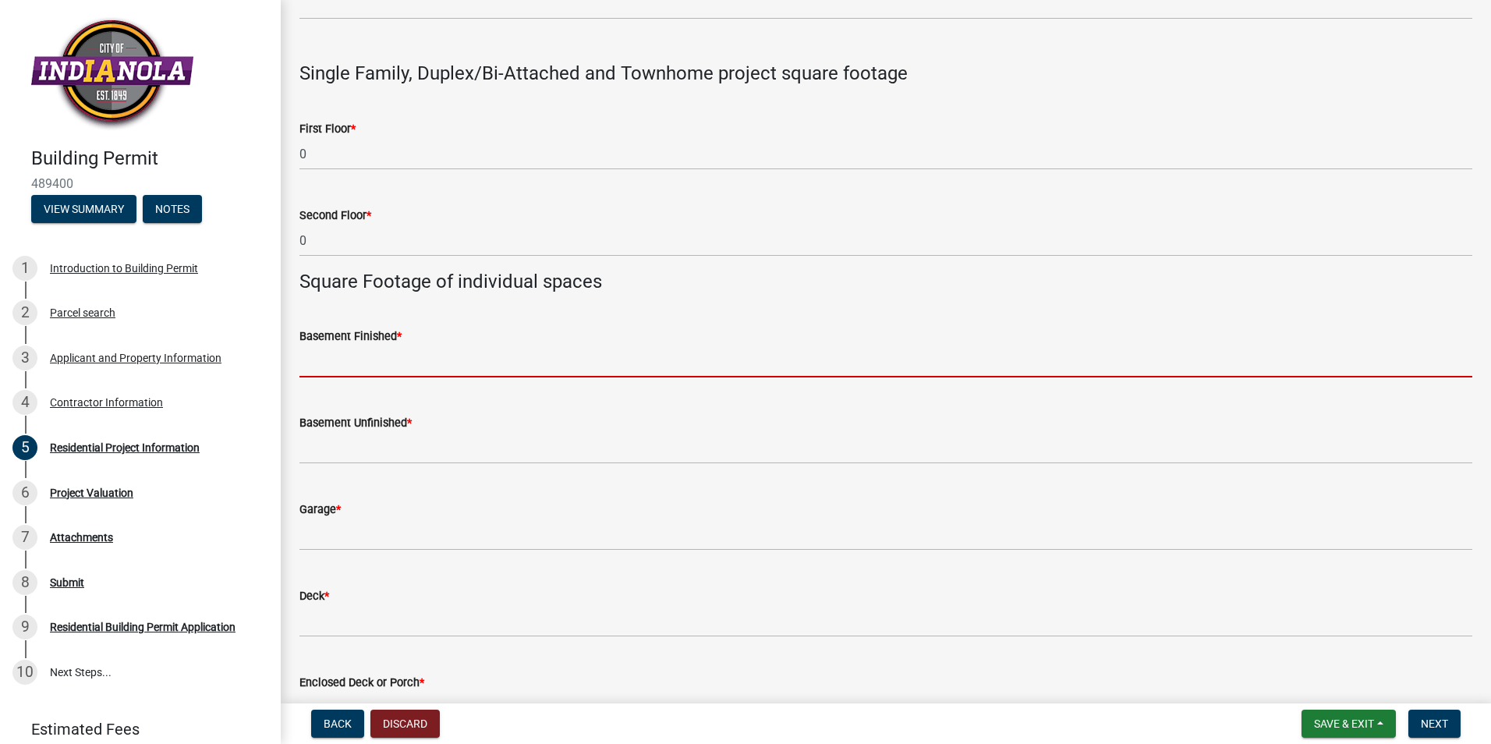
scroll to position [780, 0]
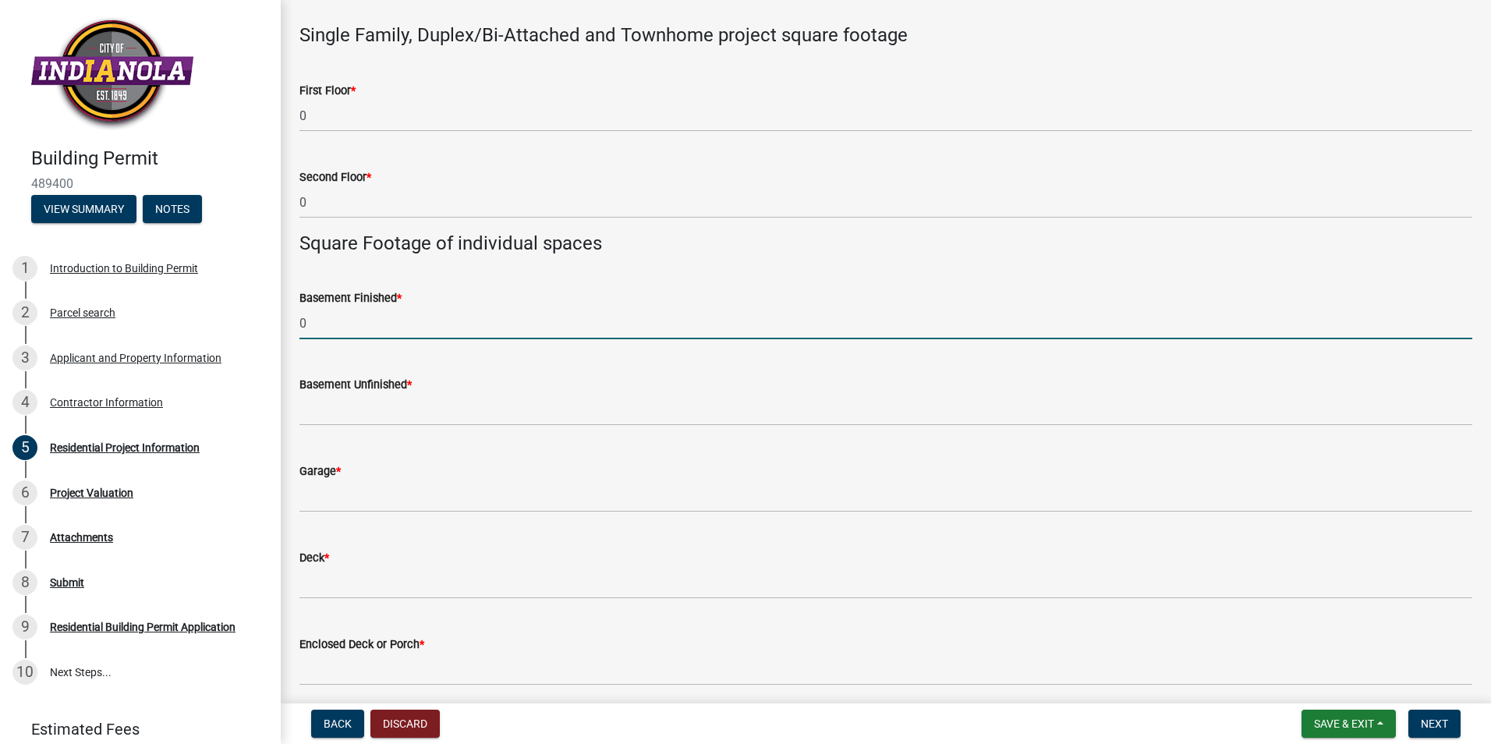
type input "0"
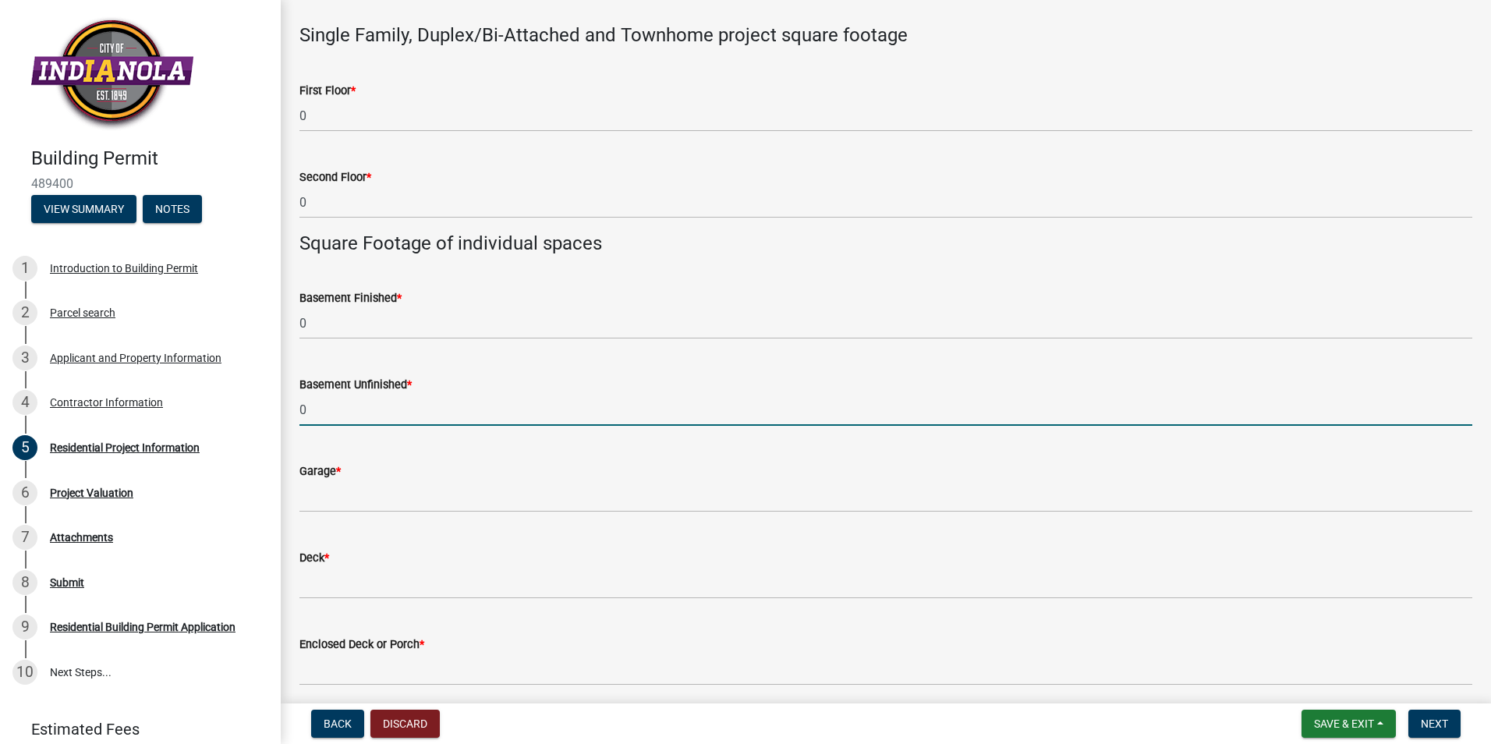
type input "0"
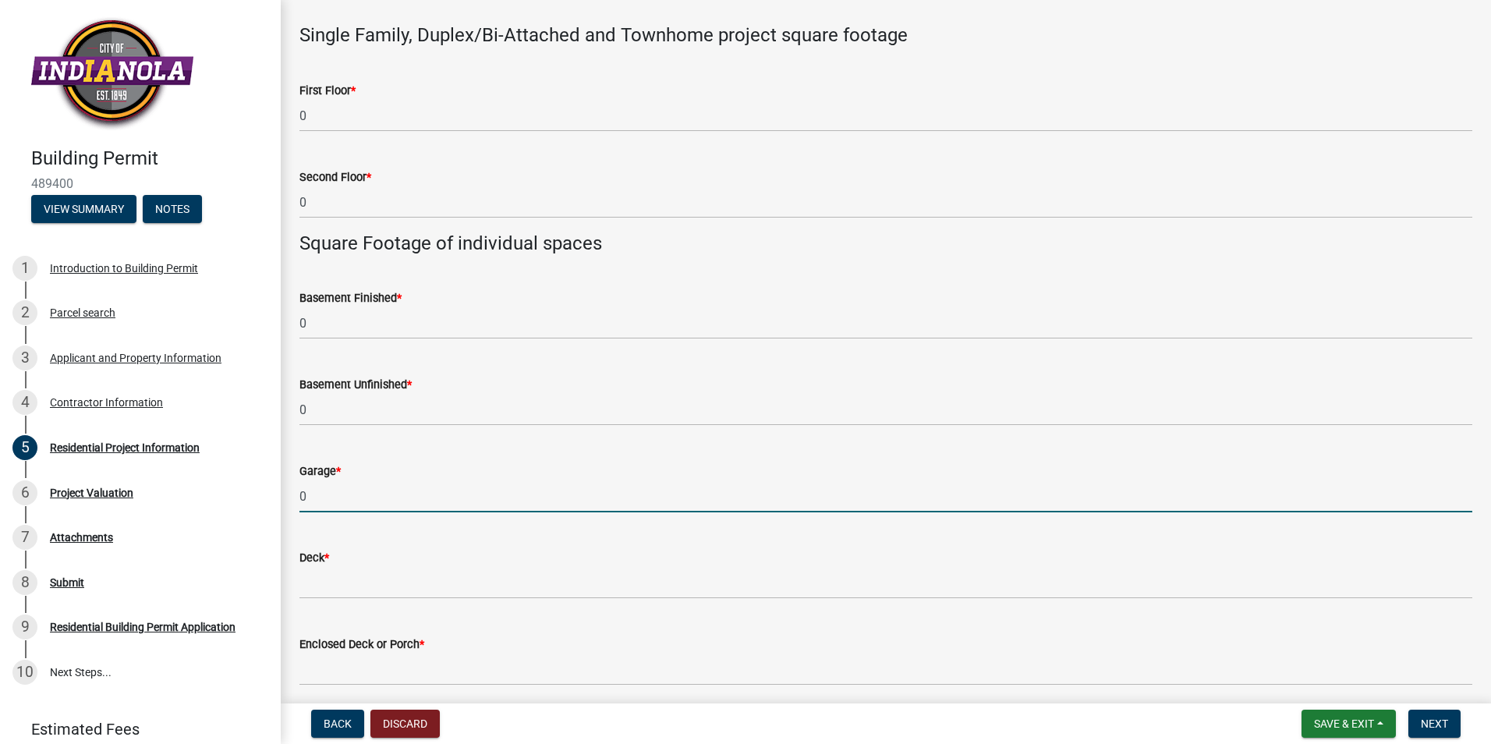
type input "0"
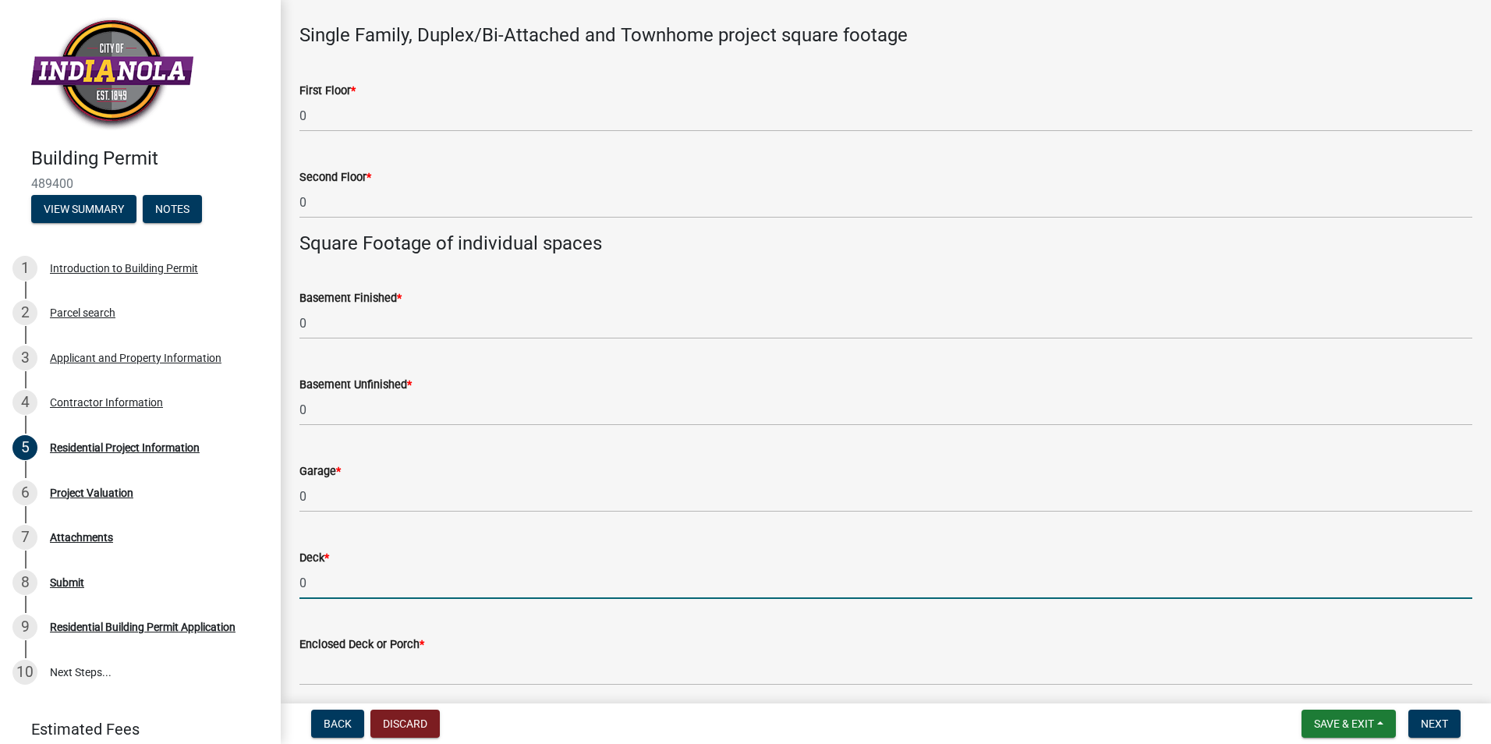
scroll to position [1092, 0]
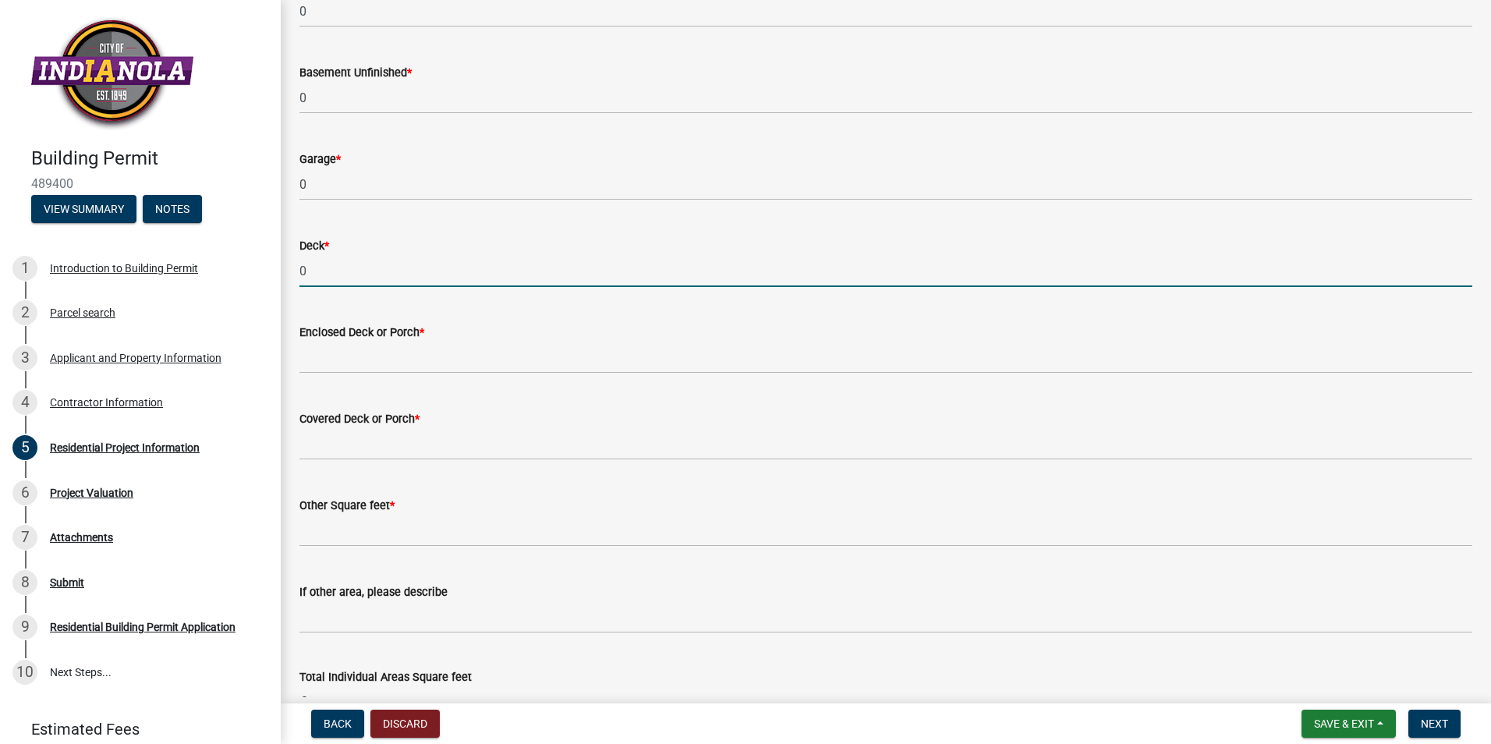
type input "0"
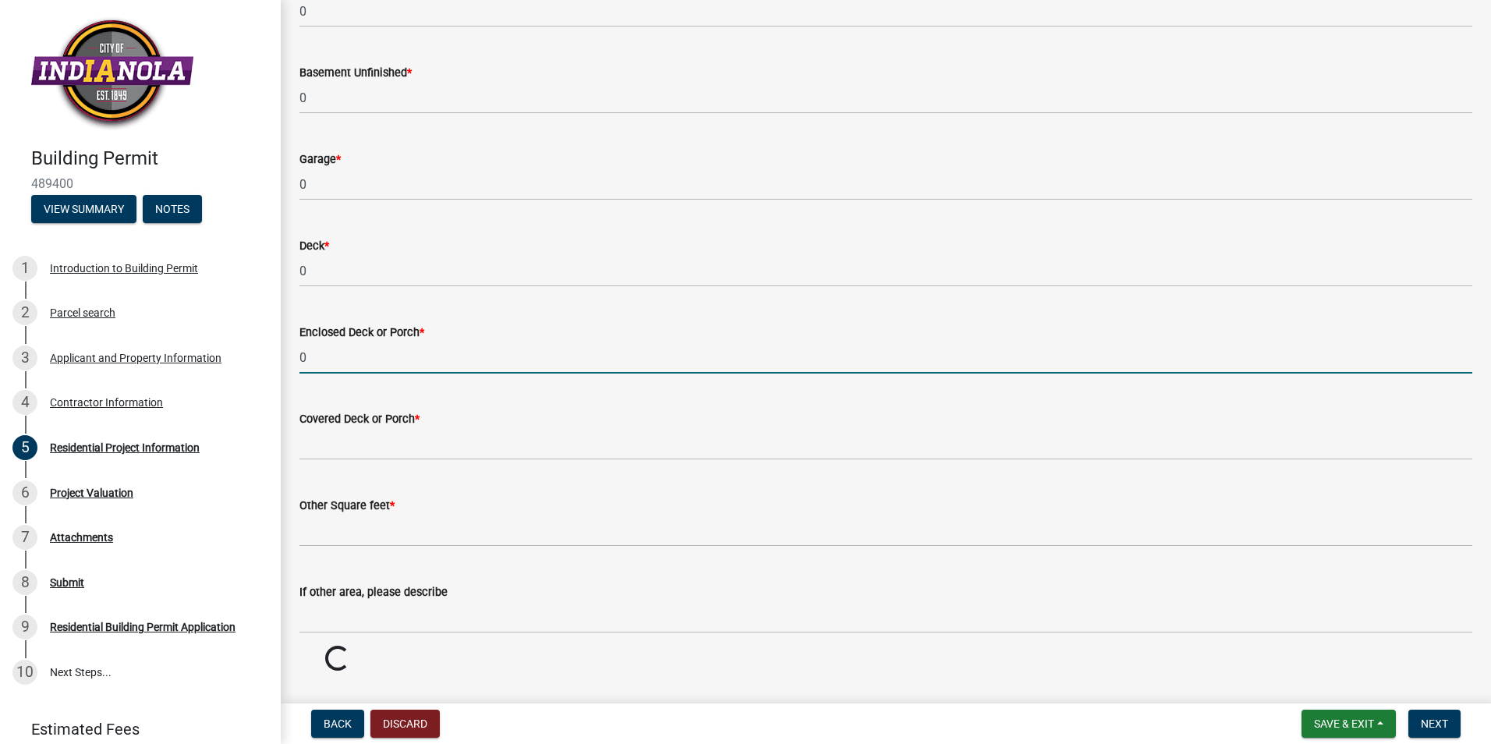
type input "0"
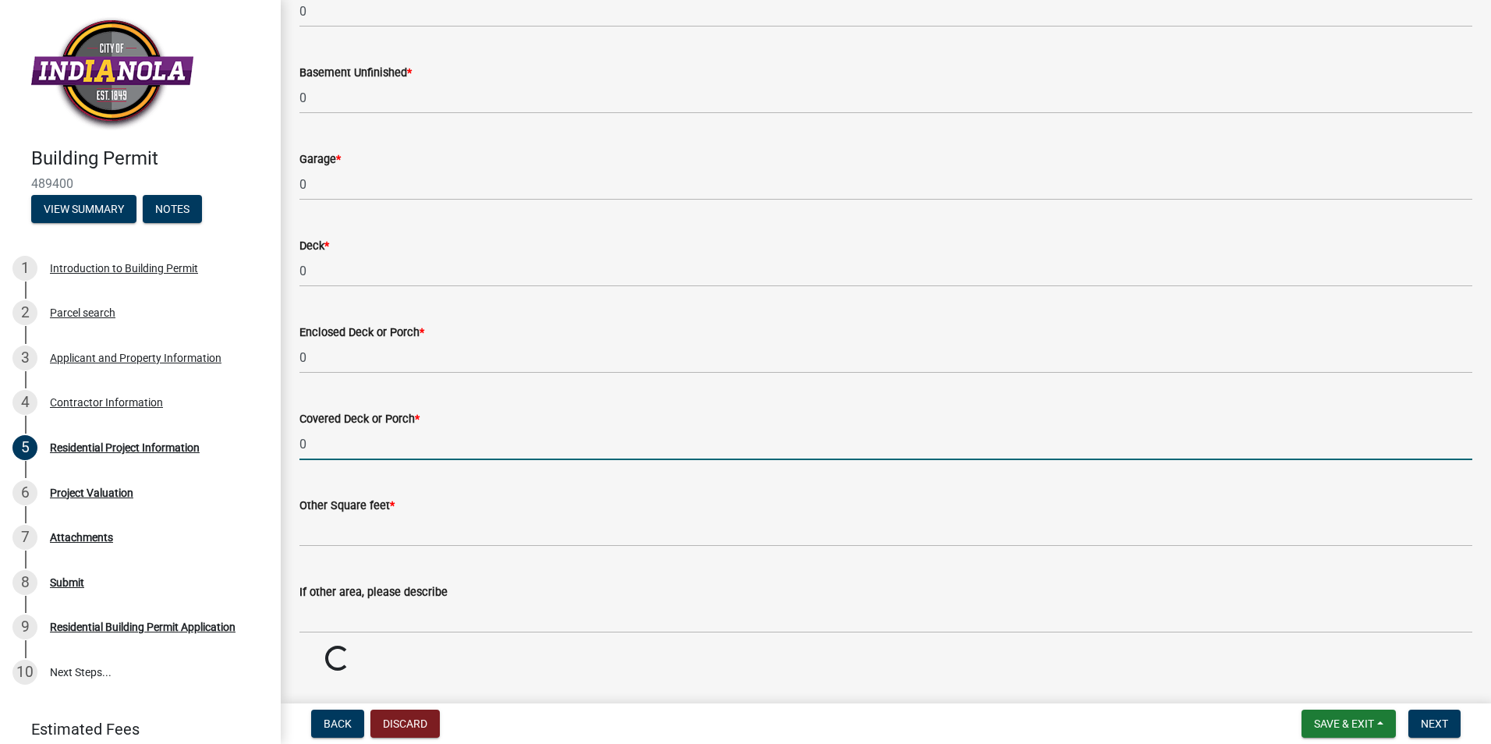
type input "0"
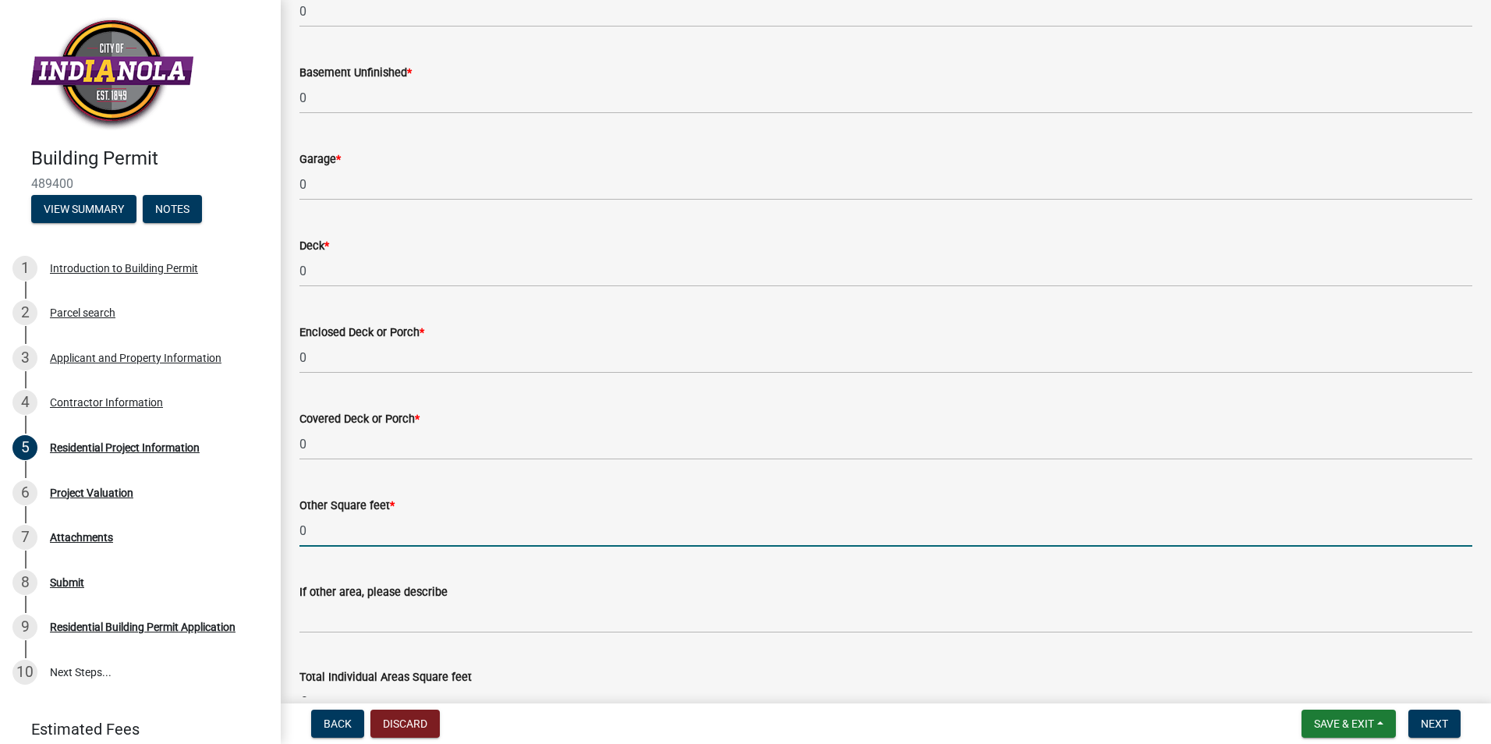
type input "0"
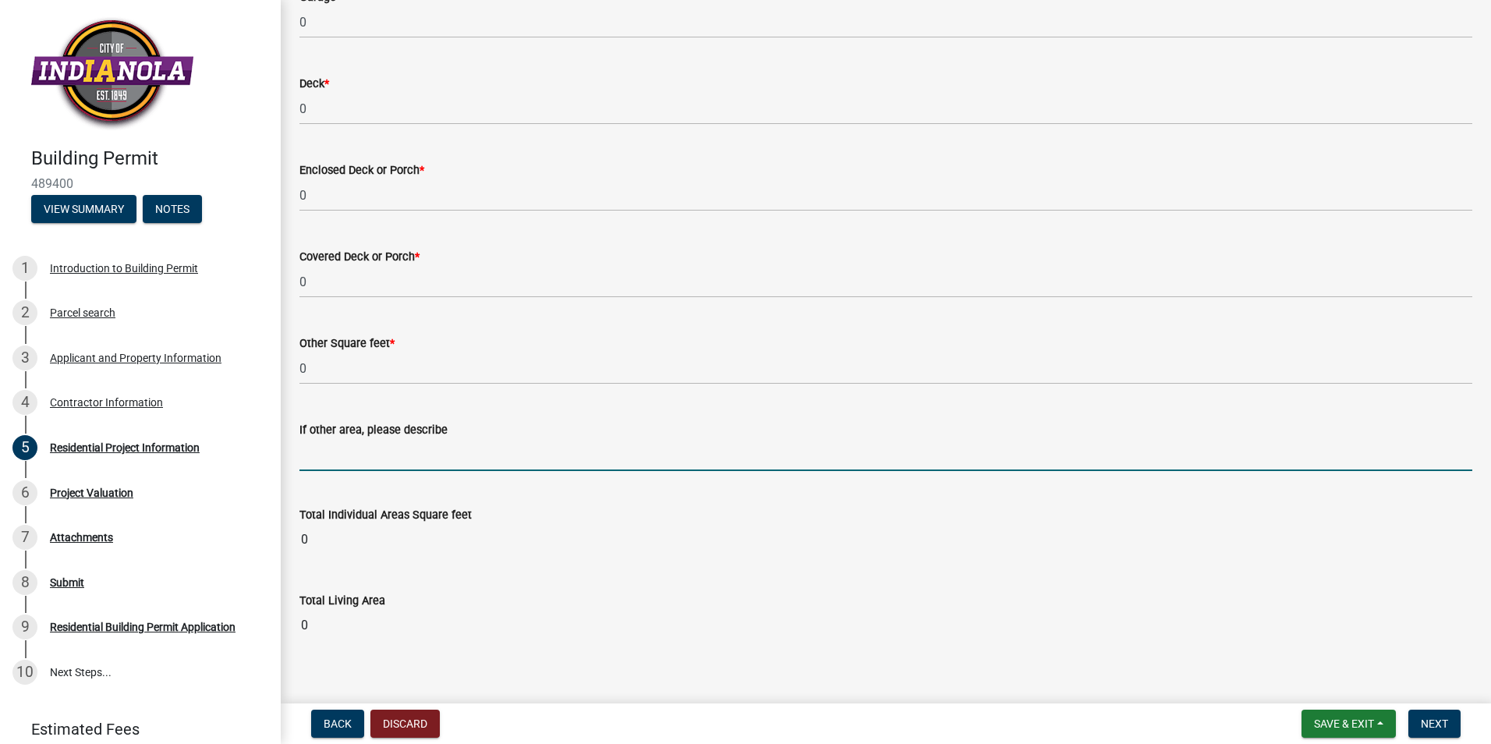
scroll to position [1273, 0]
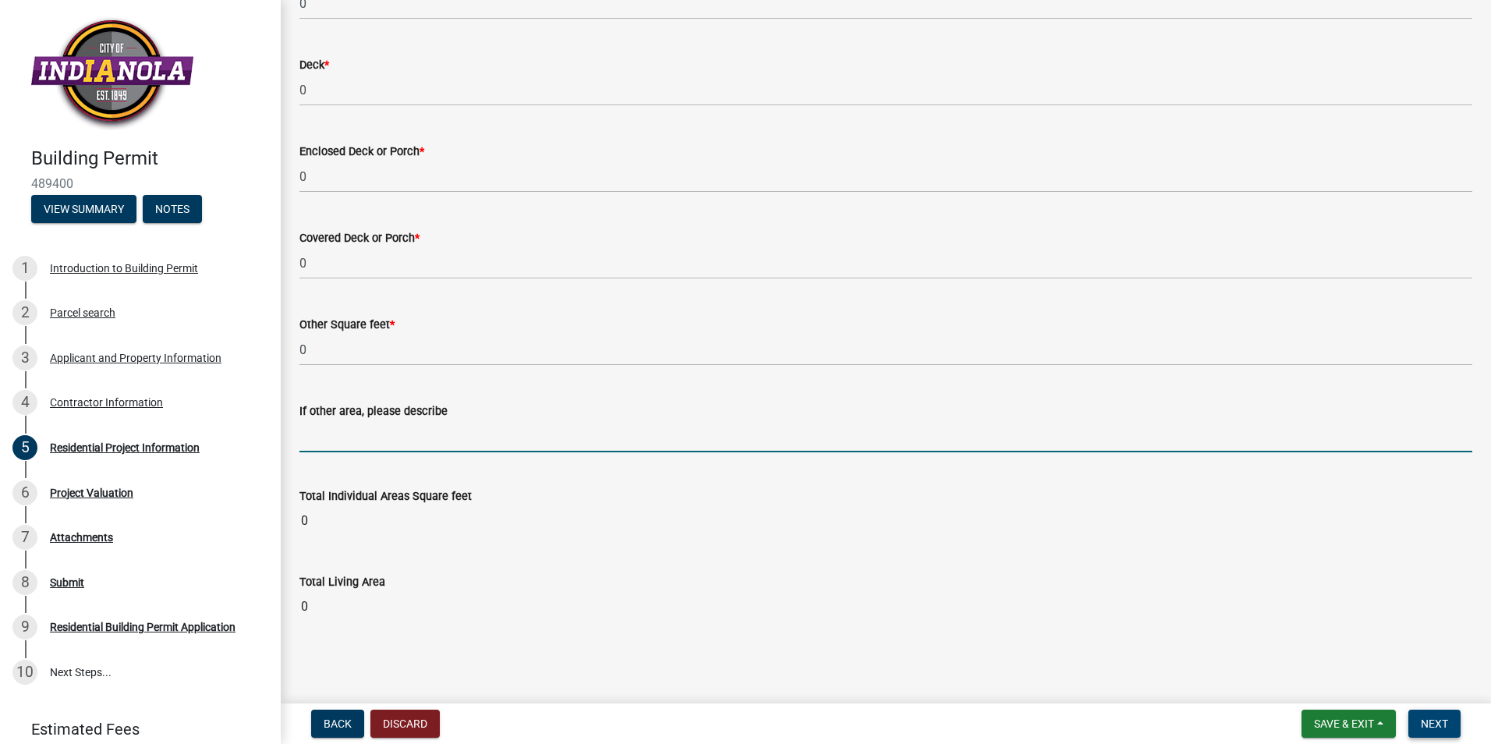
click at [1441, 718] on span "Next" at bounding box center [1434, 724] width 27 height 12
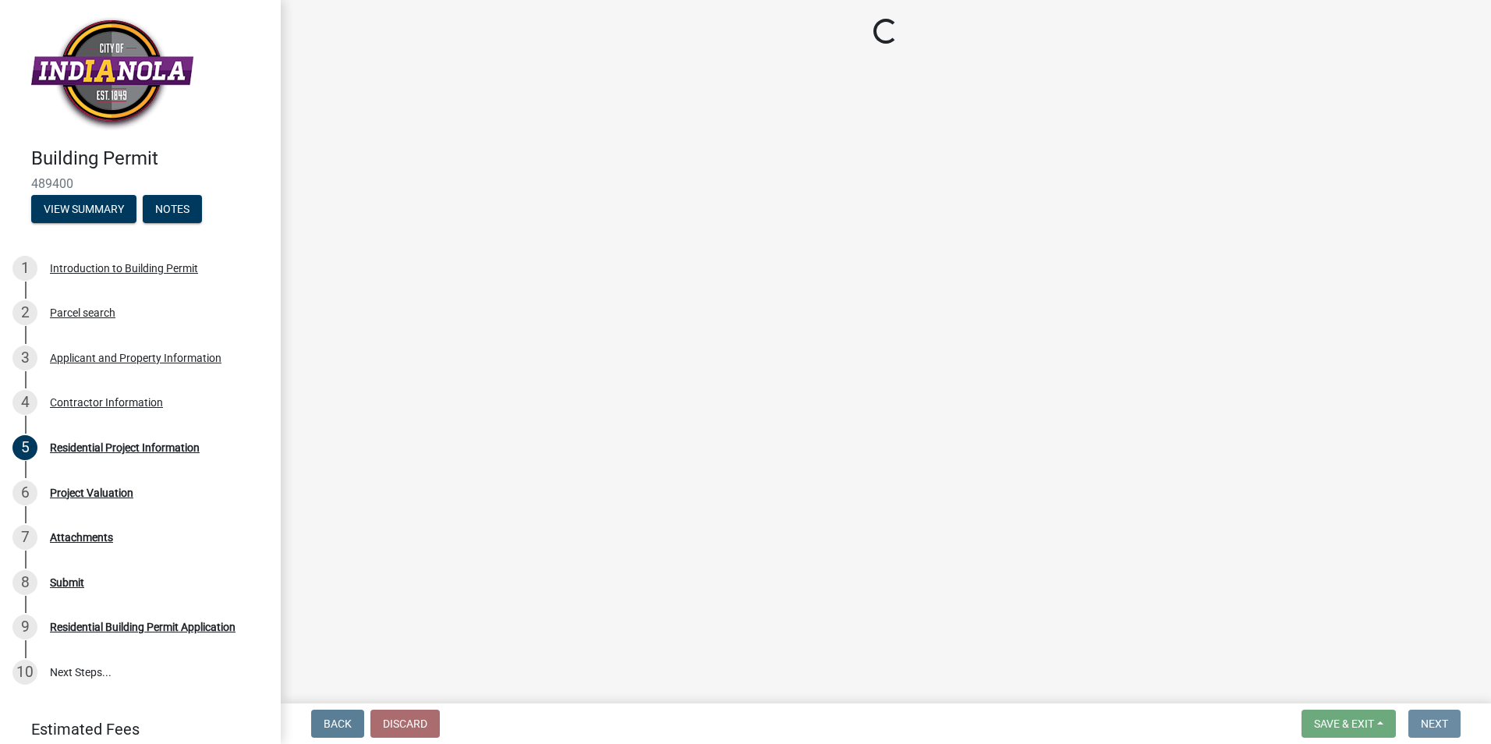
scroll to position [0, 0]
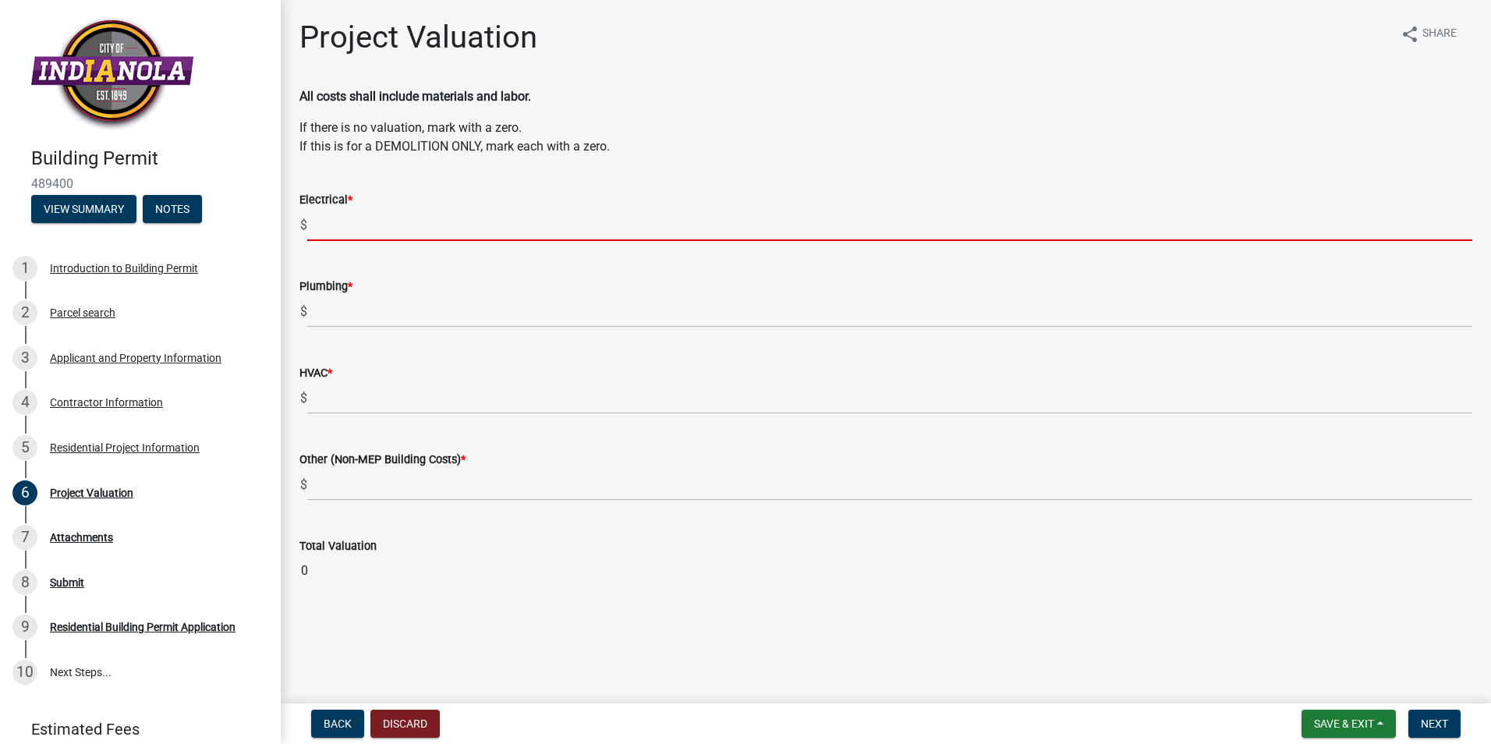
click at [423, 222] on input "text" at bounding box center [889, 225] width 1165 height 32
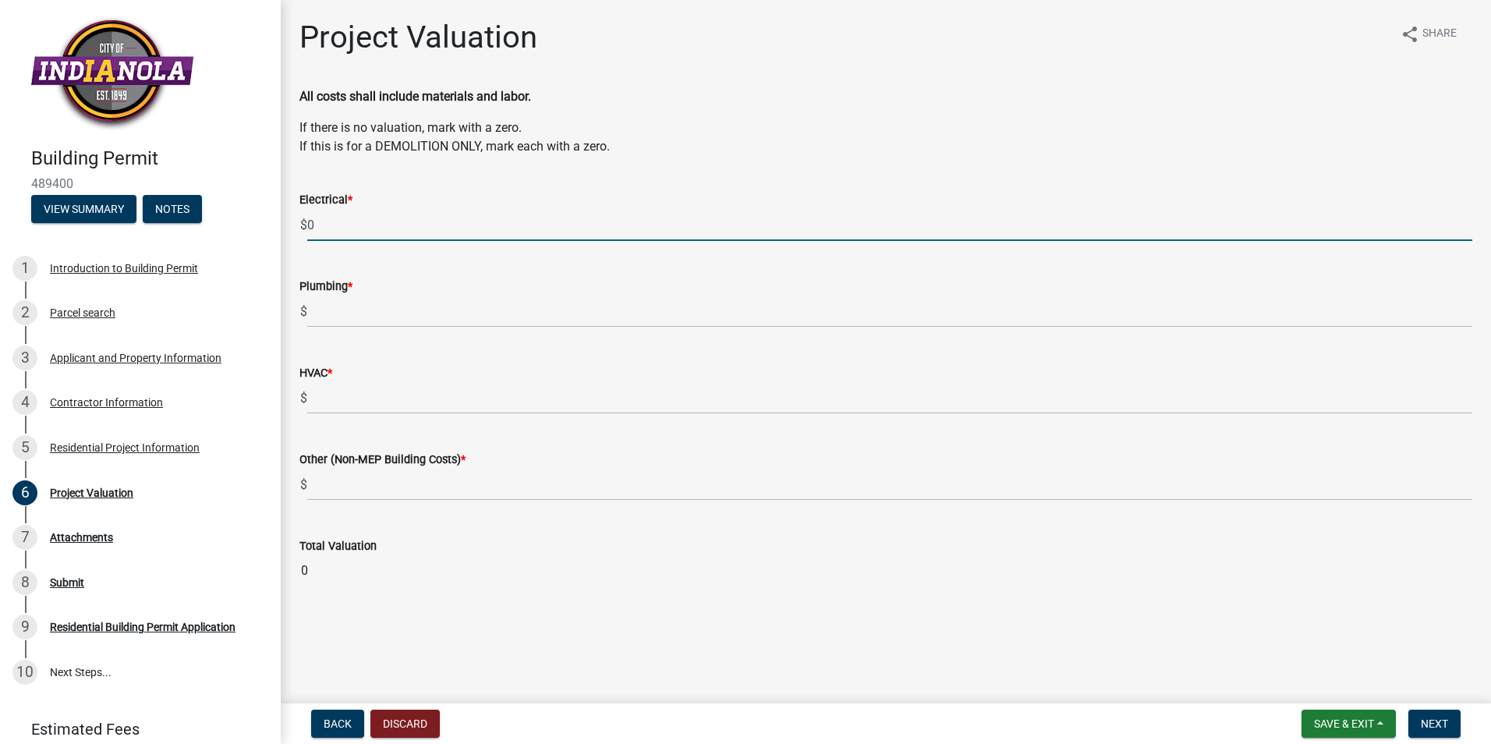
type input "0"
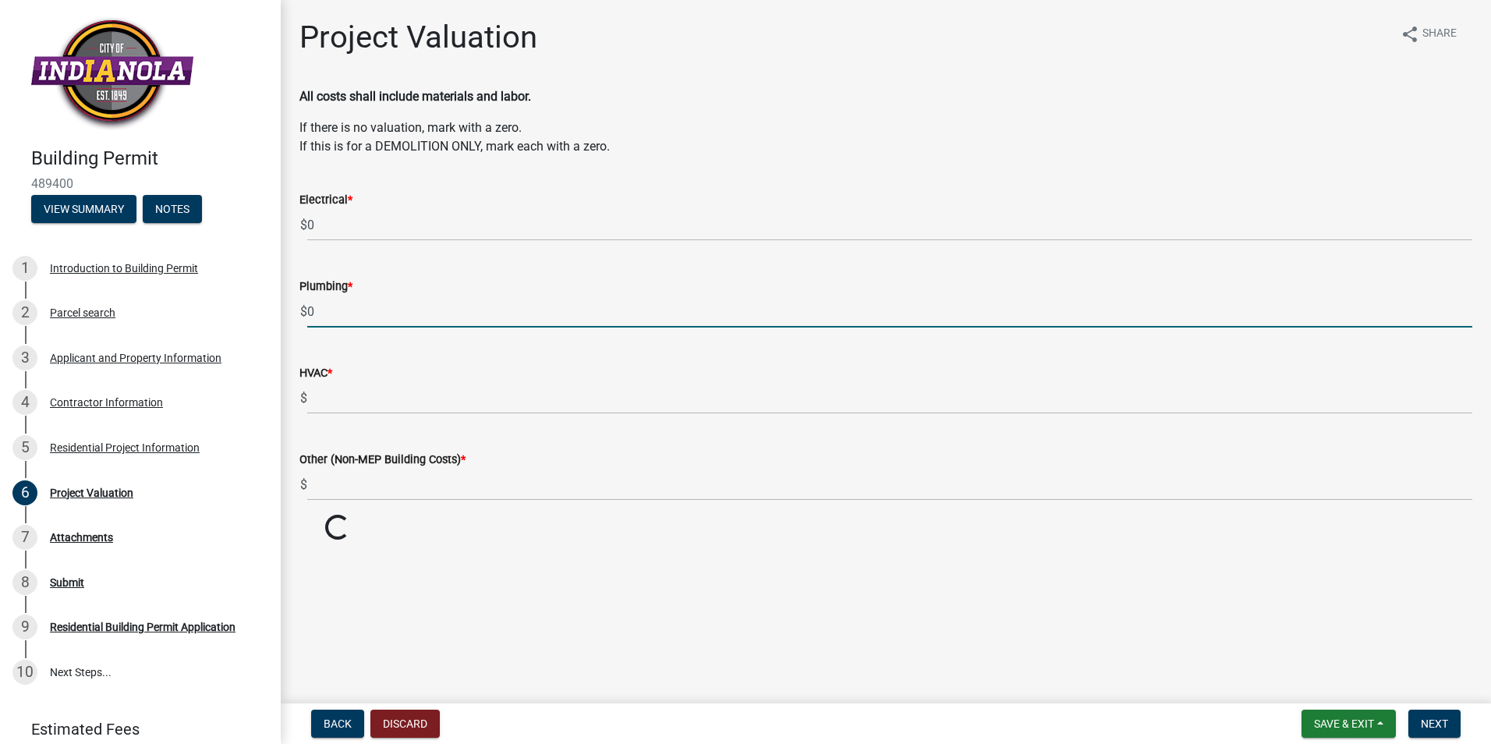
type input "0"
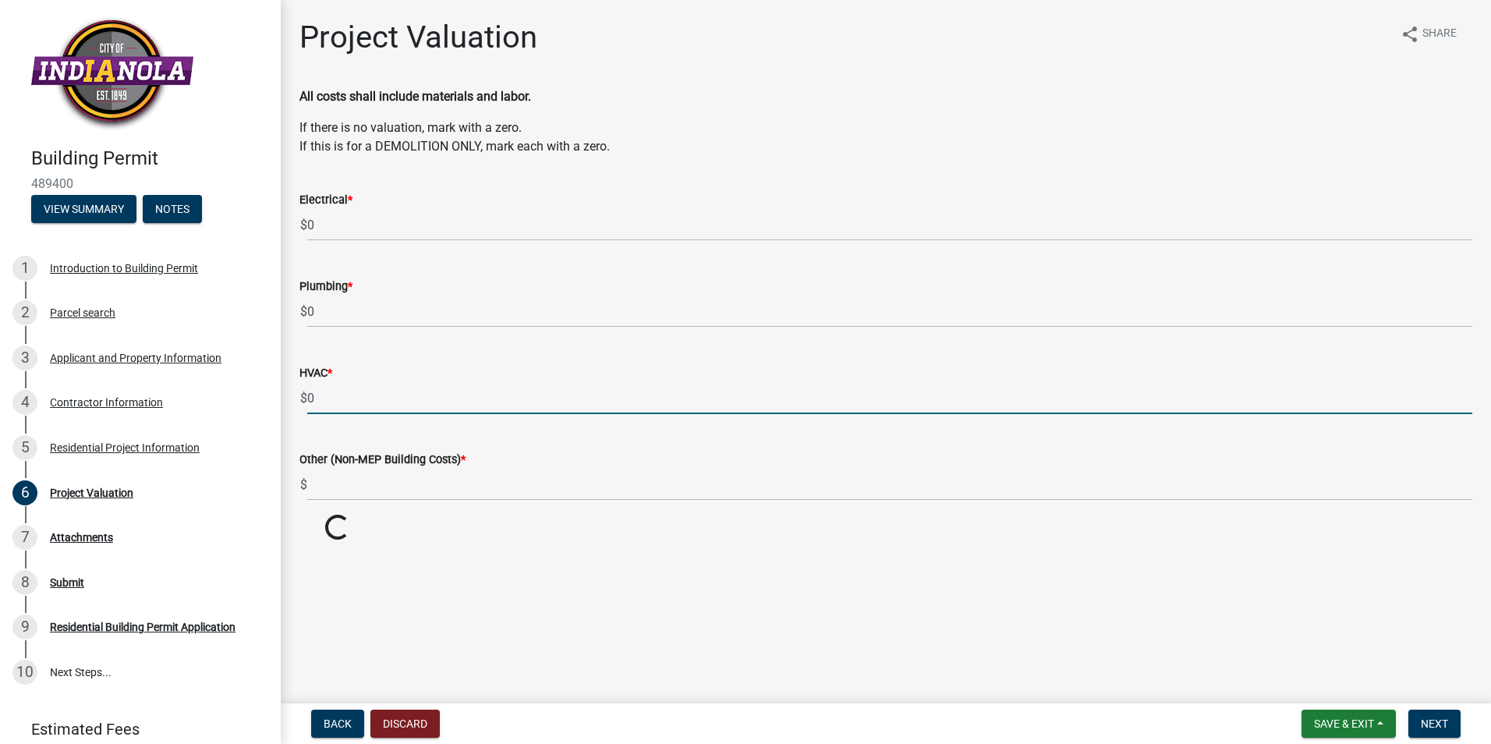
type input "0"
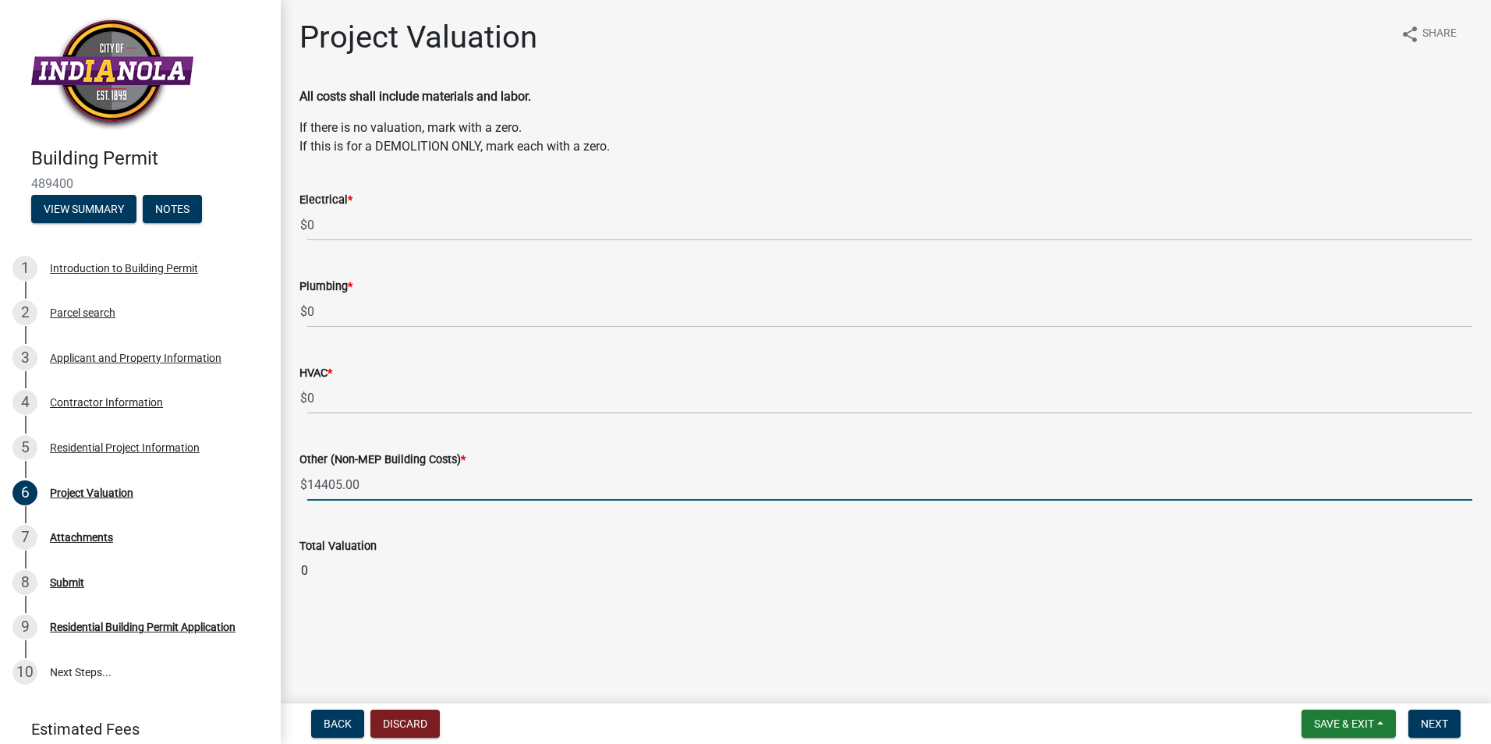
type input "14405"
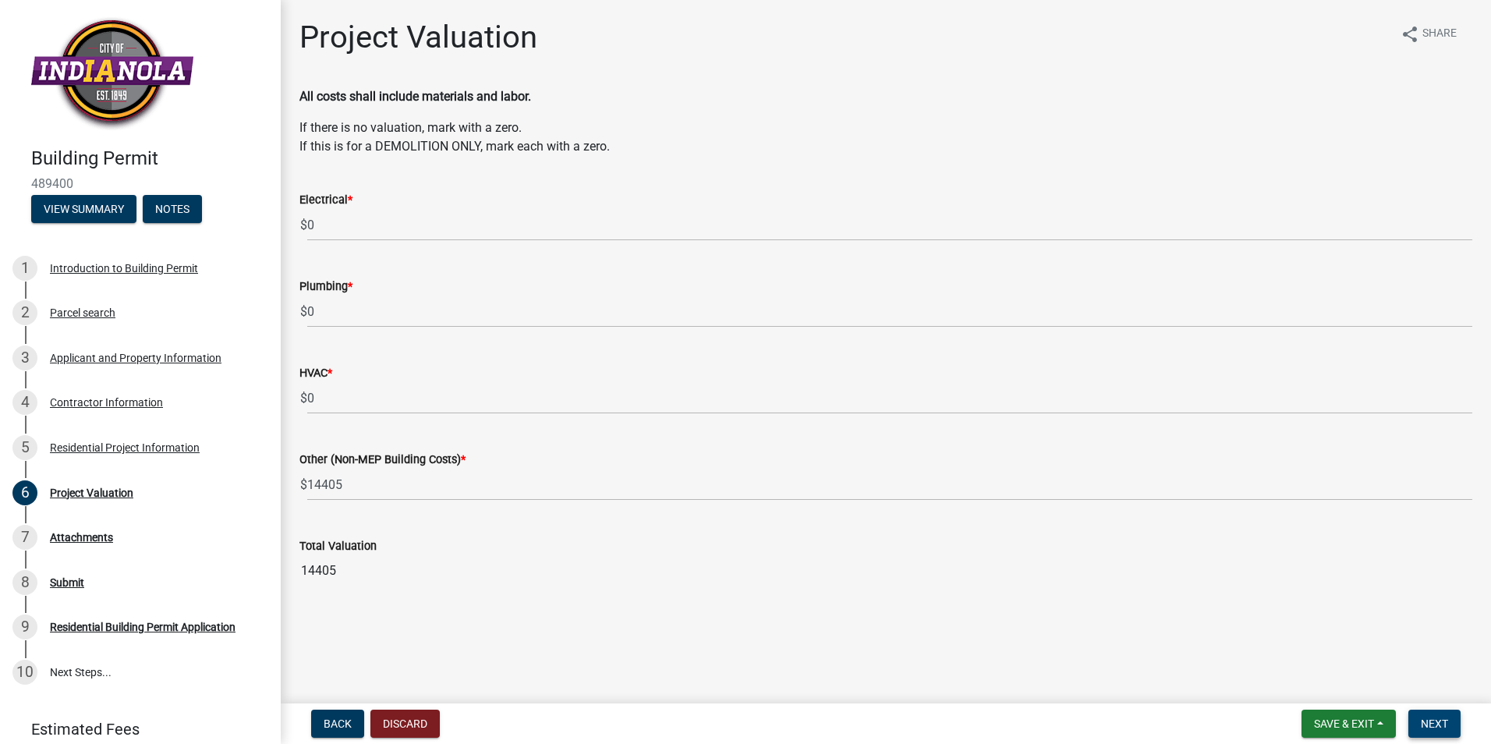
click at [1426, 724] on span "Next" at bounding box center [1434, 724] width 27 height 12
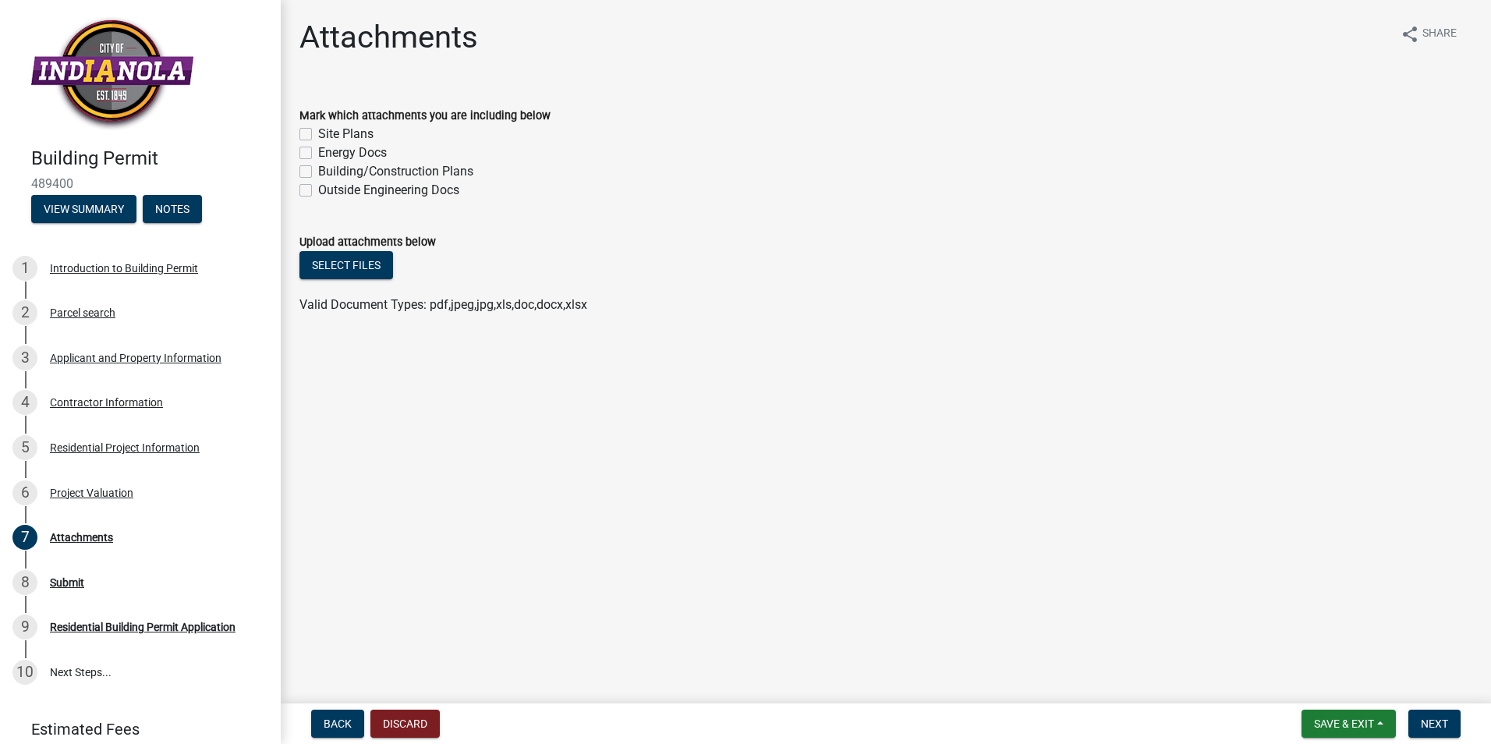
click at [318, 136] on label "Site Plans" at bounding box center [345, 134] width 55 height 19
click at [318, 135] on input "Site Plans" at bounding box center [323, 130] width 10 height 10
checkbox input "true"
checkbox input "false"
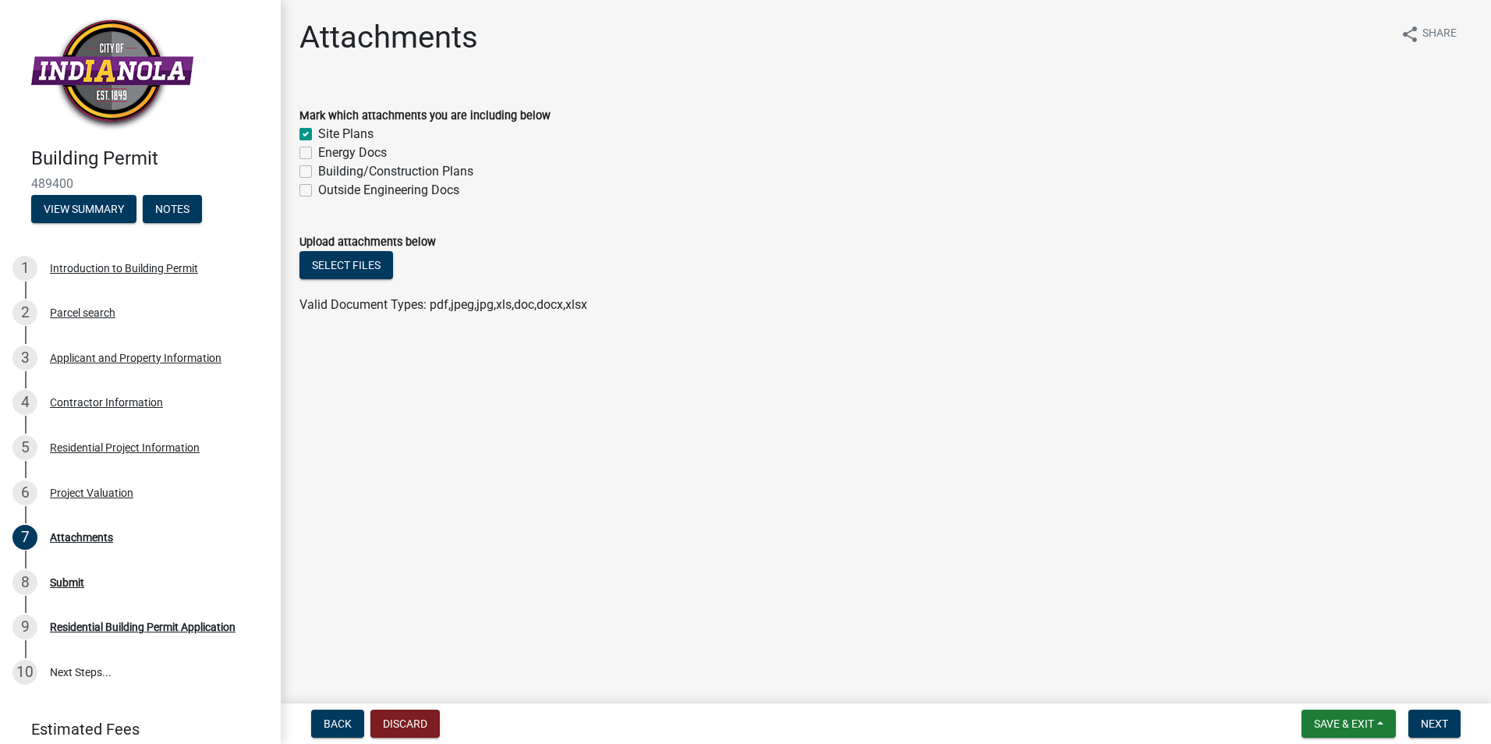
checkbox input "false"
click at [349, 257] on button "Select files" at bounding box center [346, 265] width 94 height 28
click at [1430, 725] on span "Next" at bounding box center [1434, 724] width 27 height 12
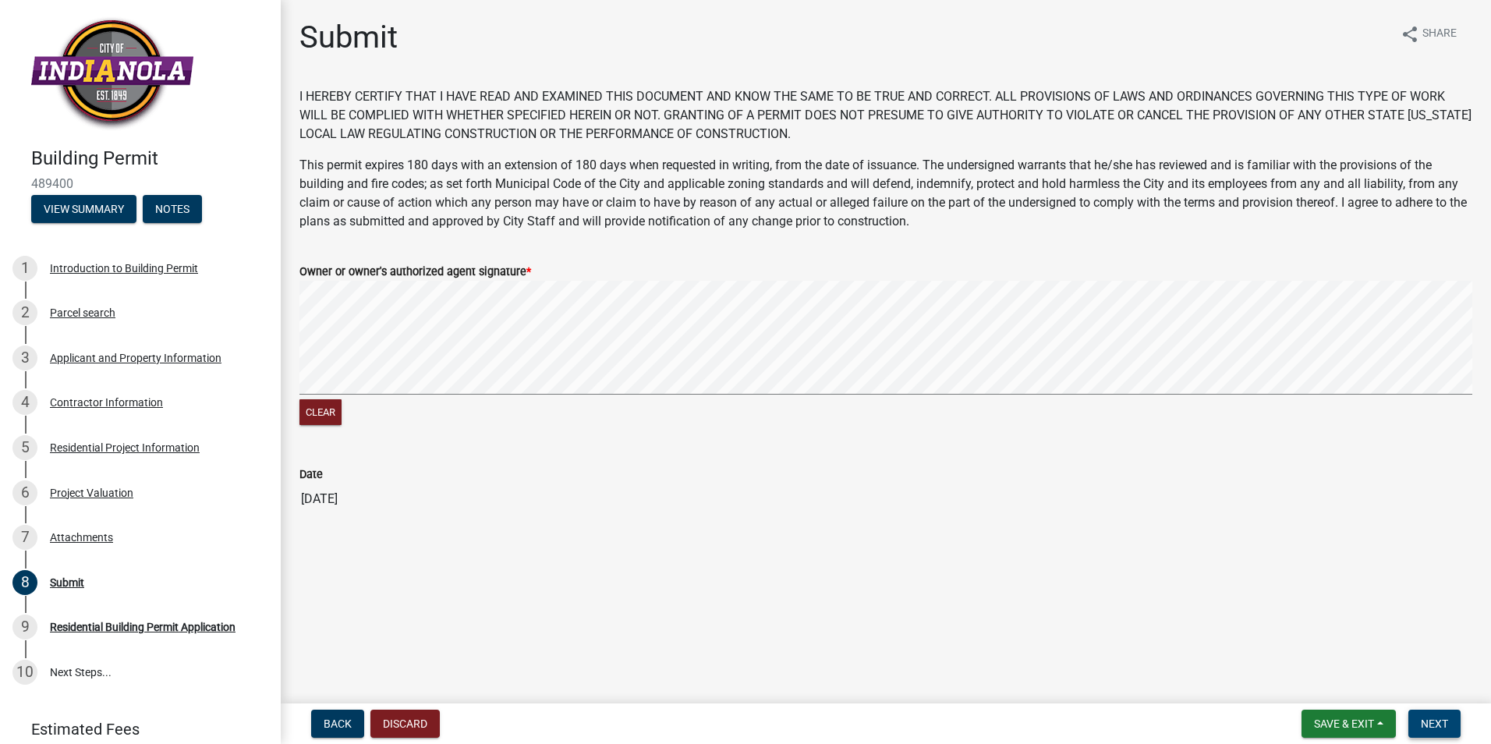
drag, startPoint x: 1443, startPoint y: 723, endPoint x: 1306, endPoint y: 544, distance: 225.3
click at [1444, 722] on span "Next" at bounding box center [1434, 724] width 27 height 12
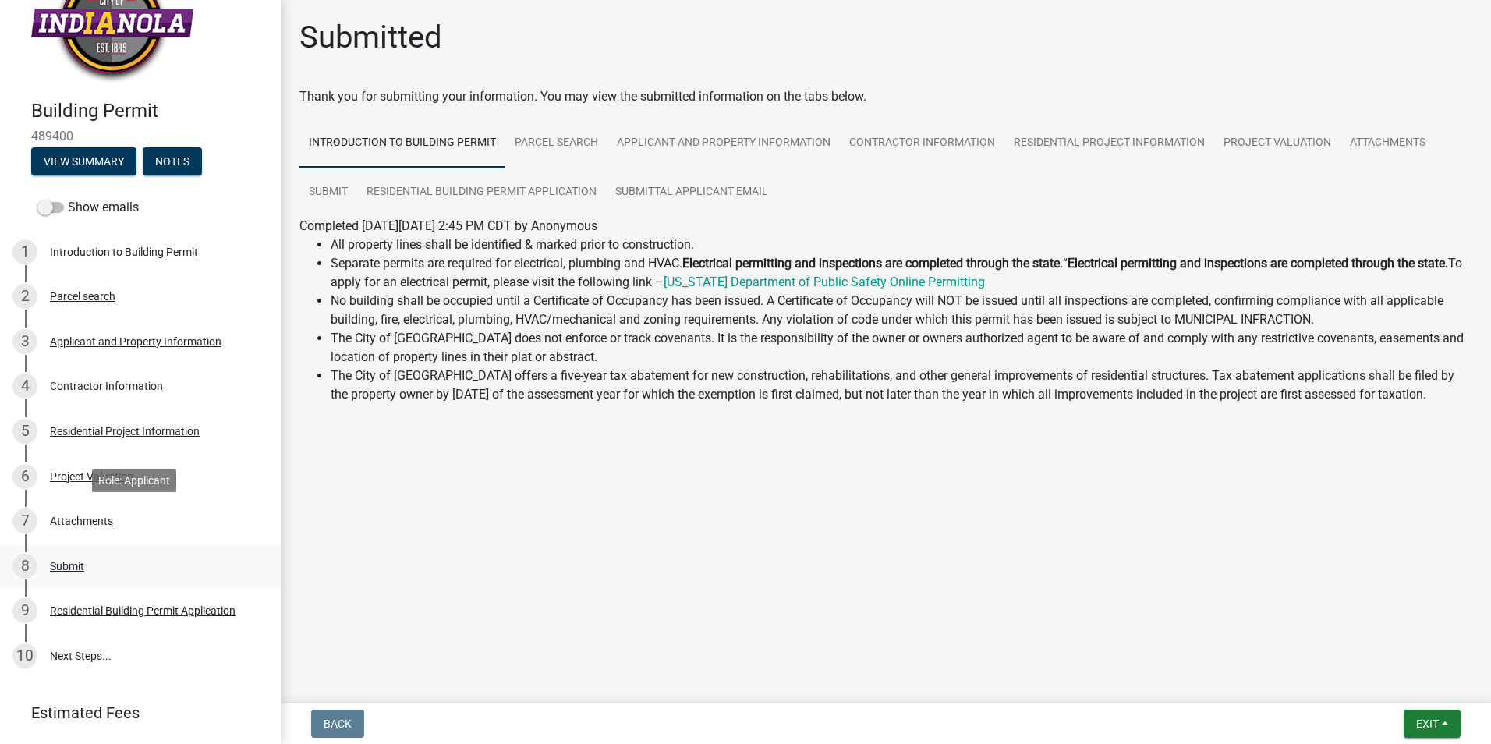
scroll to position [92, 0]
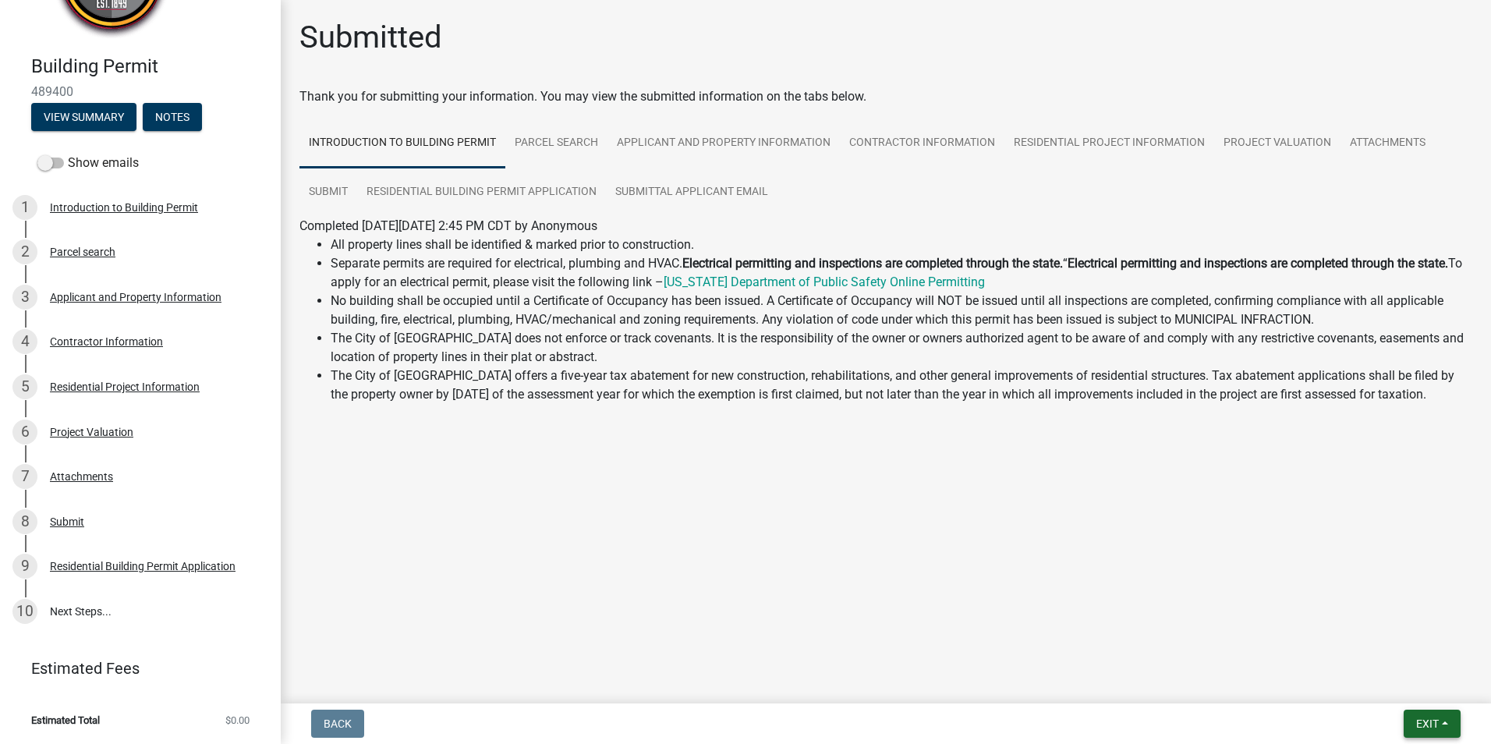
drag, startPoint x: 1424, startPoint y: 727, endPoint x: 1203, endPoint y: 371, distance: 419.0
click at [1423, 727] on span "Exit" at bounding box center [1427, 724] width 23 height 12
click at [1376, 683] on button "Save & Exit" at bounding box center [1398, 683] width 125 height 37
